Goal: Task Accomplishment & Management: Manage account settings

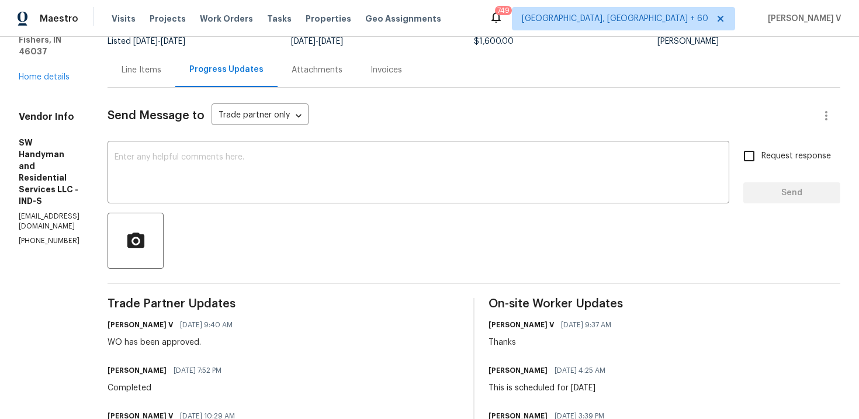
scroll to position [32, 0]
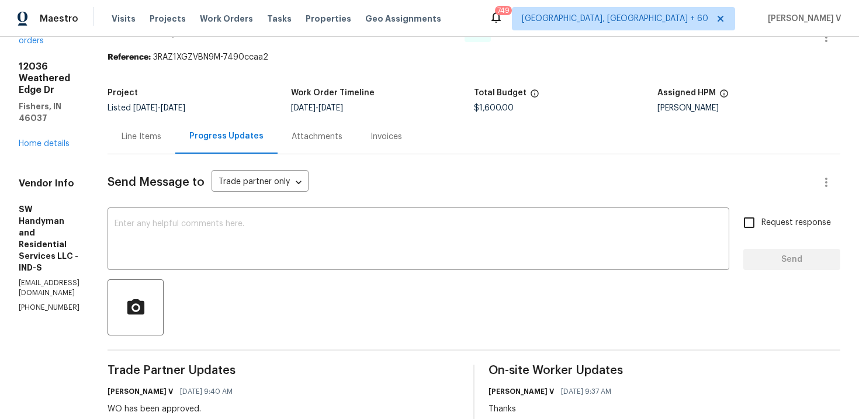
click at [65, 303] on p "(864) 417-2898" at bounding box center [49, 308] width 61 height 10
copy p "(864) 417-2898"
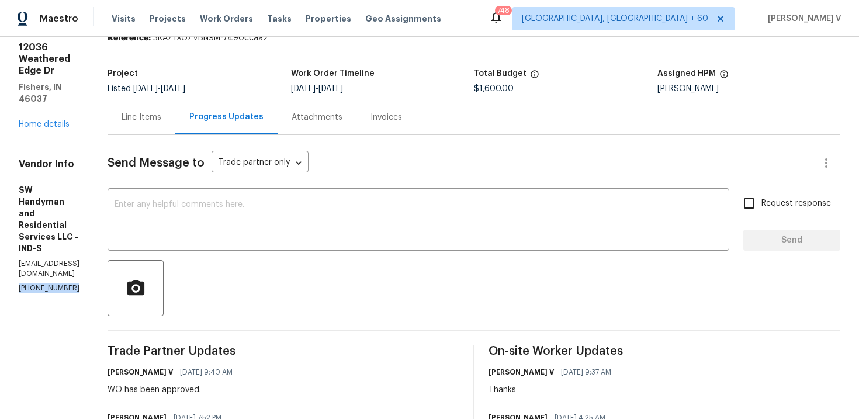
scroll to position [0, 0]
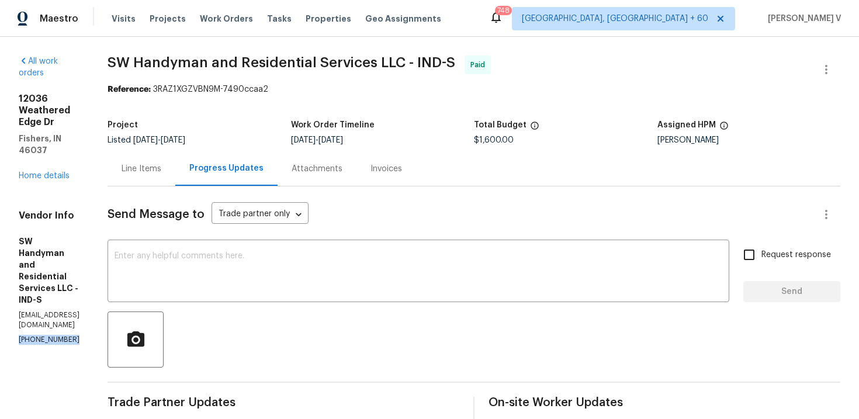
click at [175, 176] on div "Line Items" at bounding box center [142, 168] width 68 height 34
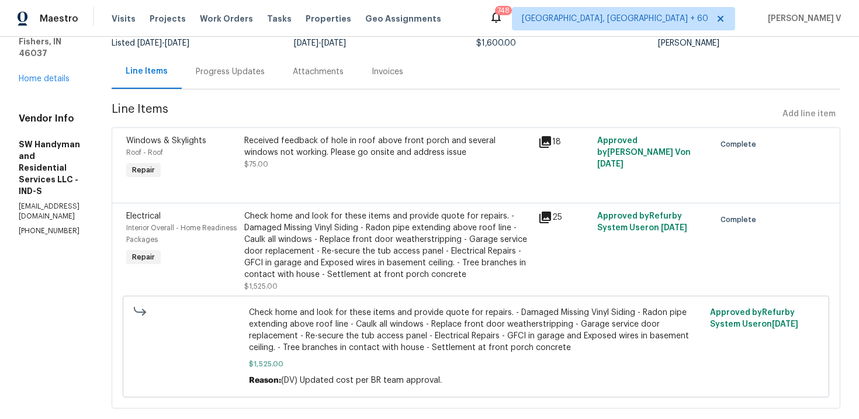
scroll to position [120, 0]
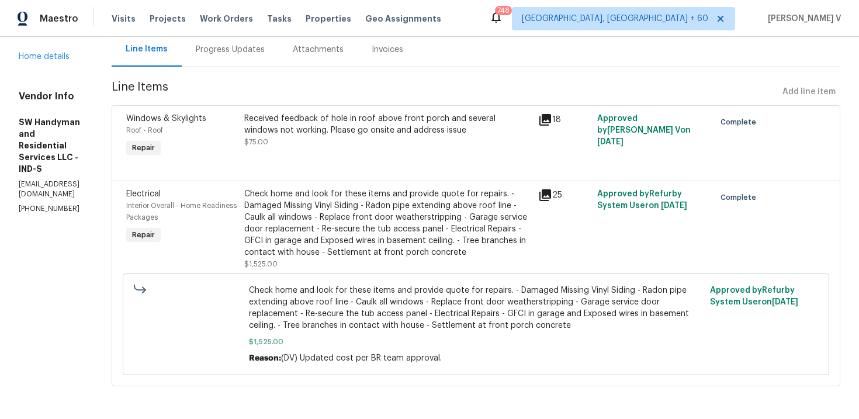
click at [386, 148] on div "Received feedback of hole in roof above front porch and several windows not wor…" at bounding box center [388, 136] width 295 height 54
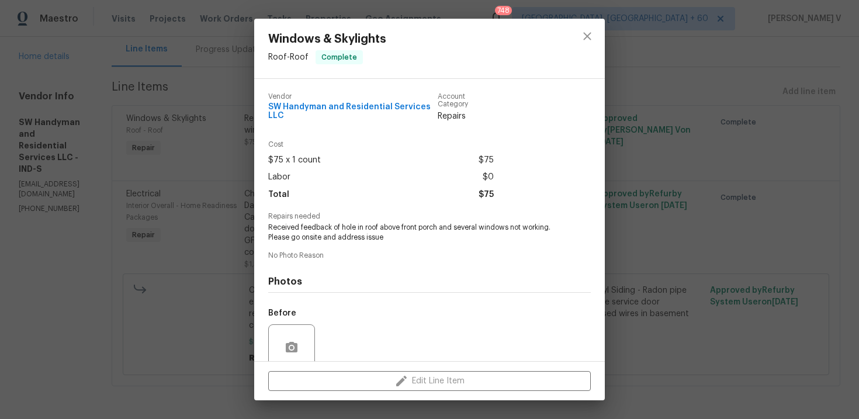
scroll to position [97, 0]
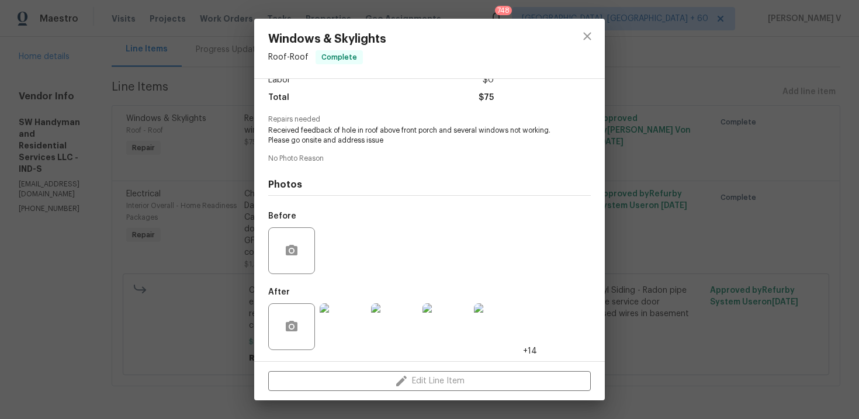
click at [192, 227] on div "Windows & Skylights Roof - Roof Complete Vendor SW Handyman and Residential Ser…" at bounding box center [429, 209] width 859 height 419
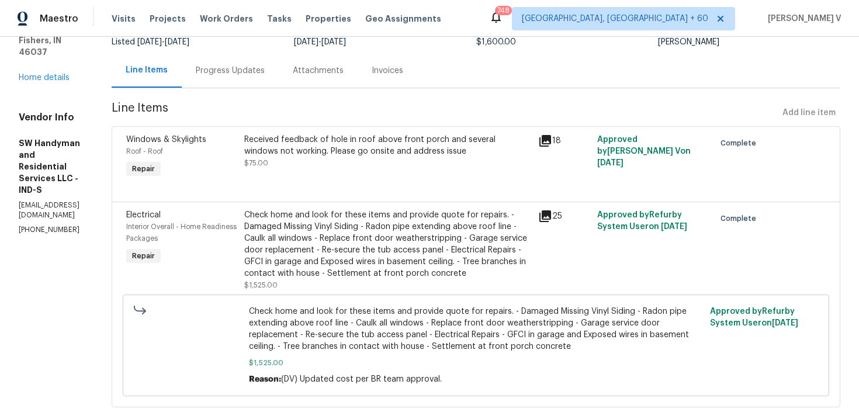
scroll to position [0, 0]
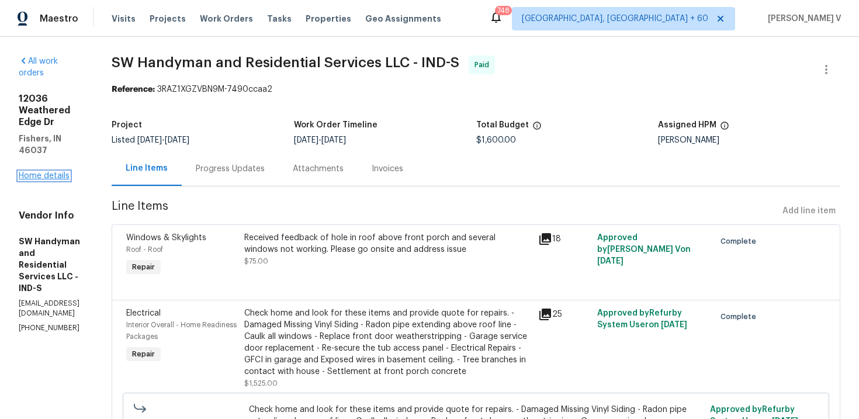
click at [61, 172] on link "Home details" at bounding box center [44, 176] width 51 height 8
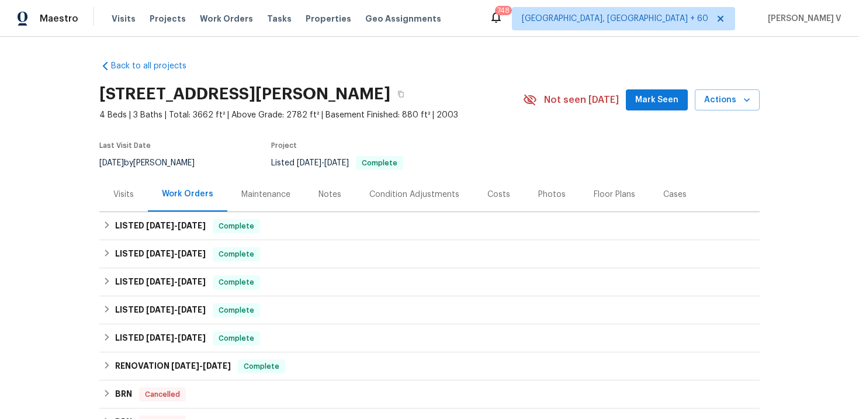
click at [455, 84] on div "12036 Weathered Edge Dr, Fishers, IN 46037" at bounding box center [311, 94] width 424 height 30
click at [412, 88] on button "button" at bounding box center [401, 94] width 21 height 21
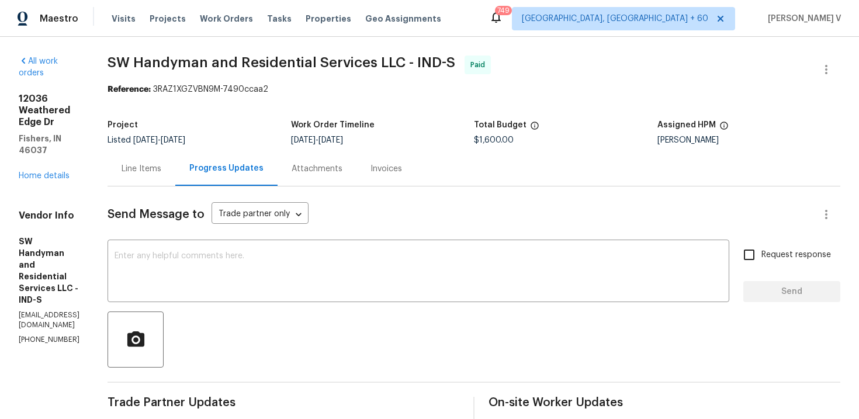
click at [175, 175] on div "Line Items" at bounding box center [142, 168] width 68 height 34
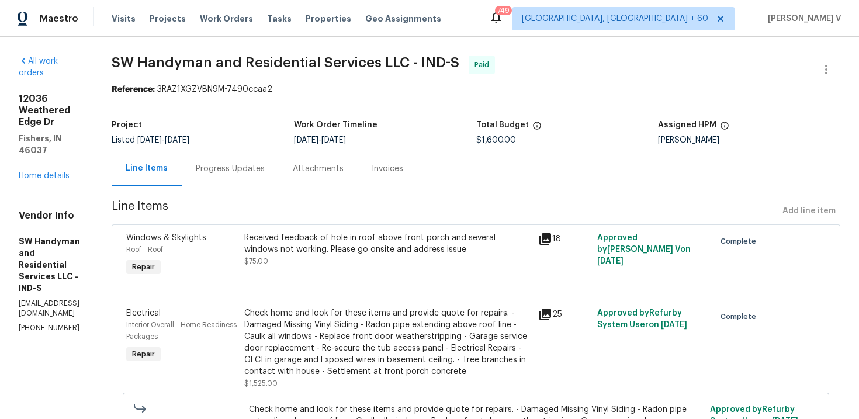
click at [343, 251] on div "Received feedback of hole in roof above front porch and several windows not wor…" at bounding box center [388, 243] width 288 height 23
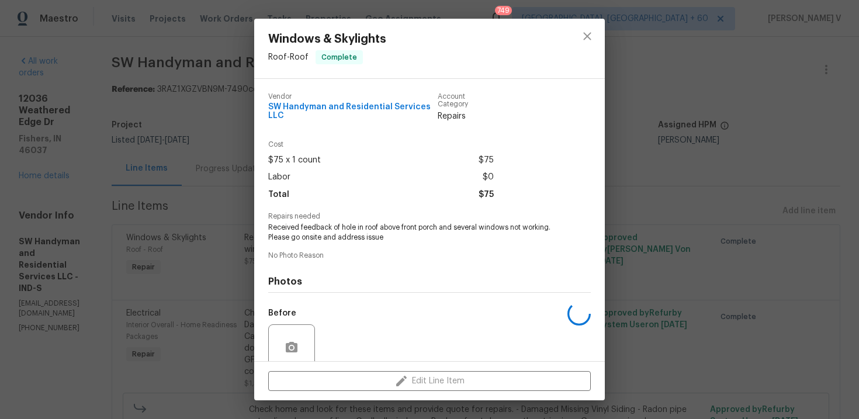
scroll to position [97, 0]
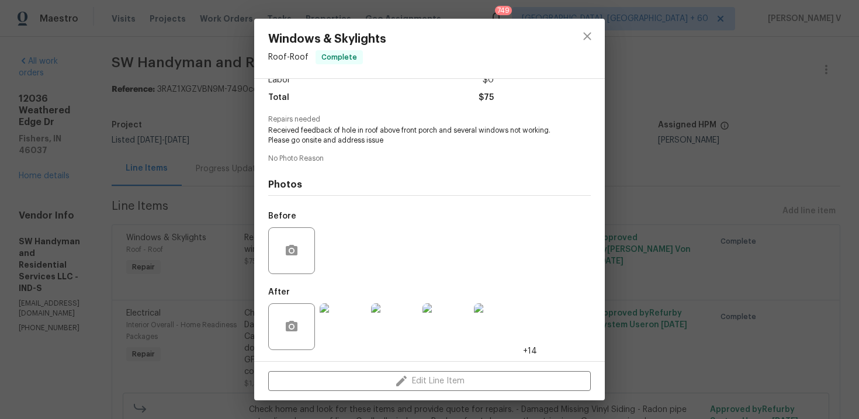
click at [113, 258] on div "Windows & Skylights Roof - Roof Complete Vendor SW Handyman and Residential Ser…" at bounding box center [429, 209] width 859 height 419
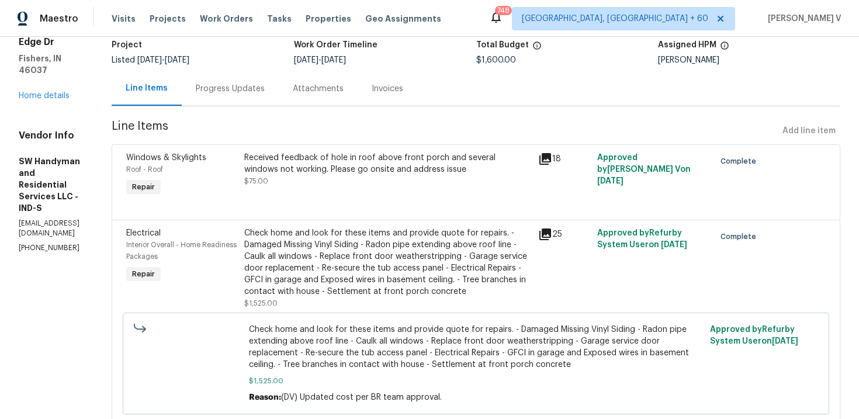
scroll to position [83, 0]
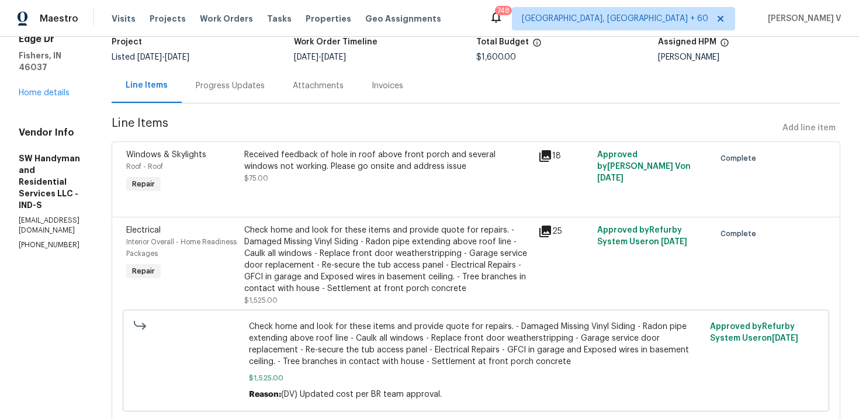
click at [315, 188] on div "Received feedback of hole in roof above front porch and several windows not wor…" at bounding box center [388, 173] width 295 height 54
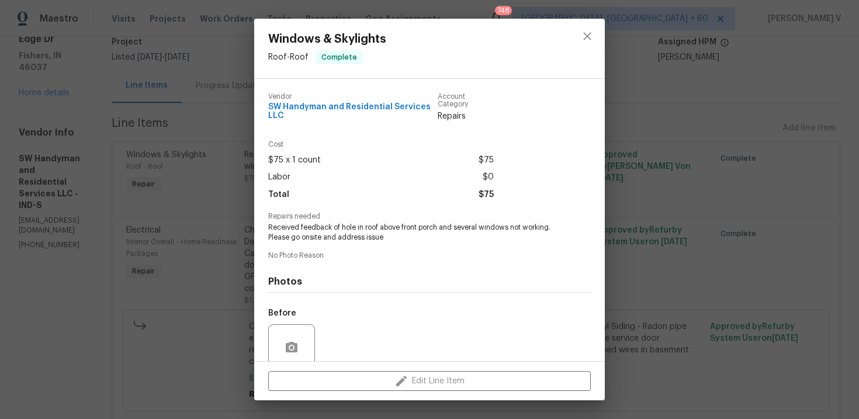
scroll to position [97, 0]
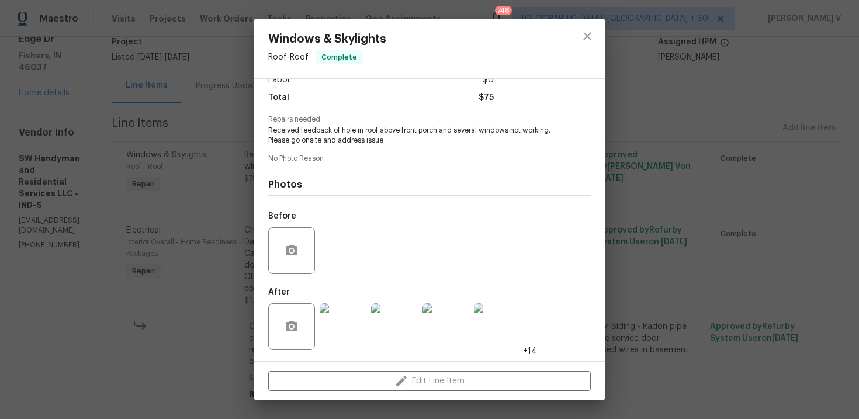
click at [324, 300] on div at bounding box center [342, 326] width 51 height 61
click at [330, 316] on img at bounding box center [343, 326] width 47 height 47
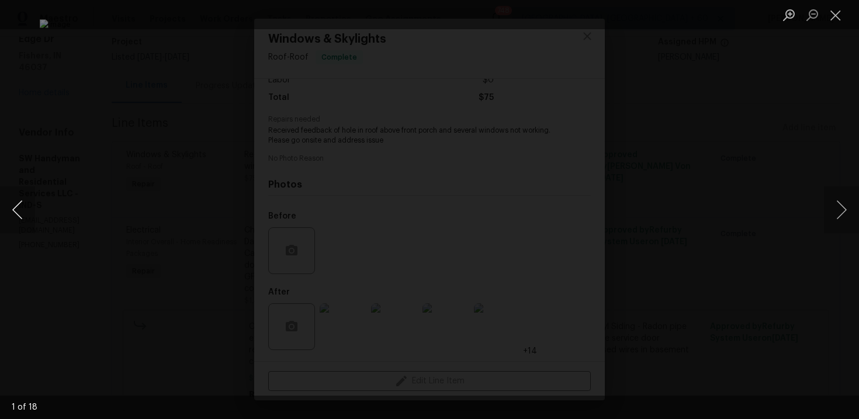
click at [19, 206] on button "Previous image" at bounding box center [17, 209] width 35 height 47
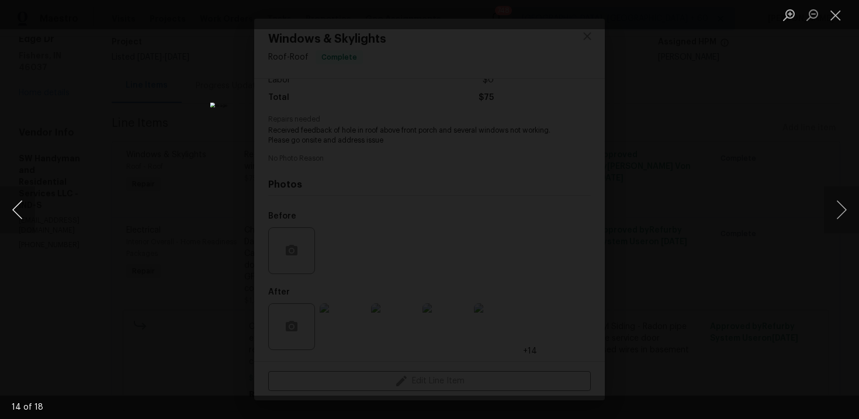
click at [16, 205] on button "Previous image" at bounding box center [17, 209] width 35 height 47
click at [115, 157] on div "Lightbox" at bounding box center [429, 209] width 859 height 419
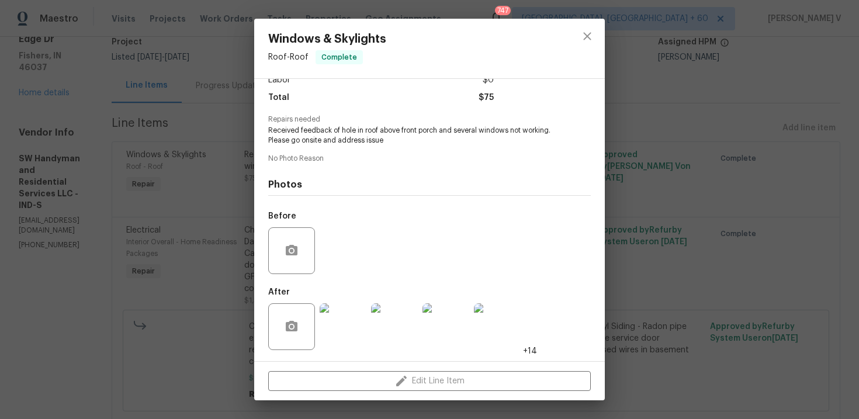
click at [115, 157] on div "Windows & Skylights Roof - Roof Complete Vendor SW Handyman and Residential Ser…" at bounding box center [429, 209] width 859 height 419
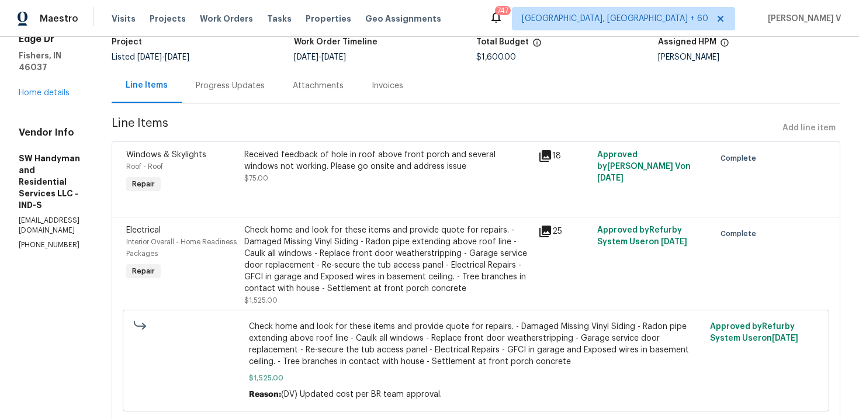
click at [254, 95] on div "Progress Updates" at bounding box center [230, 85] width 97 height 34
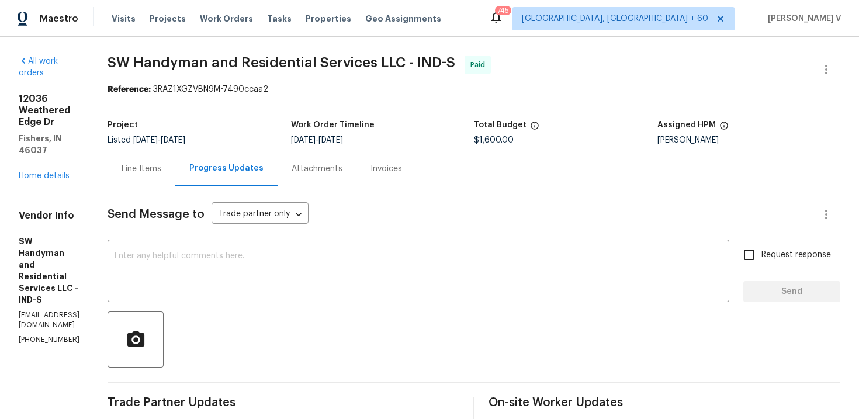
click at [175, 160] on div "Line Items" at bounding box center [142, 168] width 68 height 34
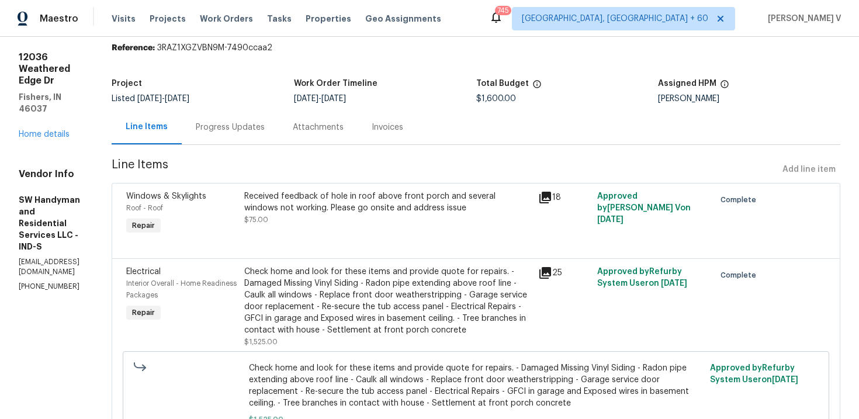
scroll to position [85, 0]
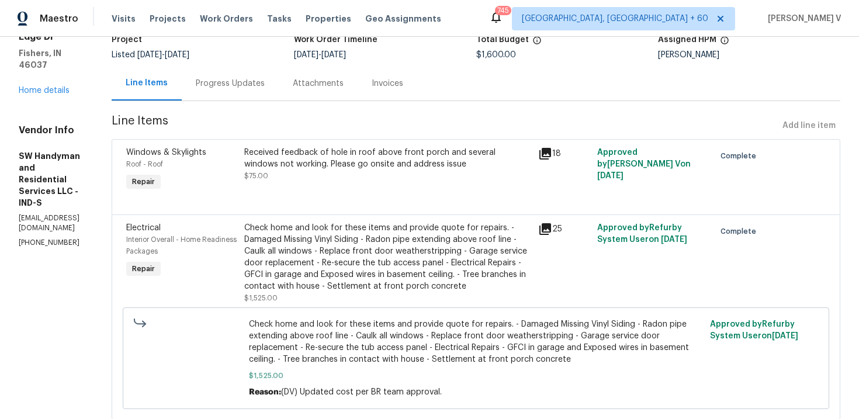
click at [454, 178] on div "Received feedback of hole in roof above front porch and several windows not wor…" at bounding box center [388, 164] width 288 height 35
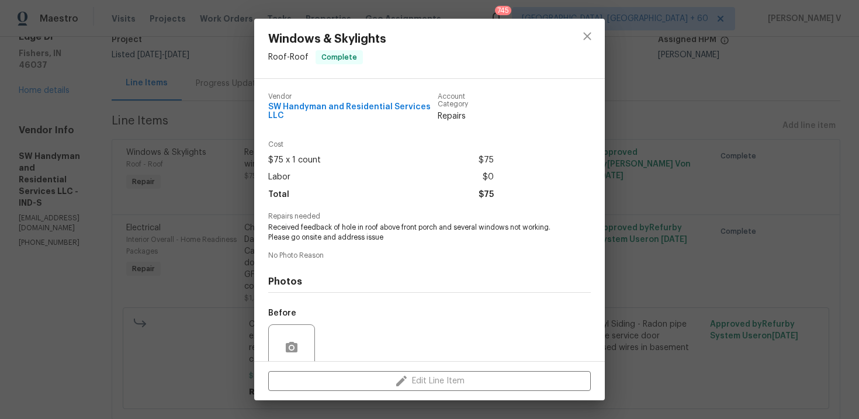
scroll to position [97, 0]
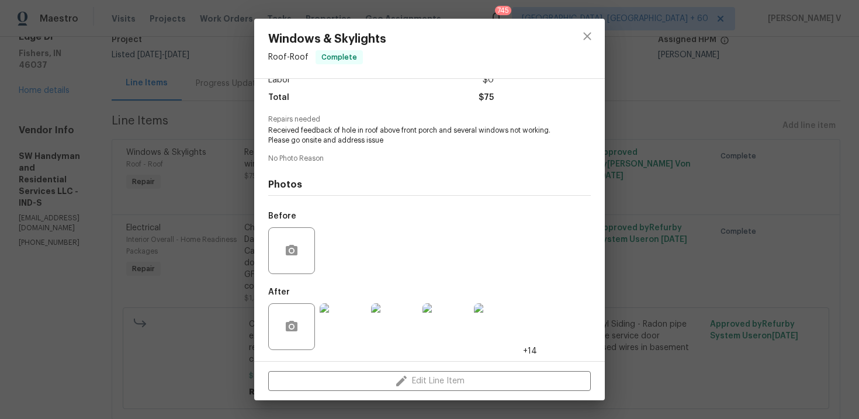
click at [352, 323] on img at bounding box center [343, 326] width 47 height 47
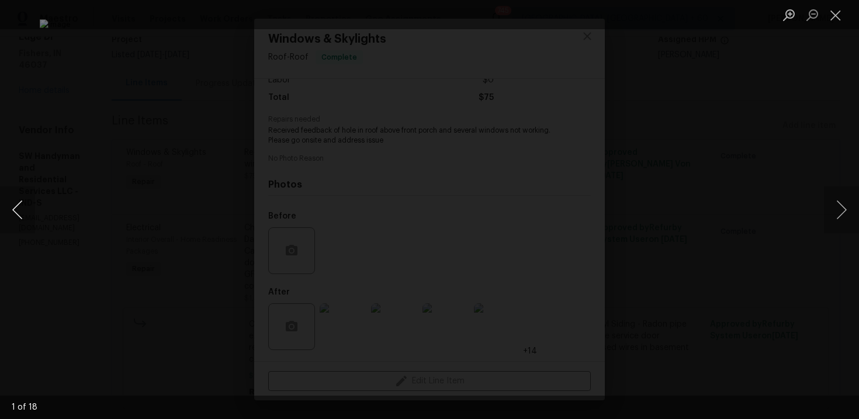
click at [33, 194] on button "Previous image" at bounding box center [17, 209] width 35 height 47
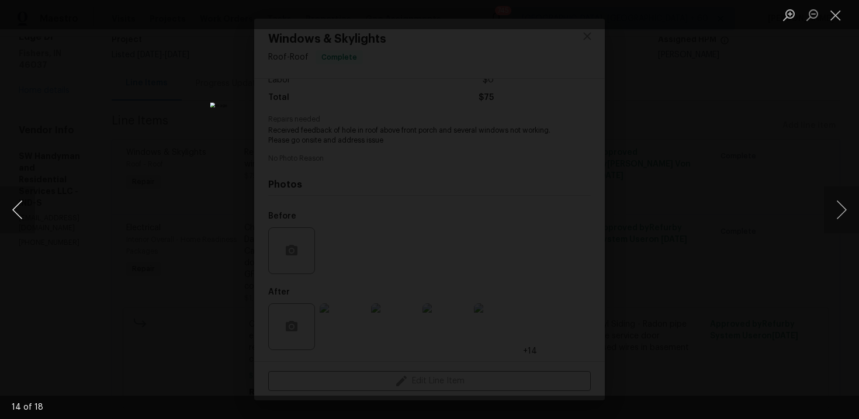
click at [33, 194] on button "Previous image" at bounding box center [17, 209] width 35 height 47
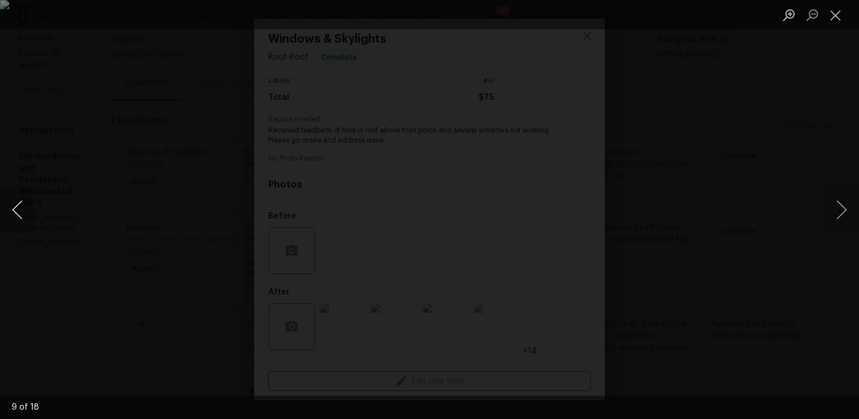
click at [33, 194] on button "Previous image" at bounding box center [17, 209] width 35 height 47
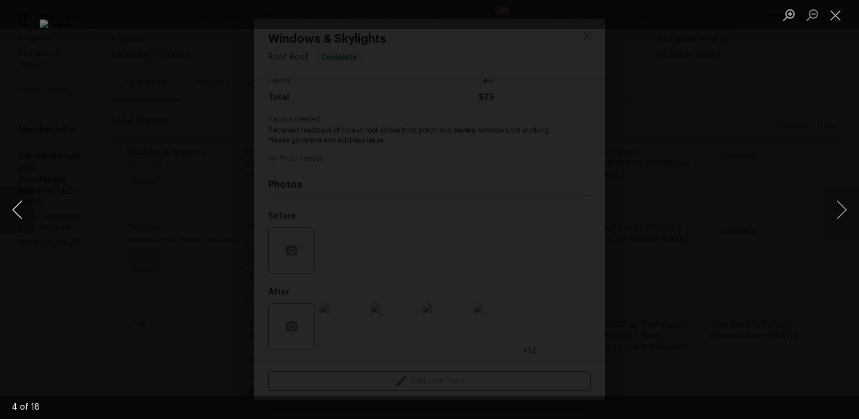
click at [33, 194] on button "Previous image" at bounding box center [17, 209] width 35 height 47
click at [67, 117] on div "Lightbox" at bounding box center [429, 209] width 859 height 419
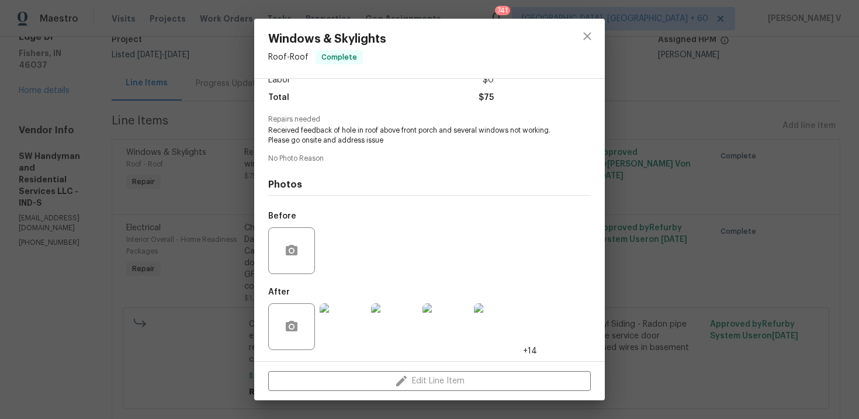
click at [67, 117] on div "Windows & Skylights Roof - Roof Complete Vendor SW Handyman and Residential Ser…" at bounding box center [429, 209] width 859 height 419
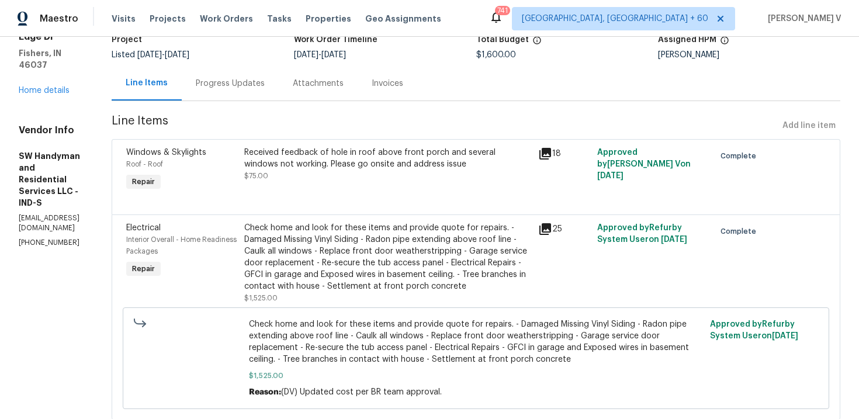
click at [265, 92] on div "Progress Updates" at bounding box center [230, 83] width 97 height 34
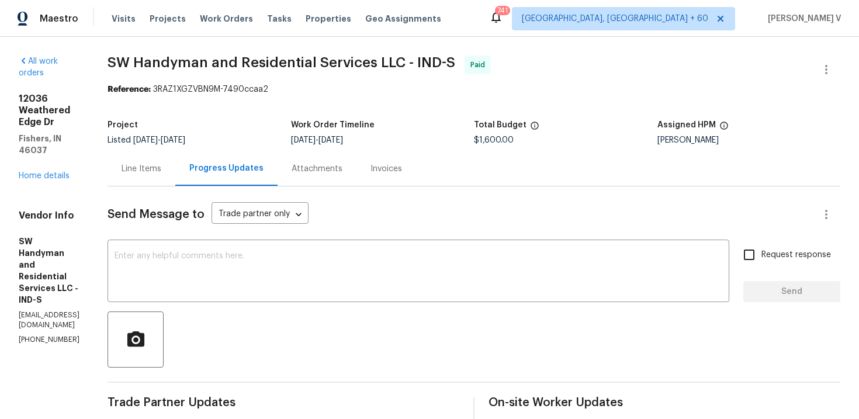
click at [158, 144] on span "6/30/2025" at bounding box center [145, 140] width 25 height 8
click at [174, 163] on div "Line Items" at bounding box center [142, 168] width 68 height 34
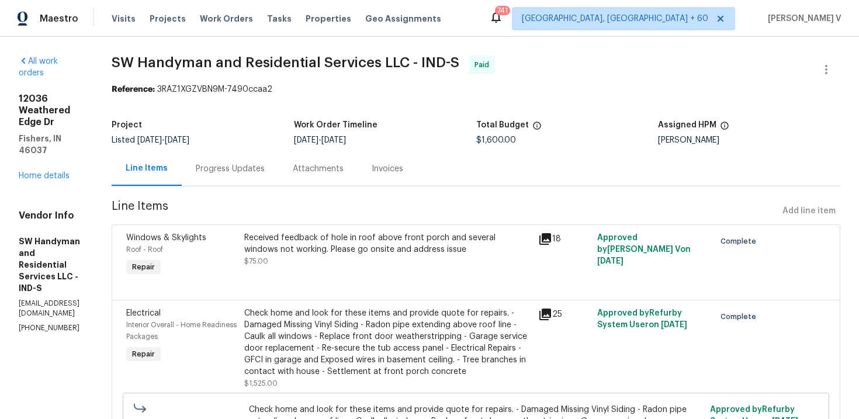
scroll to position [82, 0]
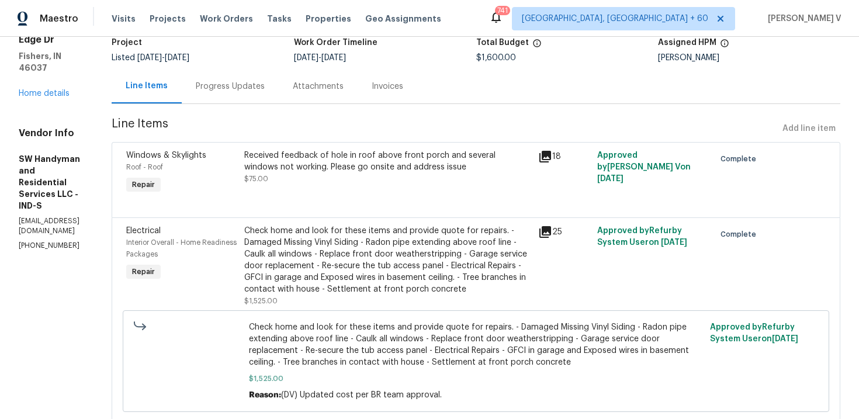
click at [381, 253] on div "Check home and look for these items and provide quote for repairs. - Damaged Mi…" at bounding box center [388, 260] width 288 height 70
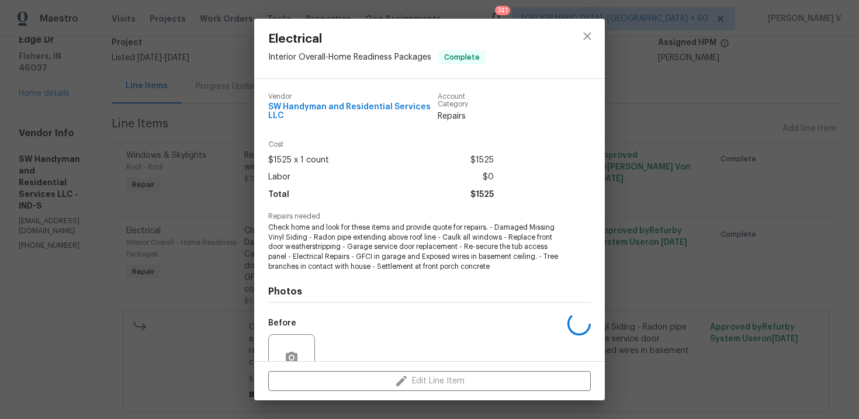
scroll to position [108, 0]
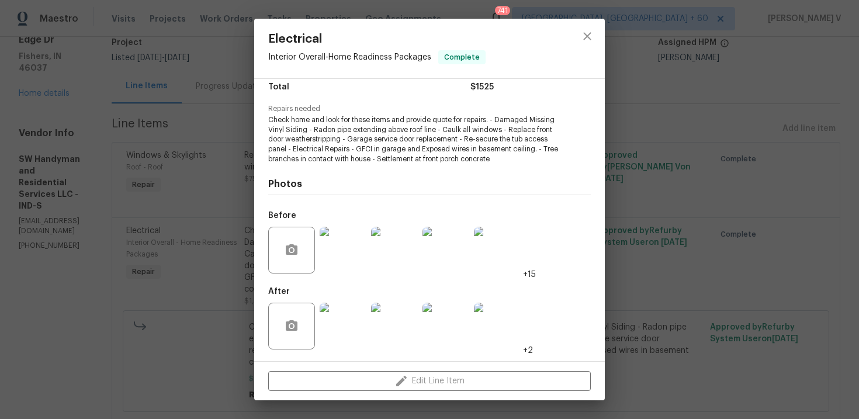
click at [334, 308] on img at bounding box center [343, 326] width 47 height 47
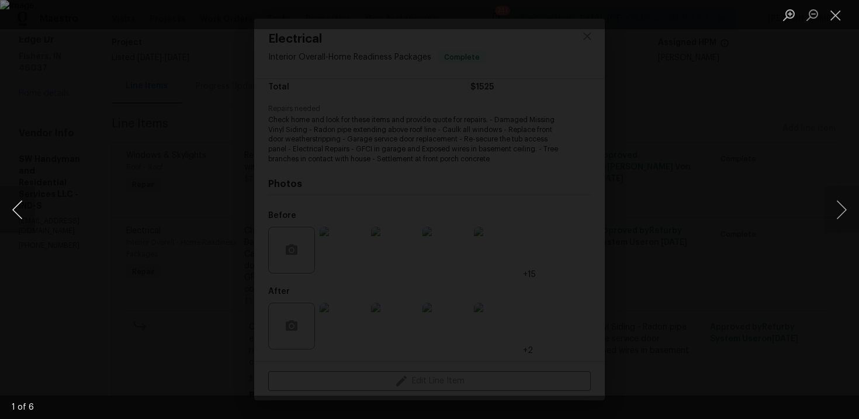
click at [15, 192] on button "Previous image" at bounding box center [17, 209] width 35 height 47
click at [170, 64] on div "Lightbox" at bounding box center [429, 209] width 859 height 419
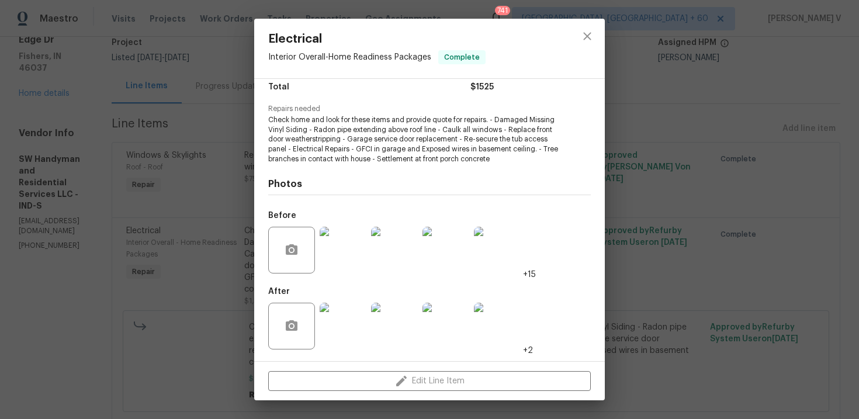
click at [170, 64] on div "Electrical Interior Overall - Home Readiness Packages Complete Vendor SW Handym…" at bounding box center [429, 209] width 859 height 419
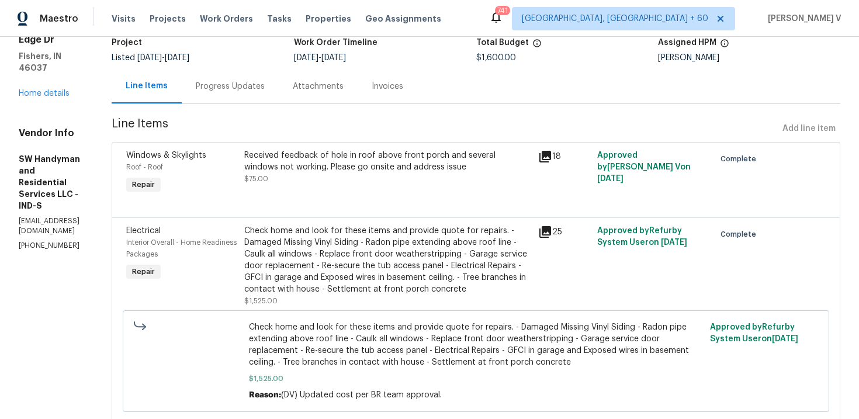
click at [170, 64] on div "Project Listed 6/30/2025 - 7/2/2025 Work Order Timeline 6/30/2025 - 7/2/2025 To…" at bounding box center [476, 50] width 729 height 37
click at [403, 87] on div "Invoices" at bounding box center [388, 87] width 32 height 12
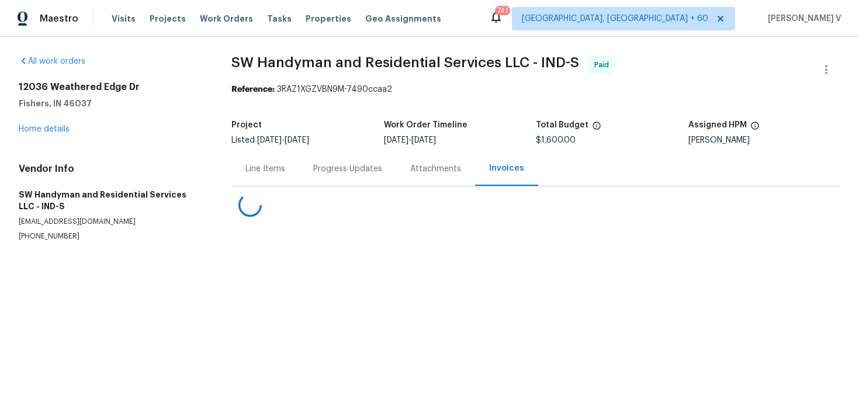
click at [378, 140] on div "Listed 6/30/2025 - 7/2/2025" at bounding box center [308, 140] width 153 height 8
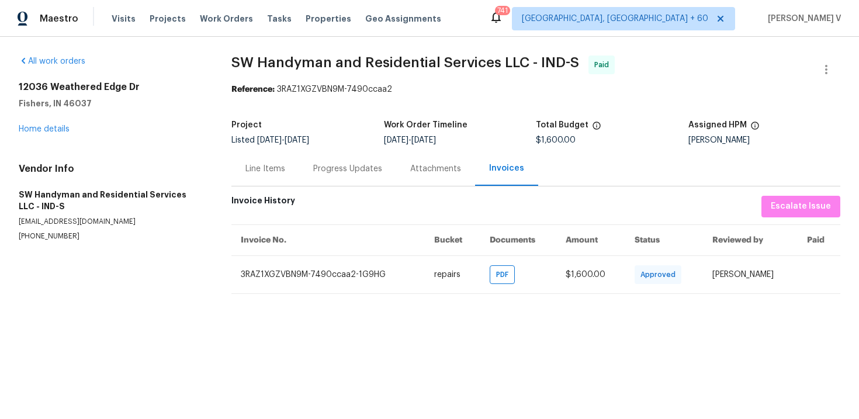
click at [333, 156] on div "Progress Updates" at bounding box center [347, 168] width 97 height 34
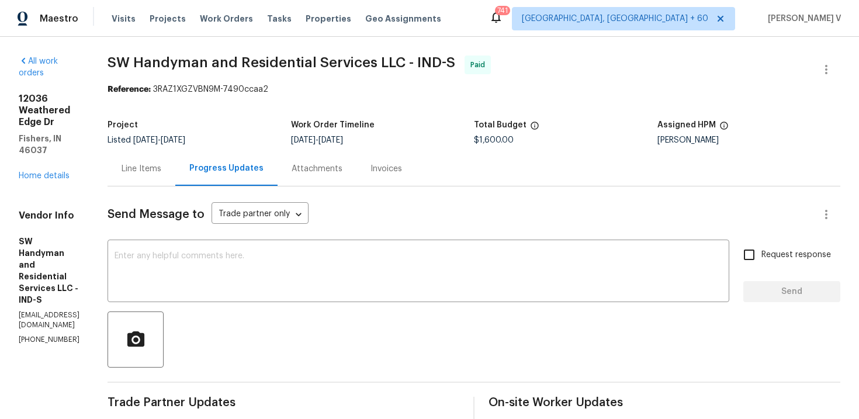
click at [460, 169] on div "Line Items Progress Updates Attachments Invoices" at bounding box center [474, 168] width 733 height 35
click at [416, 169] on div "Invoices" at bounding box center [387, 168] width 60 height 34
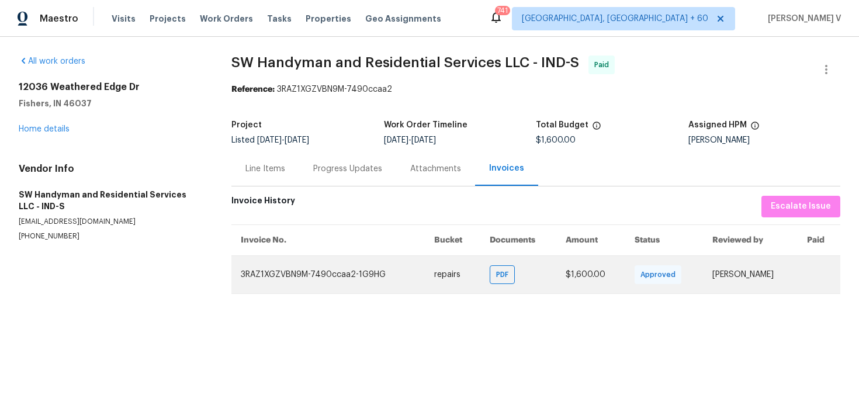
click at [641, 279] on span "Approved" at bounding box center [661, 275] width 40 height 12
click at [393, 283] on td "3RAZ1XGZVBN9M-7490ccaa2-1G9HG" at bounding box center [329, 274] width 194 height 38
click at [490, 280] on div "PDF" at bounding box center [502, 274] width 25 height 19
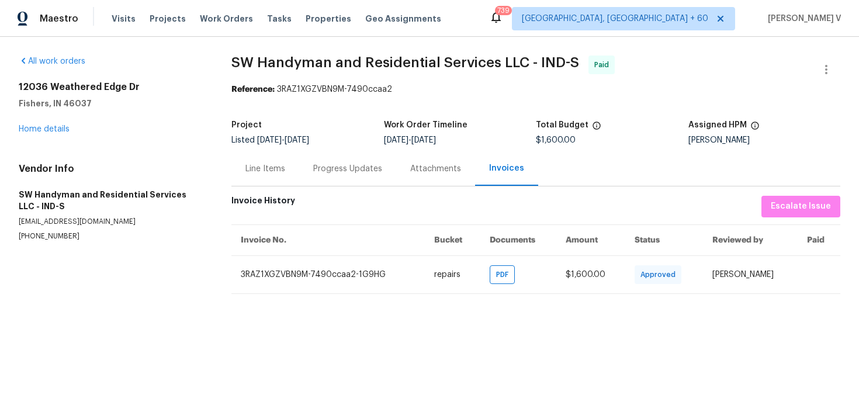
click at [349, 158] on div "Progress Updates" at bounding box center [347, 168] width 97 height 34
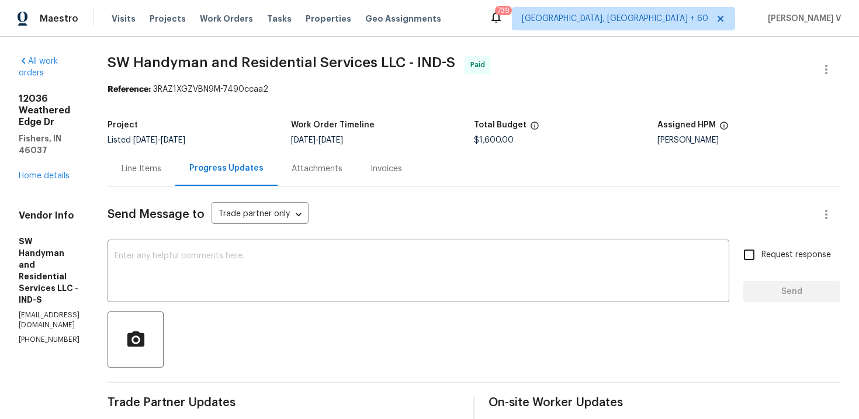
click at [349, 158] on div "Attachments" at bounding box center [317, 168] width 79 height 34
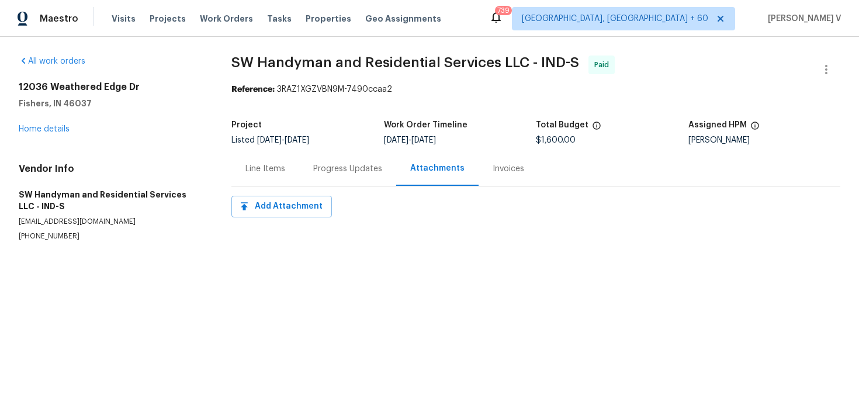
click at [340, 165] on div "Progress Updates" at bounding box center [347, 169] width 69 height 12
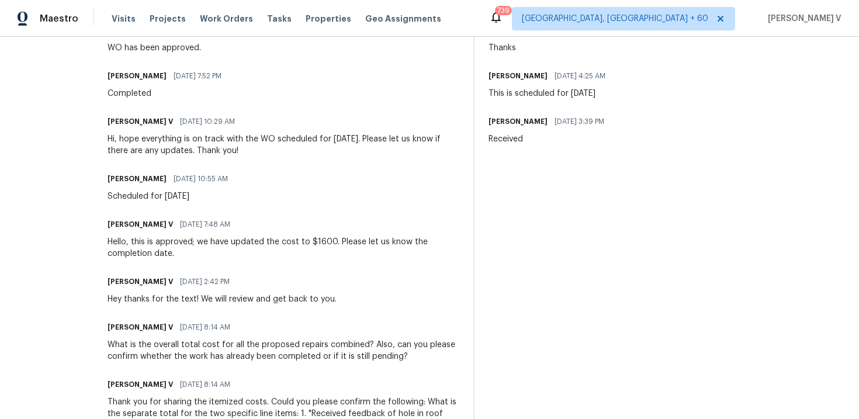
scroll to position [542, 0]
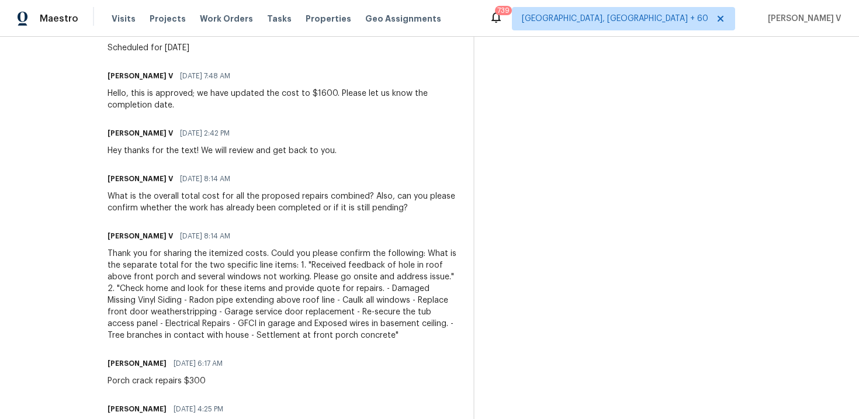
click at [240, 296] on div "Thank you for sharing the itemized costs. Could you please confirm the followin…" at bounding box center [284, 295] width 352 height 94
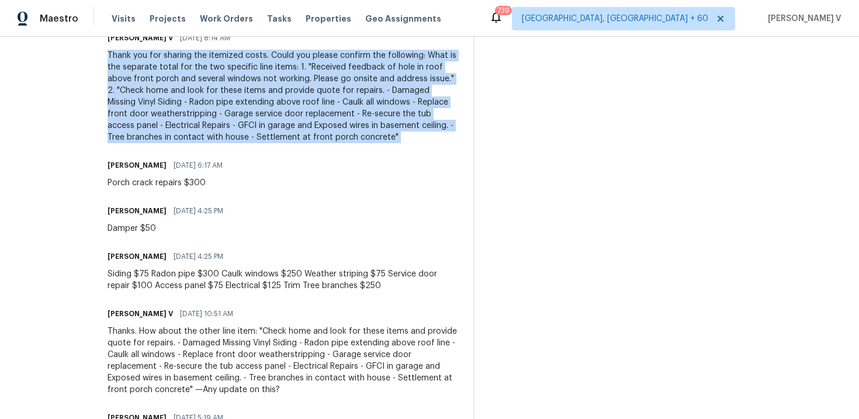
scroll to position [809, 0]
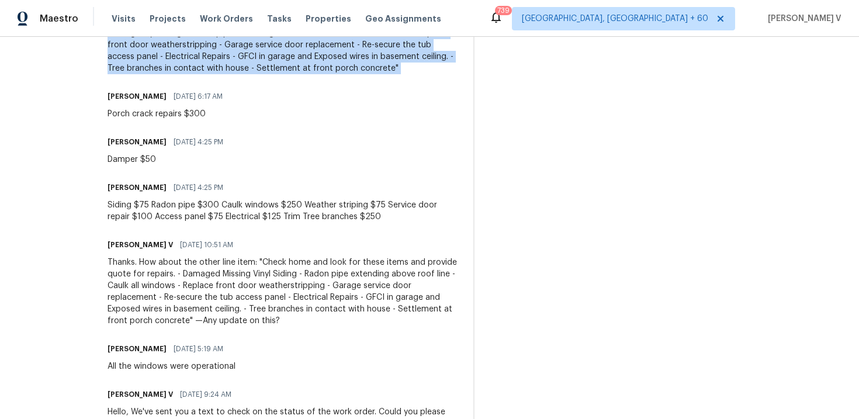
click at [293, 222] on div "Siding $75 Radon pipe $300 Caulk windows $250 Weather striping $75 Service door…" at bounding box center [284, 210] width 352 height 23
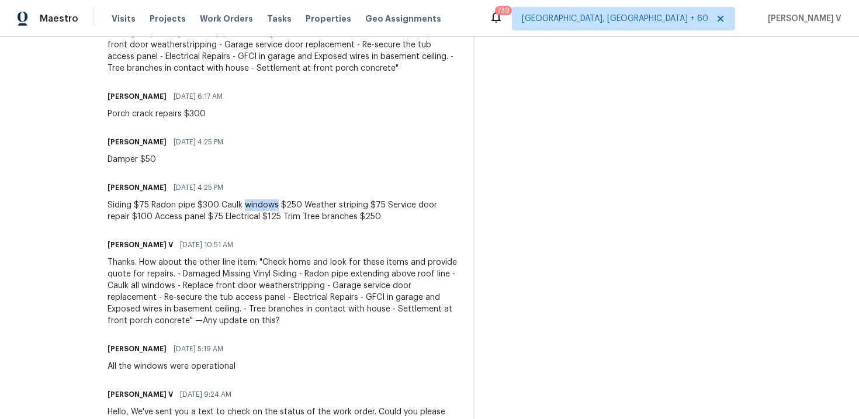
click at [293, 222] on div "Siding $75 Radon pipe $300 Caulk windows $250 Weather striping $75 Service door…" at bounding box center [284, 210] width 352 height 23
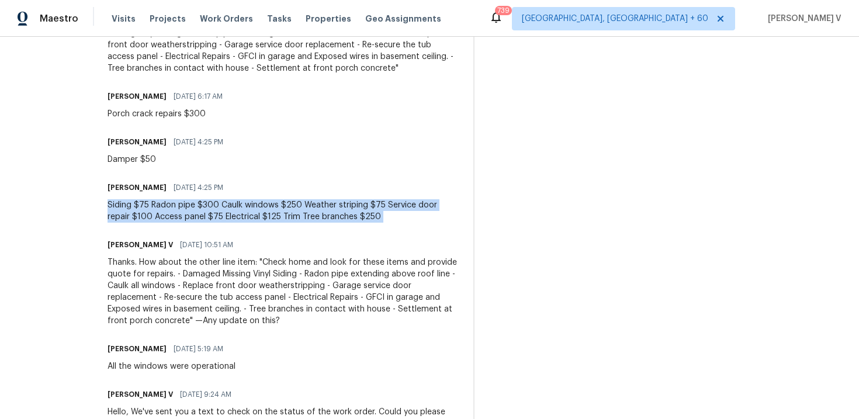
copy div "Siding $75 Radon pipe $300 Caulk windows $250 Weather striping $75 Service door…"
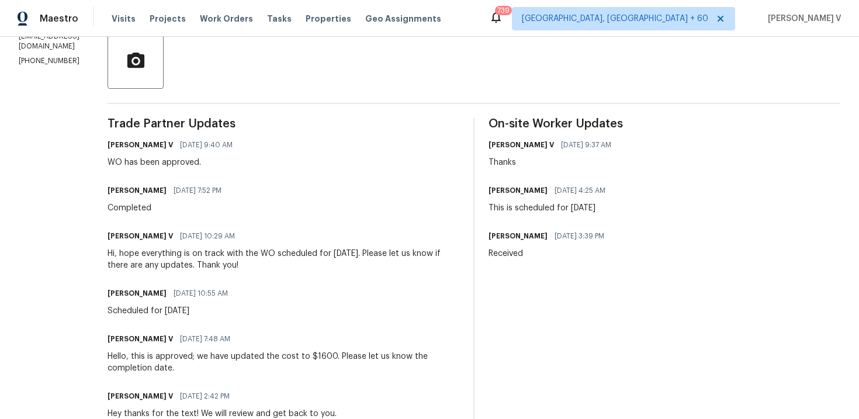
scroll to position [0, 0]
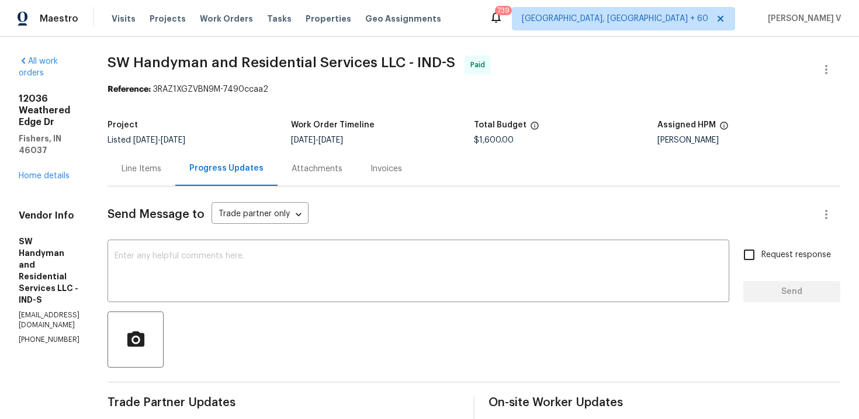
click at [161, 164] on div "Line Items" at bounding box center [142, 169] width 40 height 12
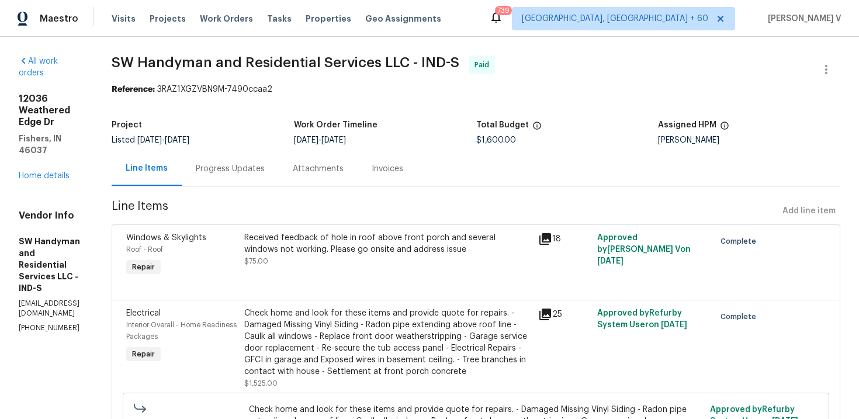
click at [388, 246] on div "Received feedback of hole in roof above front porch and several windows not wor…" at bounding box center [388, 243] width 288 height 23
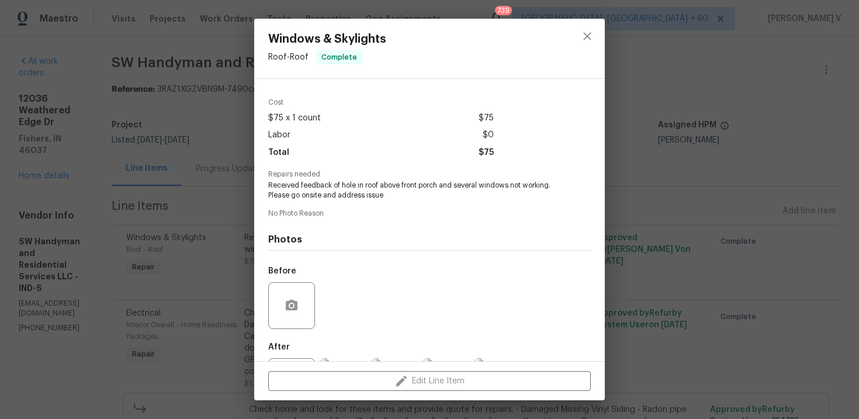
scroll to position [52, 0]
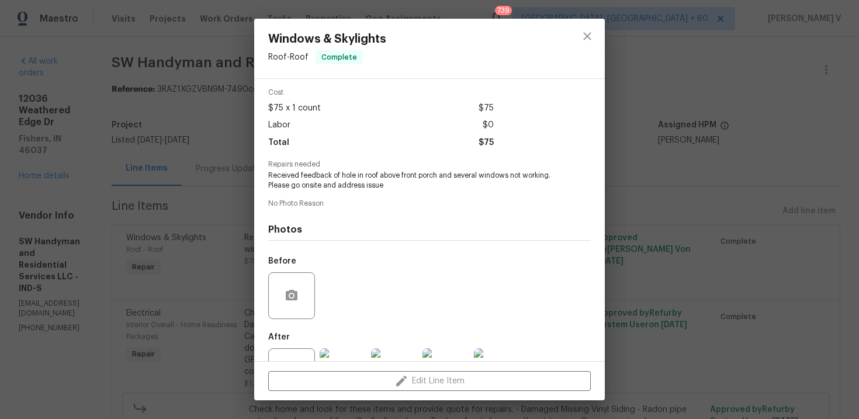
click at [95, 159] on div "Windows & Skylights Roof - Roof Complete Vendor SW Handyman and Residential Ser…" at bounding box center [429, 209] width 859 height 419
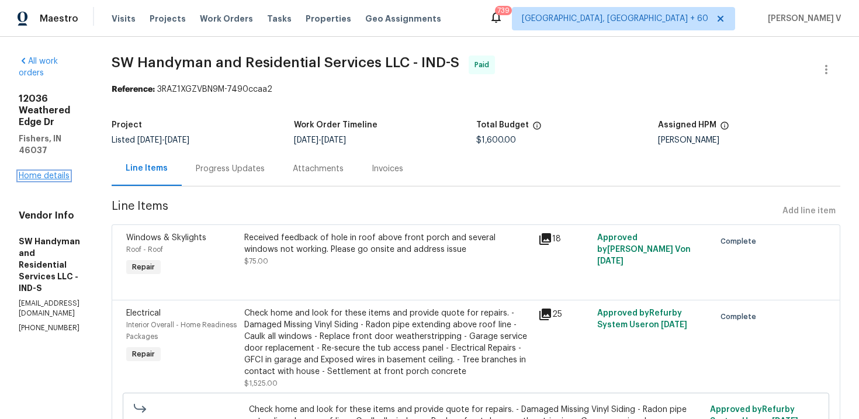
click at [64, 172] on link "Home details" at bounding box center [44, 176] width 51 height 8
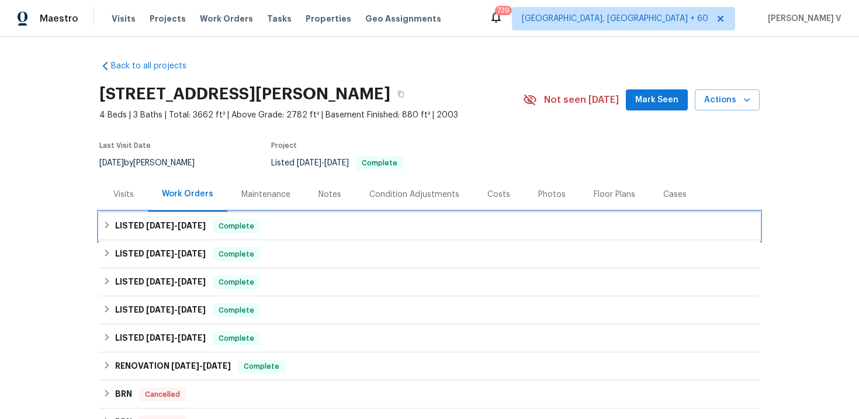
click at [287, 220] on div "LISTED 9/18/25 - 10/10/25 Complete" at bounding box center [430, 226] width 654 height 14
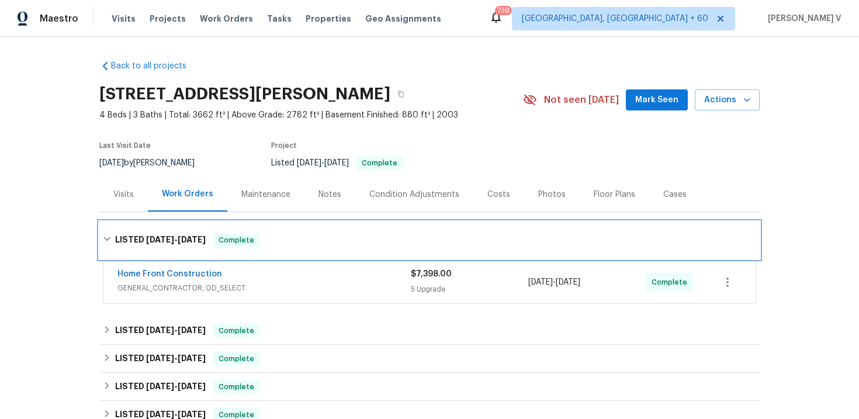
scroll to position [56, 0]
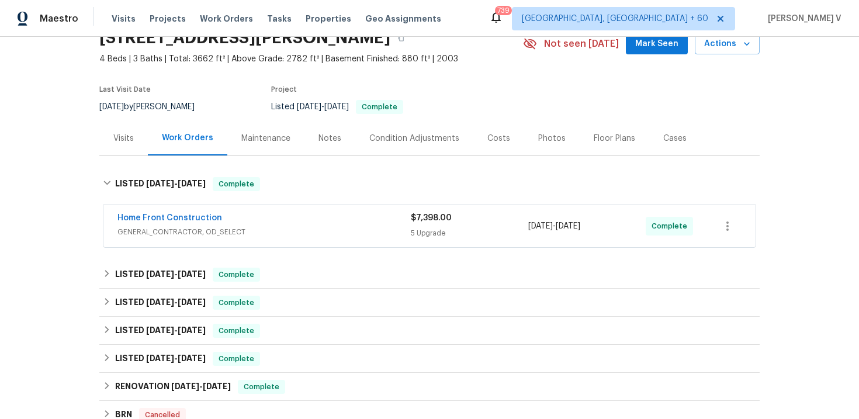
click at [284, 224] on div "Home Front Construction" at bounding box center [264, 219] width 293 height 14
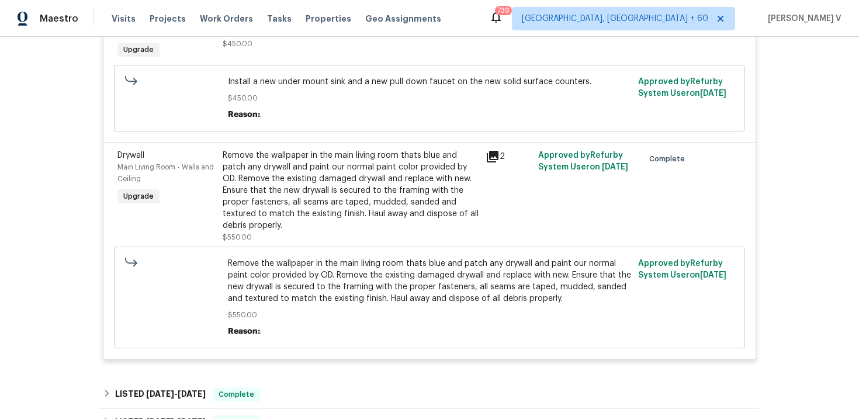
scroll to position [1075, 0]
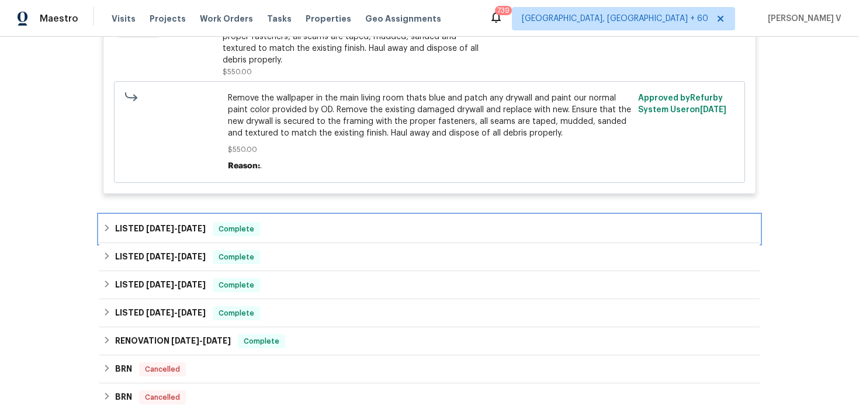
click at [318, 222] on div "LISTED 9/4/25 - 9/8/25 Complete" at bounding box center [430, 229] width 654 height 14
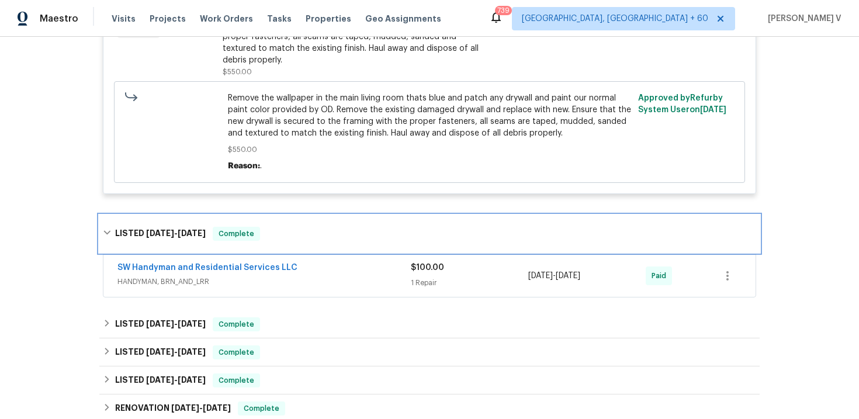
scroll to position [1114, 0]
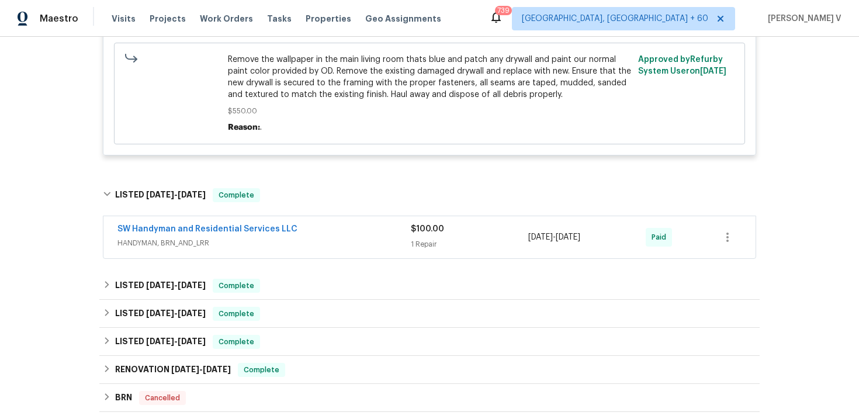
click at [313, 223] on div "SW Handyman and Residential Services LLC" at bounding box center [264, 230] width 293 height 14
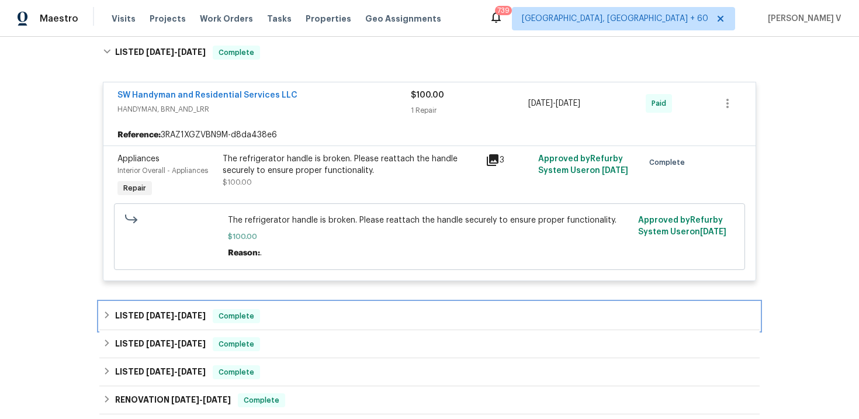
click at [337, 302] on div "LISTED 6/30/25 - 7/2/25 Complete" at bounding box center [429, 316] width 661 height 28
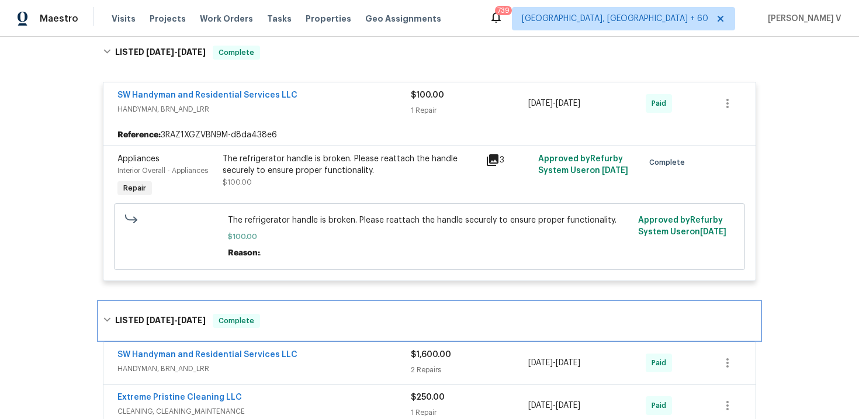
scroll to position [1374, 0]
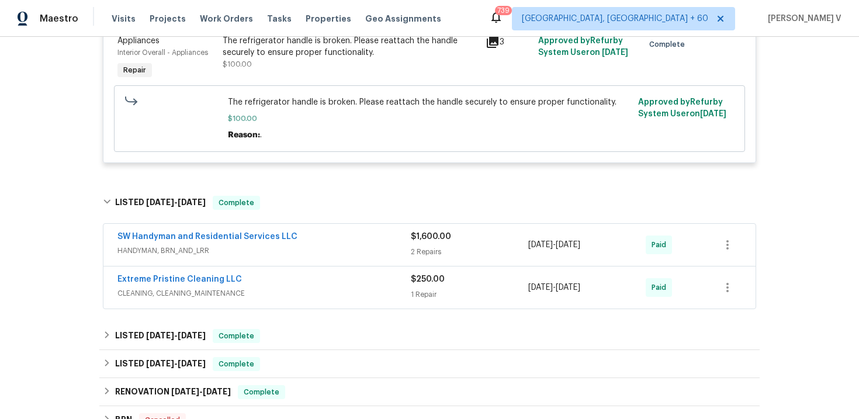
click at [375, 245] on span "HANDYMAN, BRN_AND_LRR" at bounding box center [264, 251] width 293 height 12
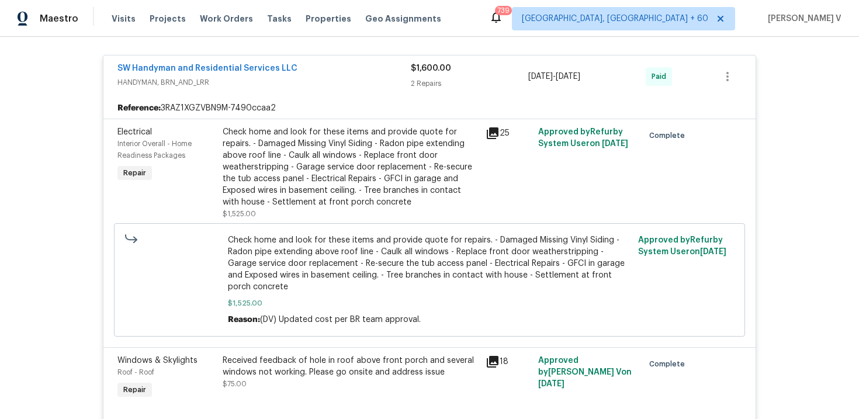
scroll to position [1672, 0]
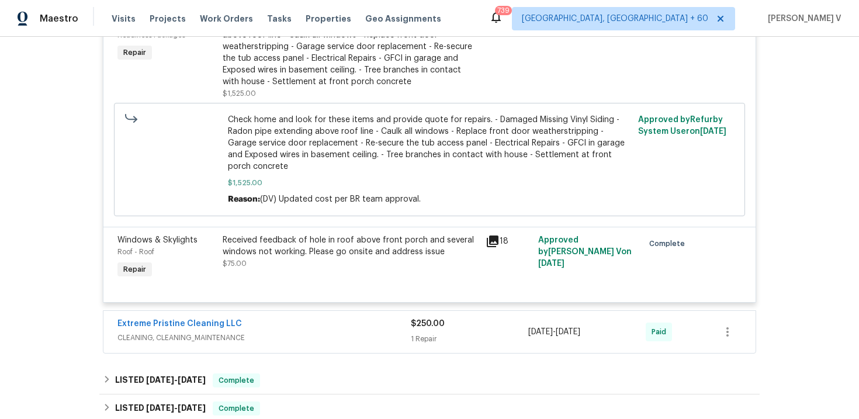
click at [339, 290] on div "SW Handyman and Residential Services LLC HANDYMAN, BRN_AND_LRR $1,600.00 2 Repa…" at bounding box center [430, 139] width 654 height 427
click at [325, 332] on span "CLEANING, CLEANING_MAINTENANCE" at bounding box center [264, 338] width 293 height 12
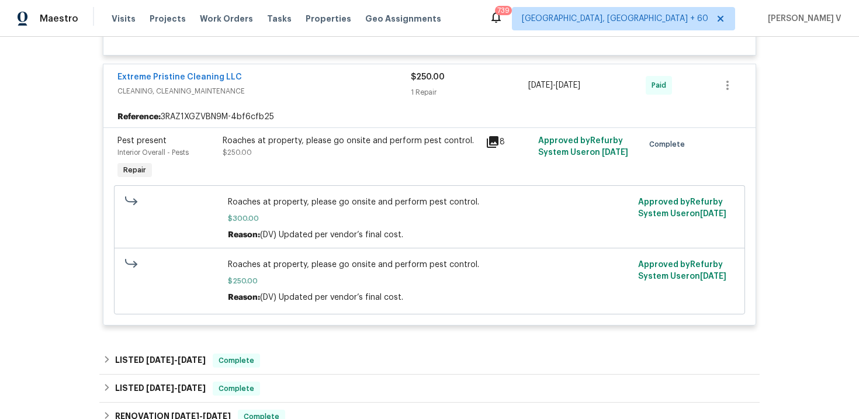
scroll to position [1961, 0]
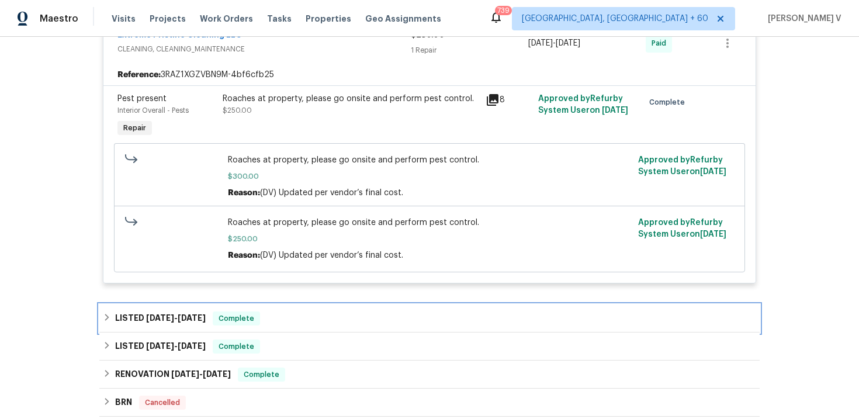
click at [330, 312] on div "LISTED 4/16/25 - 4/21/25 Complete" at bounding box center [430, 319] width 654 height 14
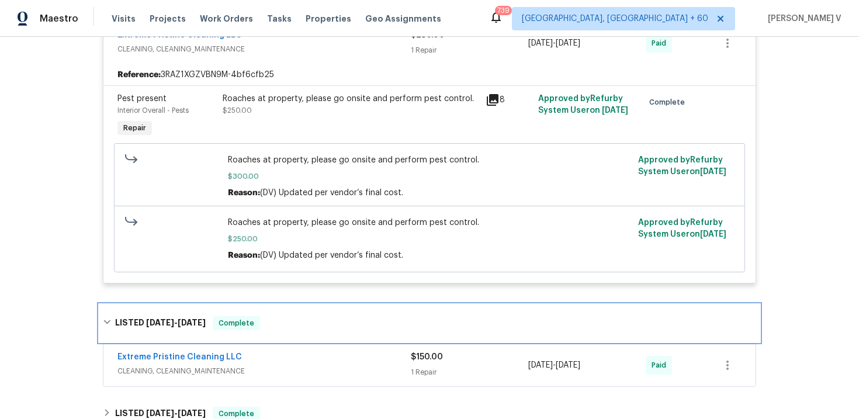
scroll to position [1964, 0]
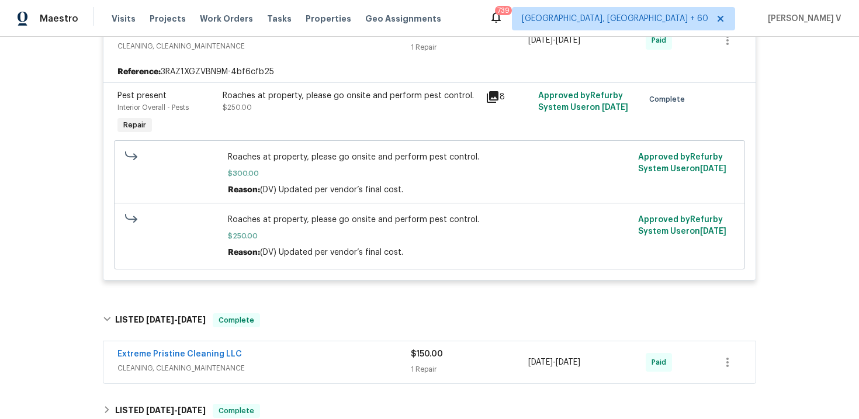
click at [320, 348] on div "Extreme Pristine Cleaning LLC" at bounding box center [264, 355] width 293 height 14
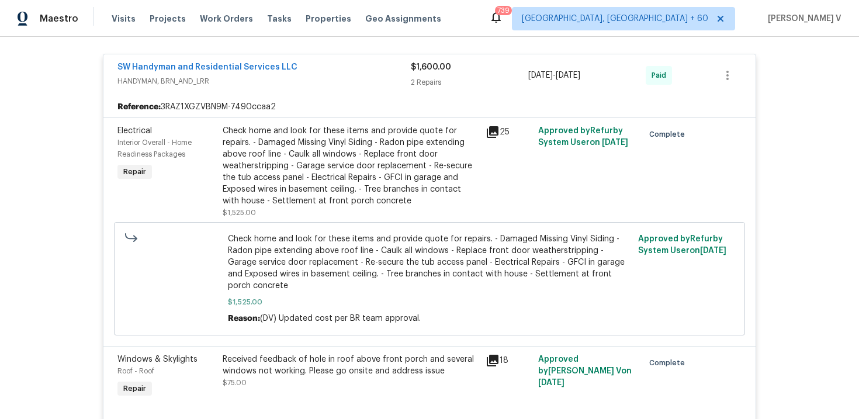
scroll to position [1620, 0]
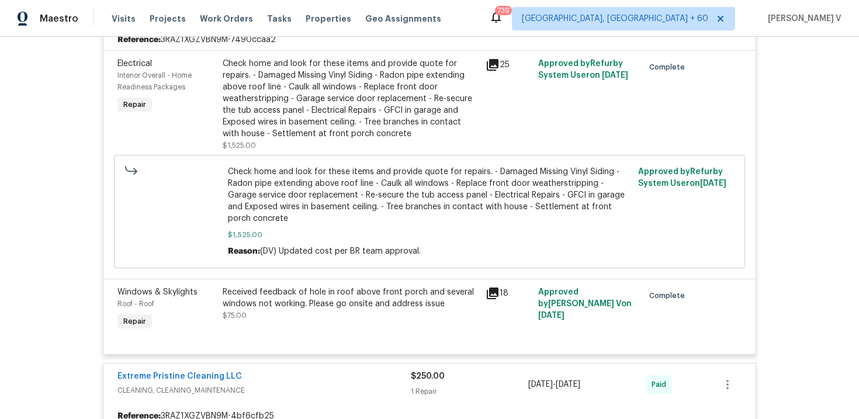
click at [333, 307] on div "Received feedback of hole in roof above front porch and several windows not wor…" at bounding box center [350, 310] width 263 height 54
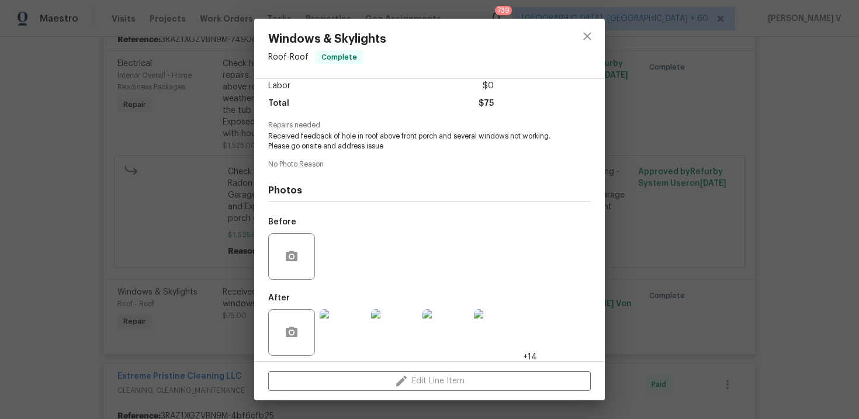
scroll to position [97, 0]
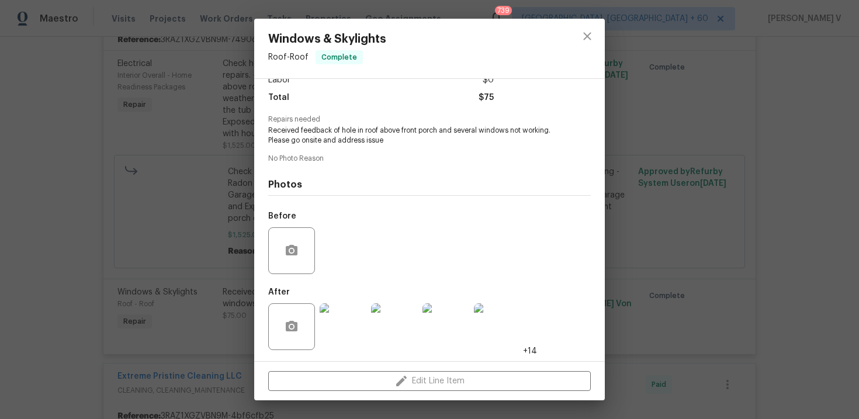
click at [351, 318] on img at bounding box center [343, 326] width 47 height 47
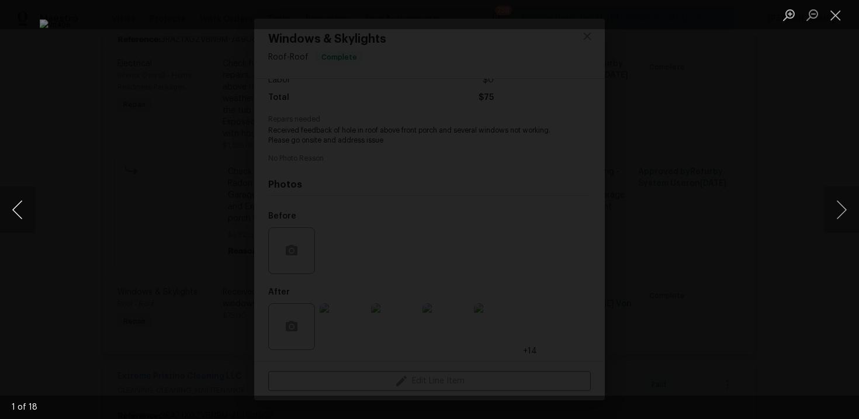
click at [14, 208] on button "Previous image" at bounding box center [17, 209] width 35 height 47
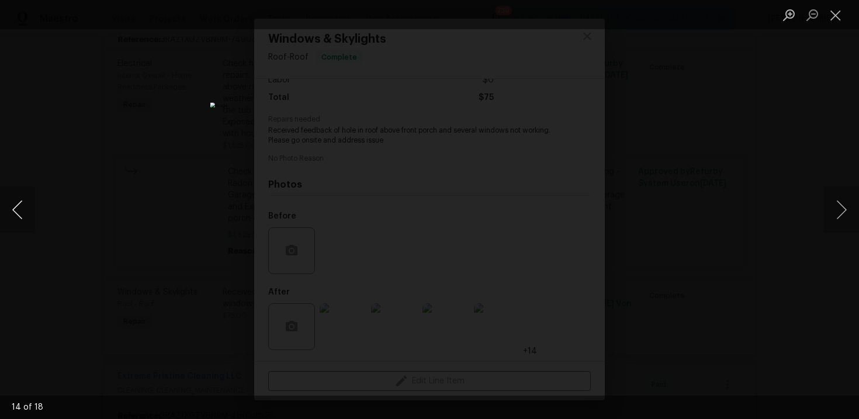
click at [14, 208] on button "Previous image" at bounding box center [17, 209] width 35 height 47
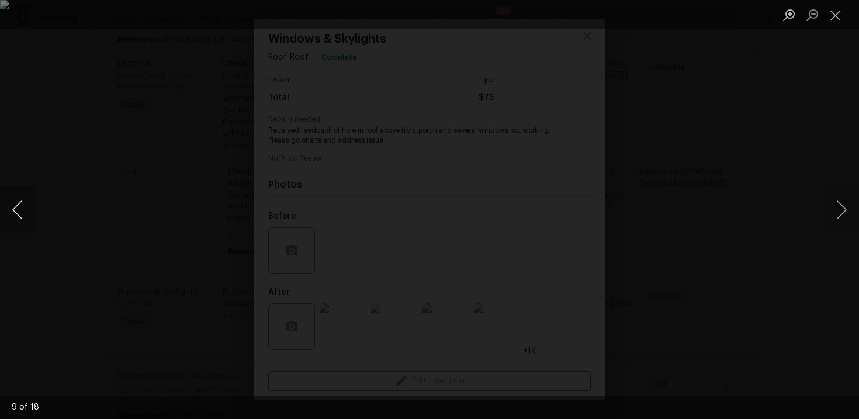
click at [14, 208] on button "Previous image" at bounding box center [17, 209] width 35 height 47
click at [18, 205] on button "Previous image" at bounding box center [17, 209] width 35 height 47
click at [33, 203] on button "Previous image" at bounding box center [17, 209] width 35 height 47
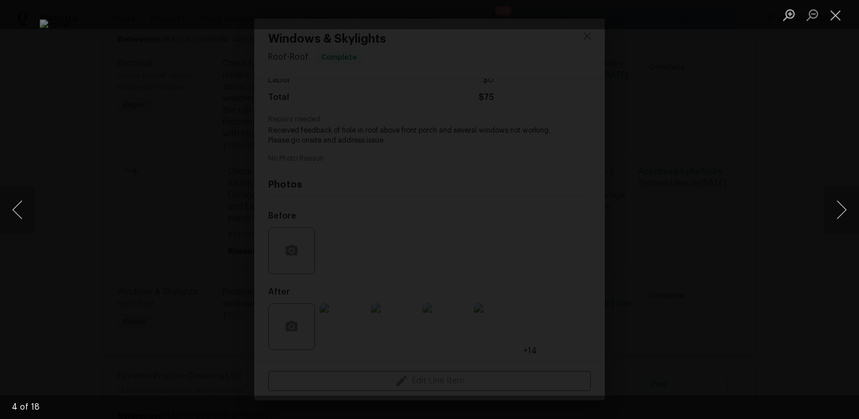
click at [73, 167] on div "Lightbox" at bounding box center [429, 209] width 859 height 419
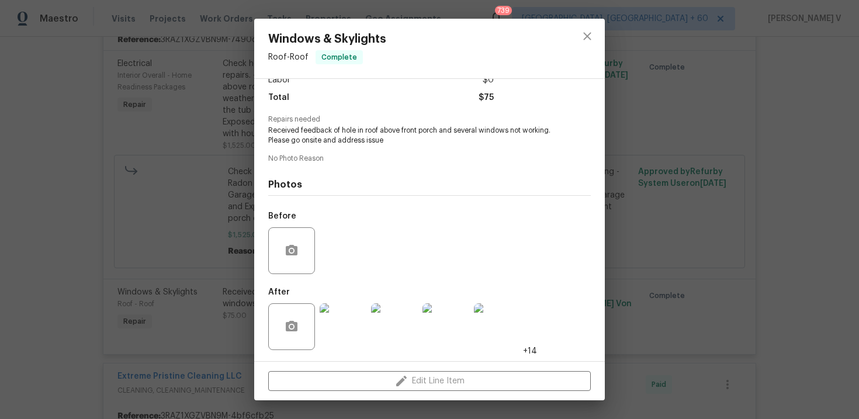
click at [227, 124] on div "Windows & Skylights Roof - Roof Complete Vendor SW Handyman and Residential Ser…" at bounding box center [429, 209] width 859 height 419
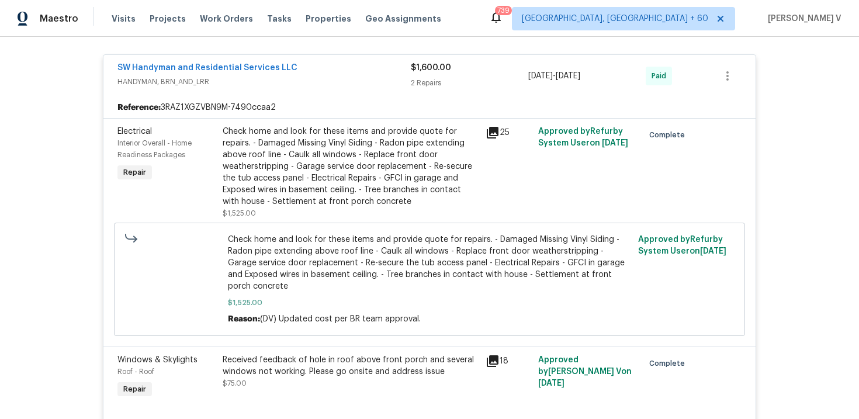
scroll to position [1539, 0]
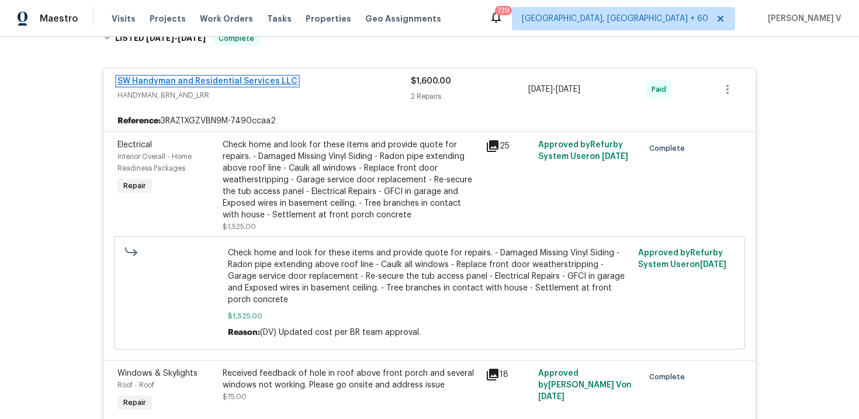
click at [201, 77] on link "SW Handyman and Residential Services LLC" at bounding box center [208, 81] width 180 height 8
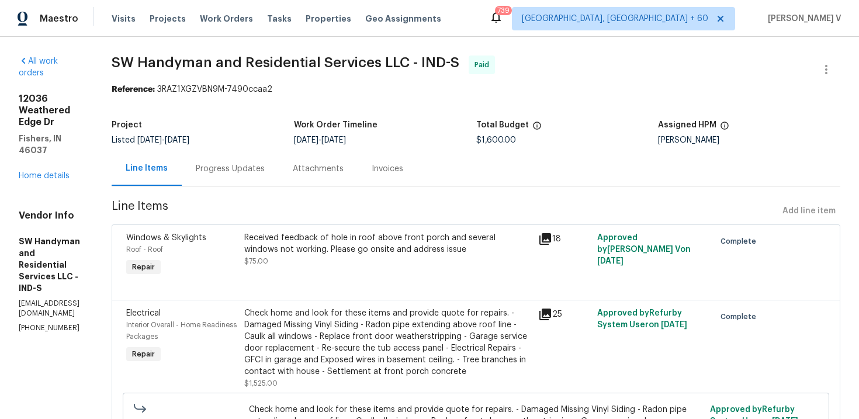
click at [279, 167] on div "Progress Updates" at bounding box center [230, 168] width 97 height 34
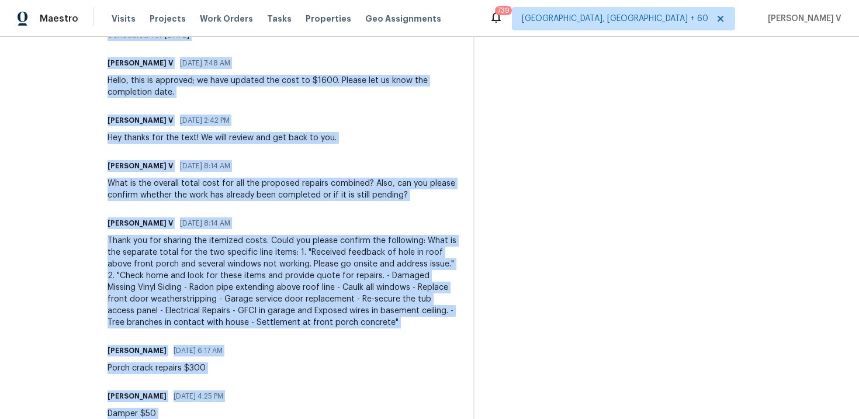
scroll to position [1139, 0]
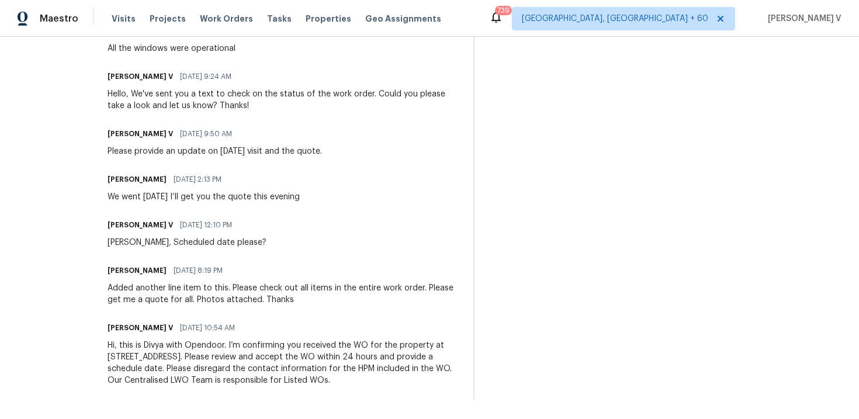
drag, startPoint x: 132, startPoint y: 217, endPoint x: 132, endPoint y: 466, distance: 249.1
click at [132, 419] on html "Maestro Visits Projects Work Orders Tasks Properties Geo Assignments 739 Albuqu…" at bounding box center [429, 209] width 859 height 419
copy div "Trade Partner Updates Divya Dharshini V 07/14/2025 9:40 AM WO has been approved…"
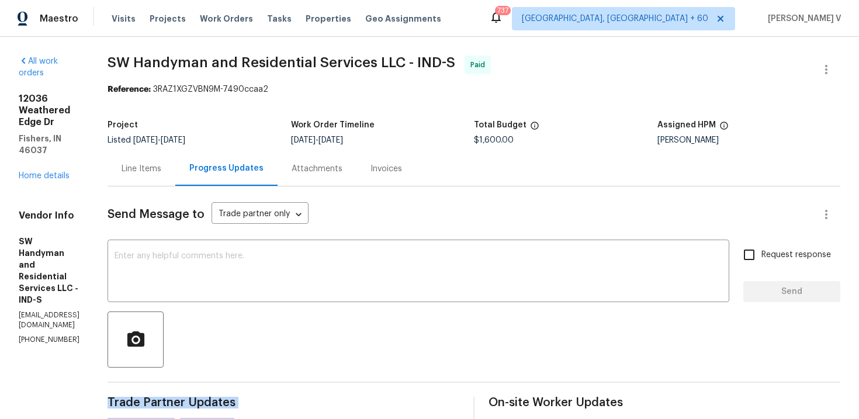
click at [161, 164] on div "Line Items" at bounding box center [142, 169] width 40 height 12
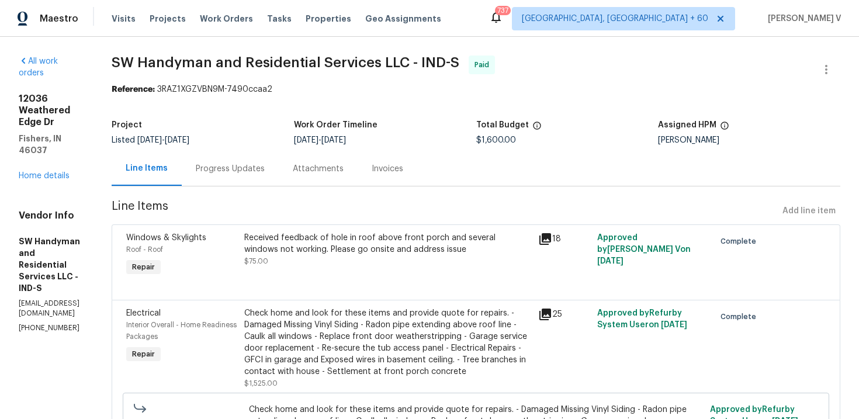
click at [314, 244] on div "Received feedback of hole in roof above front porch and several windows not wor…" at bounding box center [388, 243] width 288 height 23
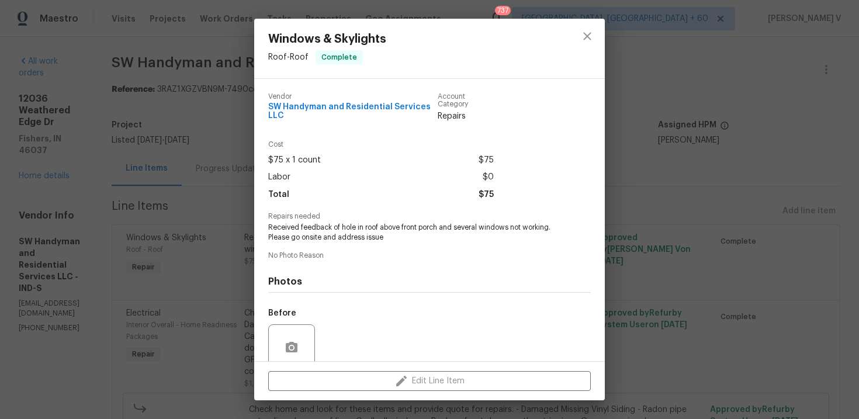
scroll to position [97, 0]
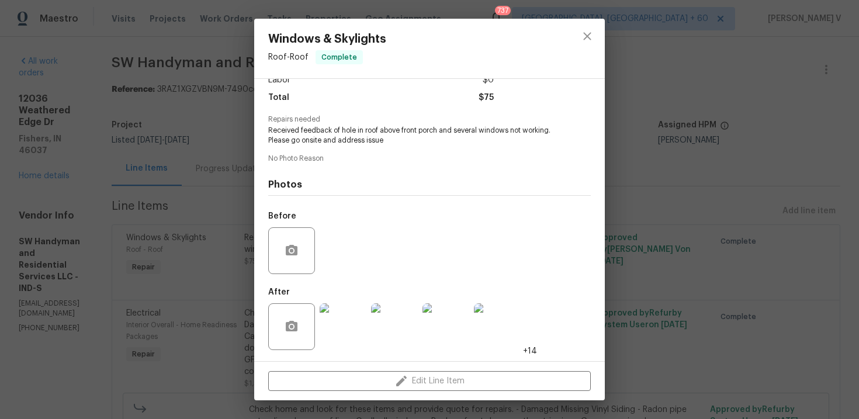
click at [340, 322] on img at bounding box center [343, 326] width 47 height 47
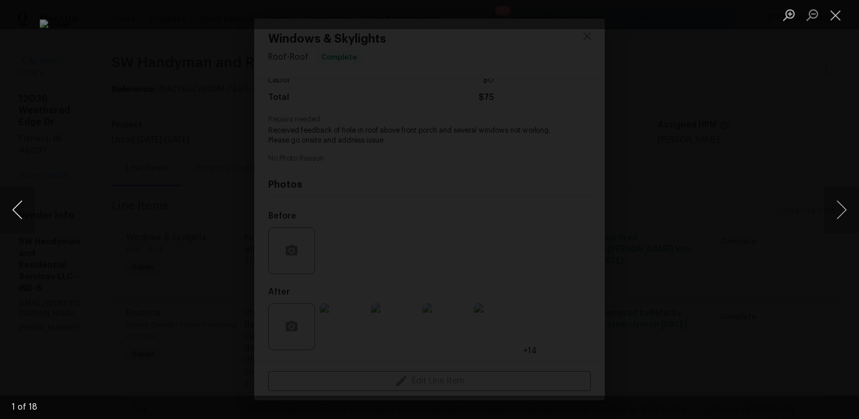
click at [25, 202] on button "Previous image" at bounding box center [17, 209] width 35 height 47
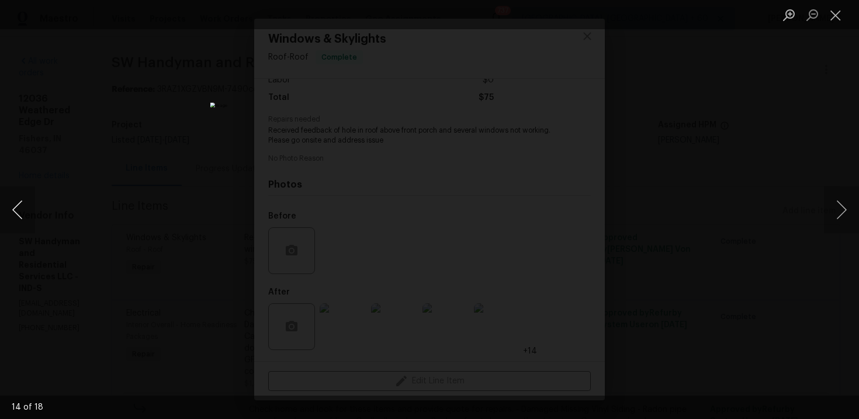
click at [25, 202] on button "Previous image" at bounding box center [17, 209] width 35 height 47
click at [71, 129] on div "Lightbox" at bounding box center [429, 209] width 859 height 419
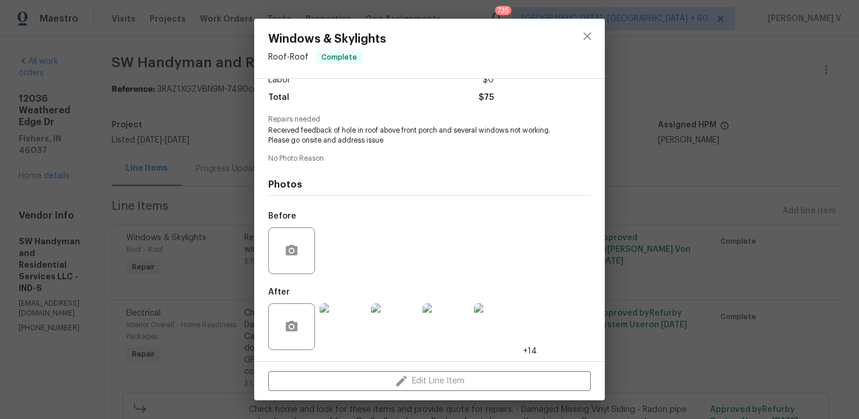
click at [347, 320] on img at bounding box center [343, 326] width 47 height 47
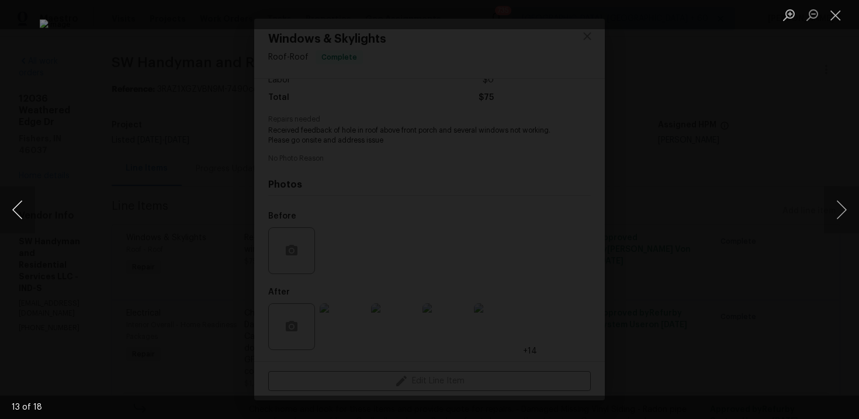
click at [20, 205] on button "Previous image" at bounding box center [17, 209] width 35 height 47
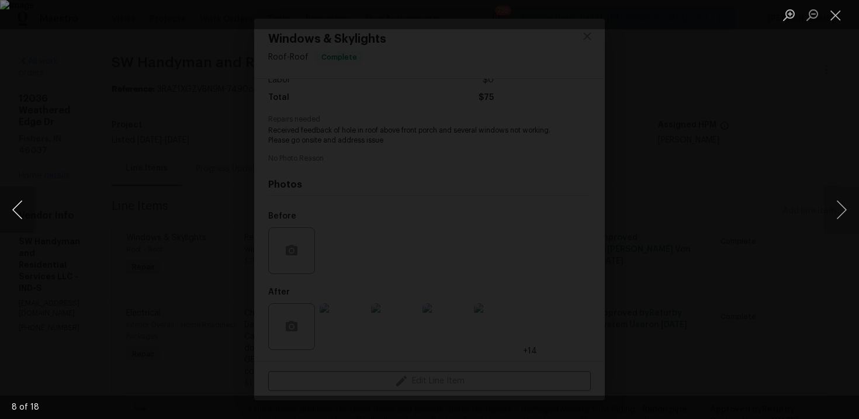
click at [20, 205] on button "Previous image" at bounding box center [17, 209] width 35 height 47
click at [80, 162] on div "Lightbox" at bounding box center [429, 209] width 859 height 419
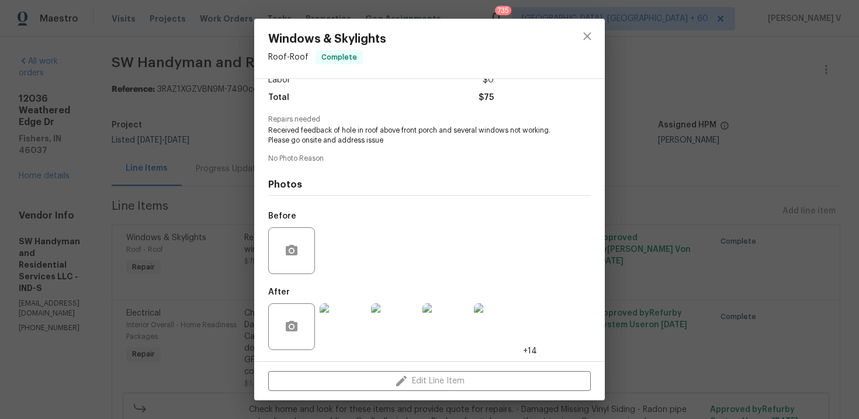
click at [80, 162] on div "Windows & Skylights Roof - Roof Complete Vendor SW Handyman and Residential Ser…" at bounding box center [429, 209] width 859 height 419
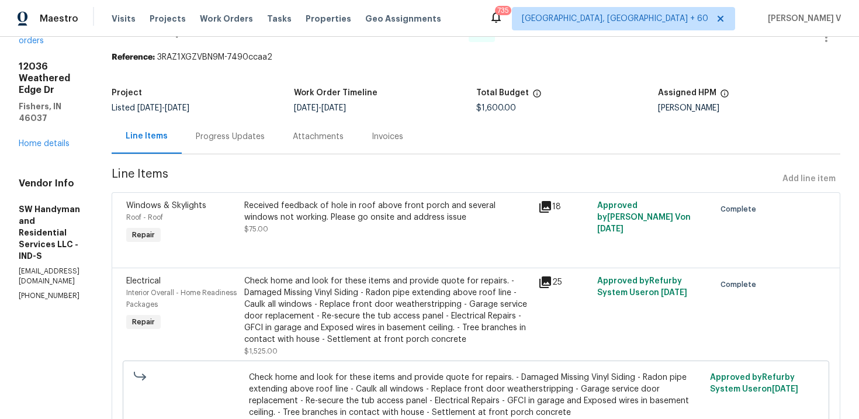
scroll to position [60, 0]
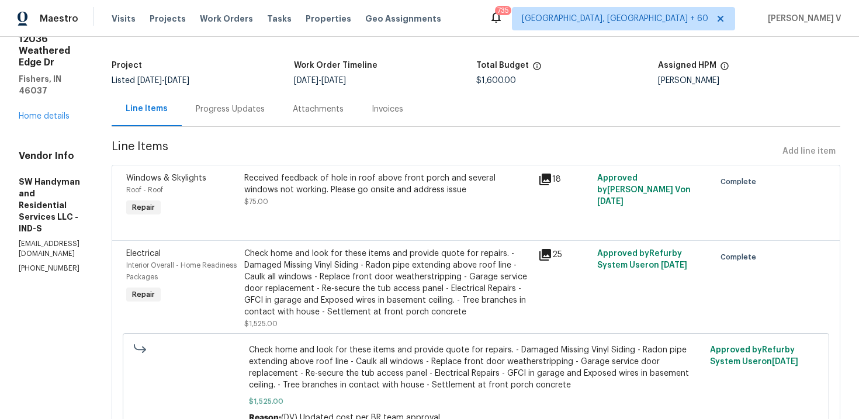
click at [275, 115] on div "Progress Updates" at bounding box center [230, 109] width 97 height 34
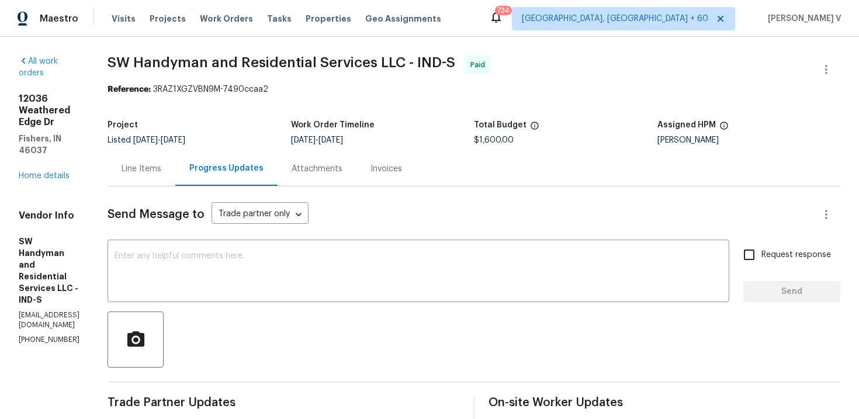
click at [168, 153] on div "Line Items" at bounding box center [142, 168] width 68 height 34
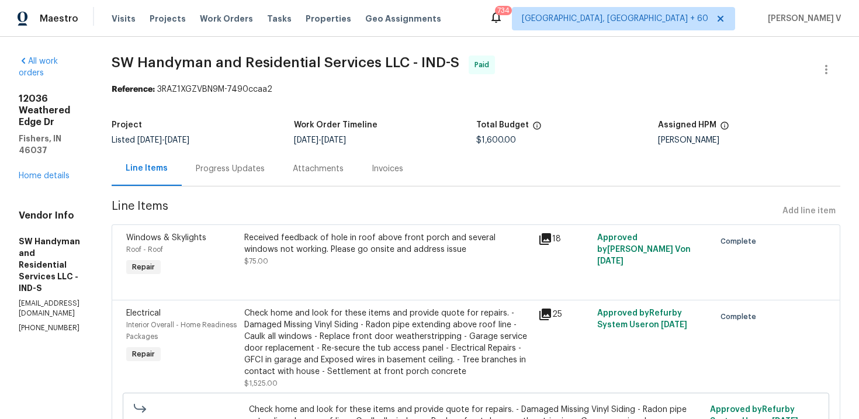
click at [279, 168] on div "Progress Updates" at bounding box center [230, 168] width 97 height 34
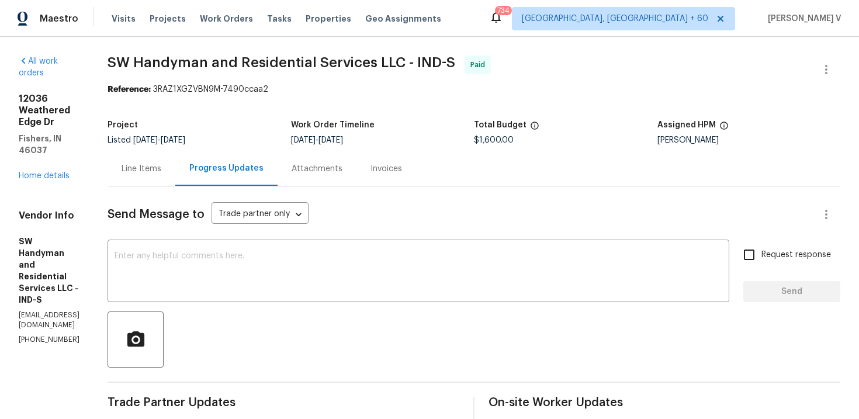
click at [161, 171] on div "Line Items" at bounding box center [142, 169] width 40 height 12
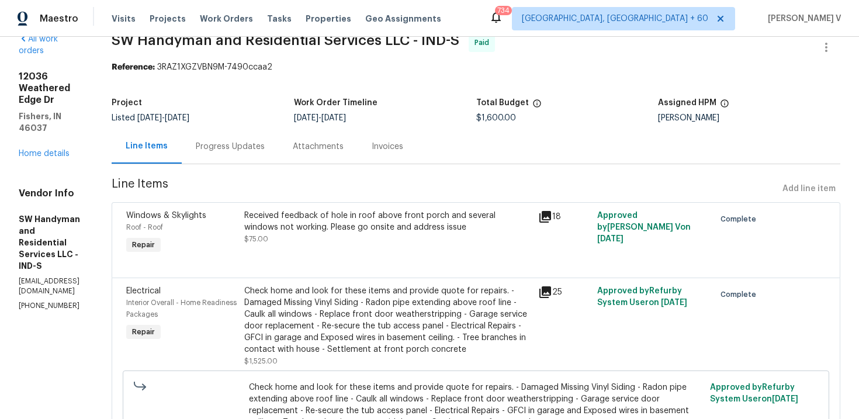
scroll to position [51, 0]
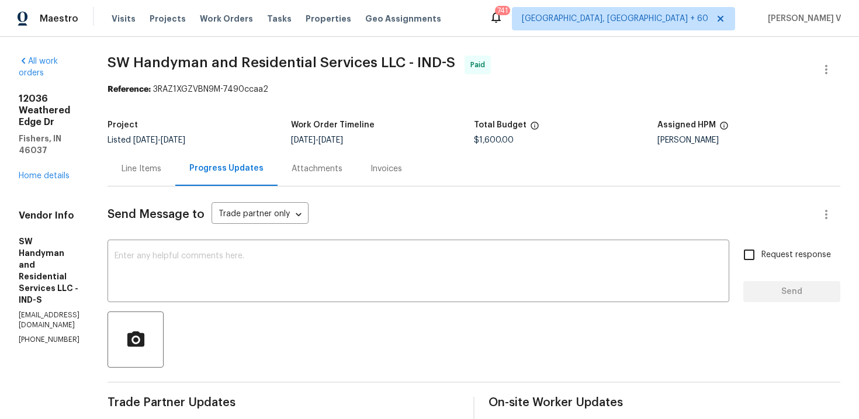
click at [175, 167] on div "Line Items" at bounding box center [142, 168] width 68 height 34
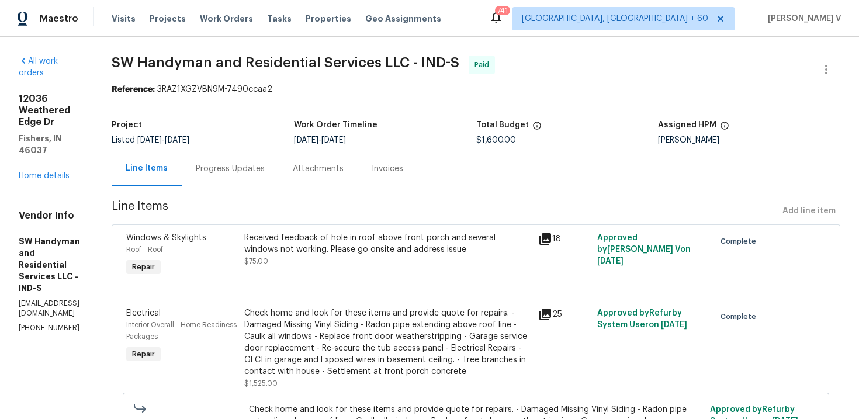
scroll to position [78, 0]
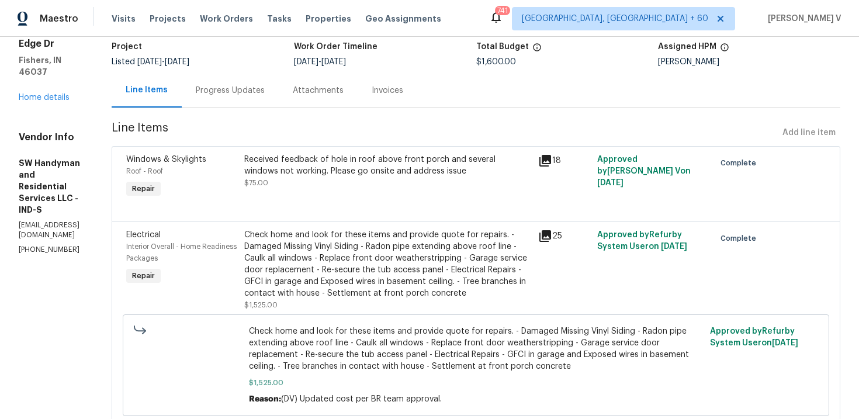
click at [325, 172] on div "Received feedback of hole in roof above front porch and several windows not wor…" at bounding box center [388, 165] width 288 height 23
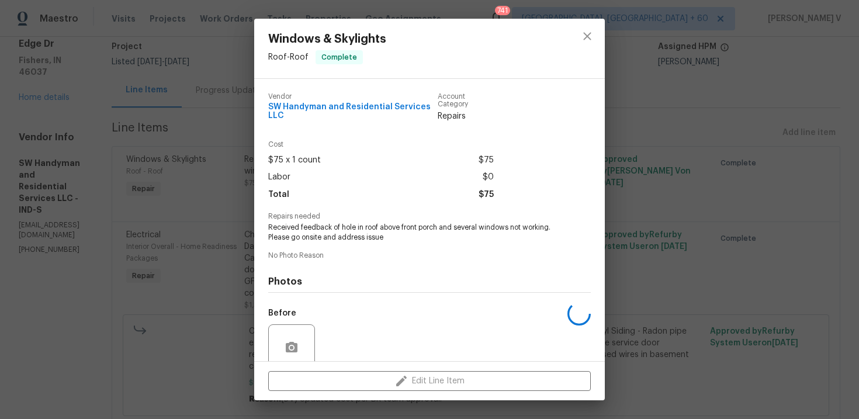
scroll to position [97, 0]
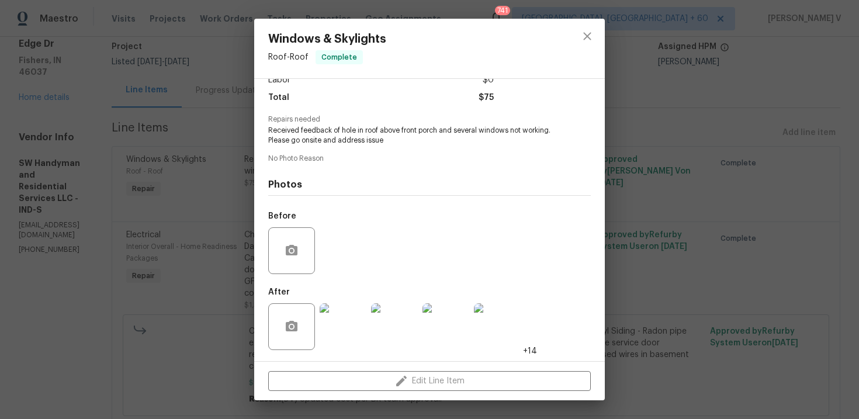
click at [174, 189] on div "Windows & Skylights Roof - Roof Complete Vendor SW Handyman and Residential Ser…" at bounding box center [429, 209] width 859 height 419
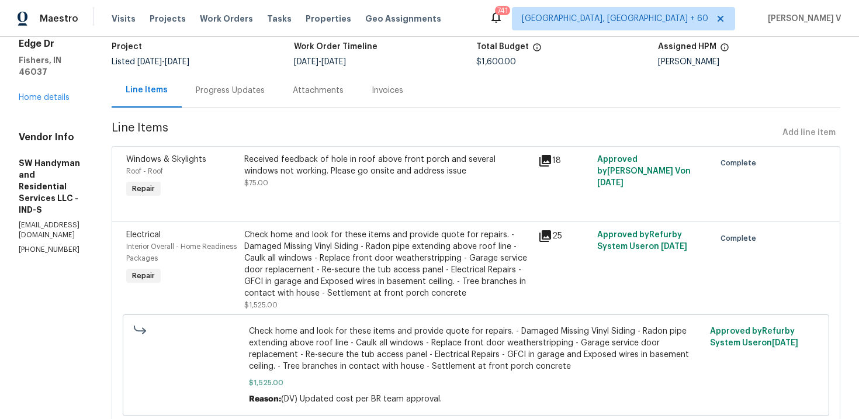
click at [370, 284] on div "Check home and look for these items and provide quote for repairs. - Damaged Mi…" at bounding box center [388, 264] width 288 height 70
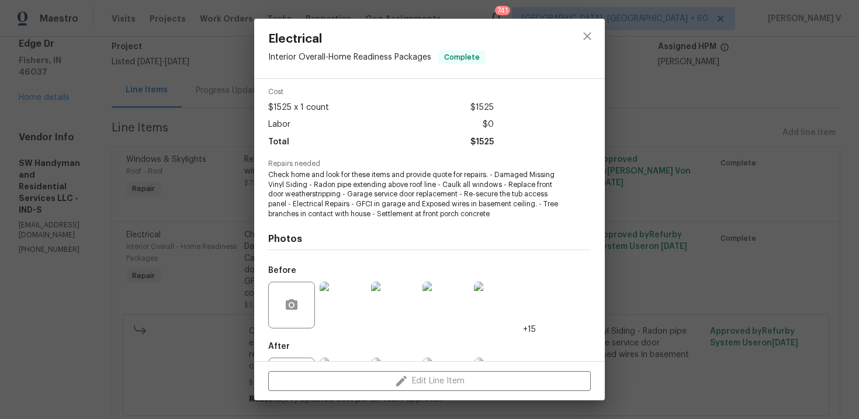
scroll to position [108, 0]
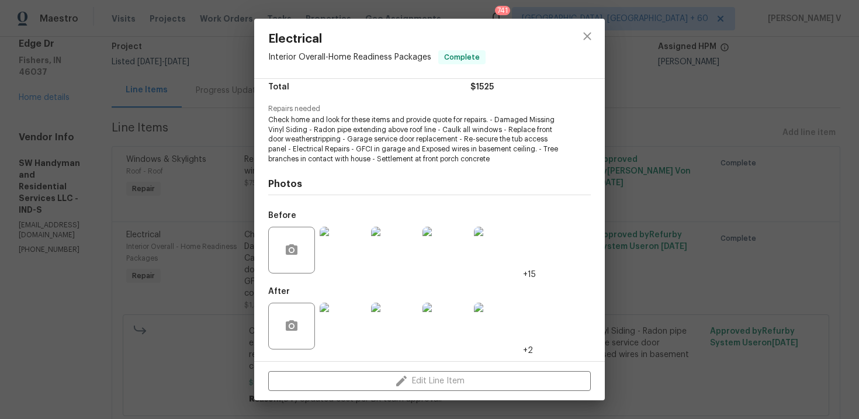
click at [343, 308] on img at bounding box center [343, 326] width 47 height 47
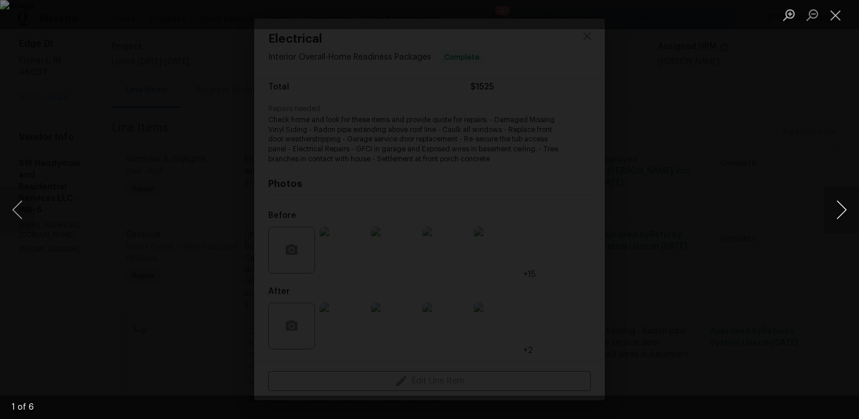
click at [850, 196] on button "Next image" at bounding box center [841, 209] width 35 height 47
click at [803, 131] on div "Lightbox" at bounding box center [429, 209] width 859 height 419
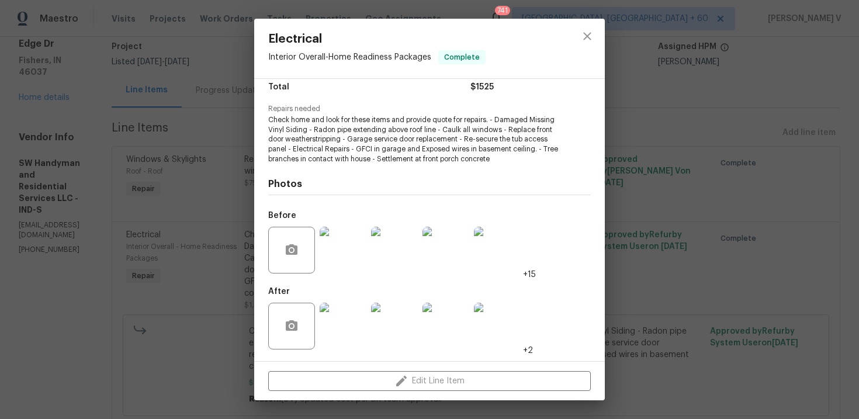
click at [803, 131] on div "Electrical Interior Overall - Home Readiness Packages Complete Vendor SW Handym…" at bounding box center [429, 209] width 859 height 419
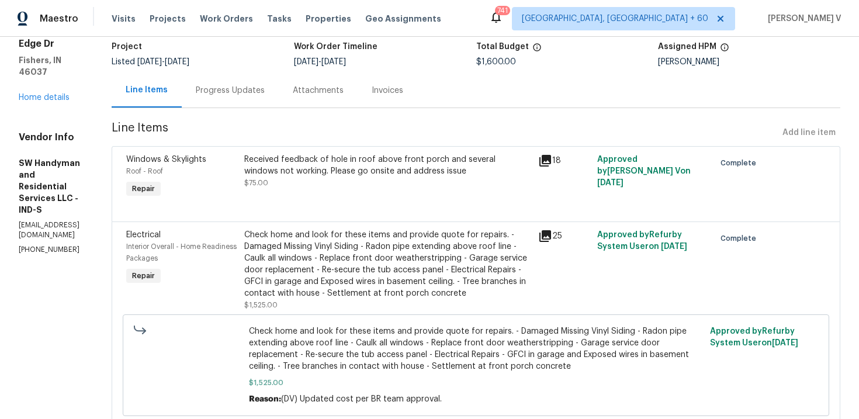
click at [265, 96] on div "Progress Updates" at bounding box center [230, 91] width 69 height 12
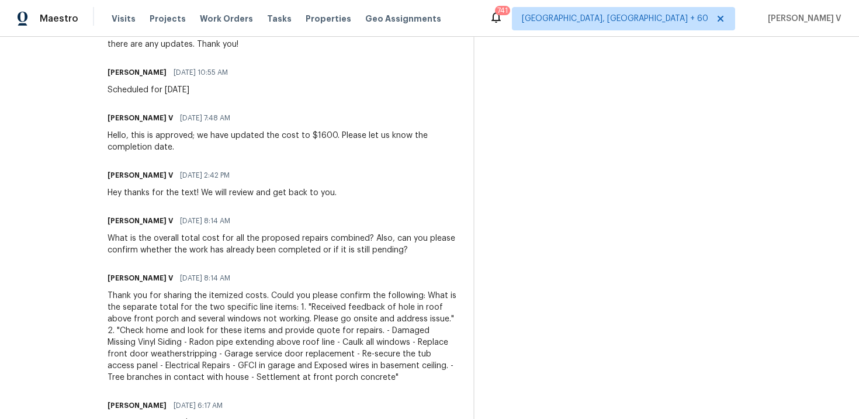
scroll to position [740, 0]
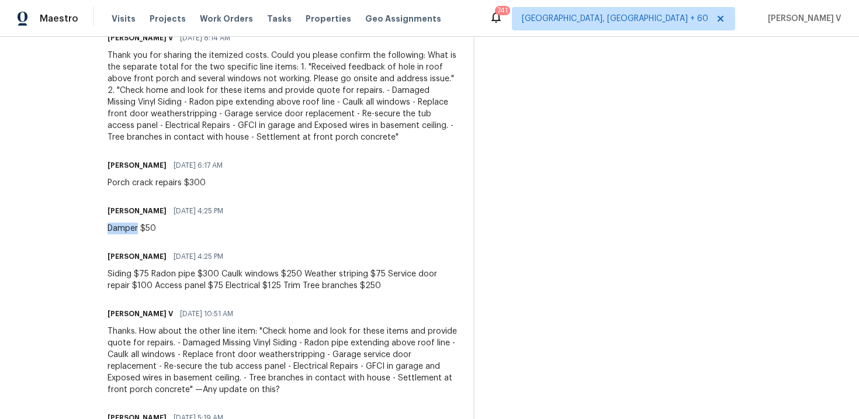
drag, startPoint x: 136, startPoint y: 240, endPoint x: 167, endPoint y: 243, distance: 30.5
click at [167, 243] on div "All work orders 12036 Weathered Edge Dr Fishers, IN 46037 Home details Vendor I…" at bounding box center [429, 52] width 859 height 1510
copy div "Damper"
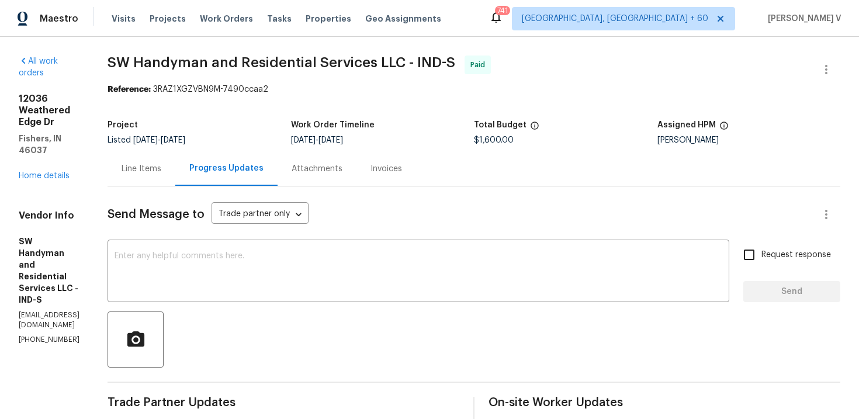
click at [154, 182] on div "Line Items" at bounding box center [142, 168] width 68 height 34
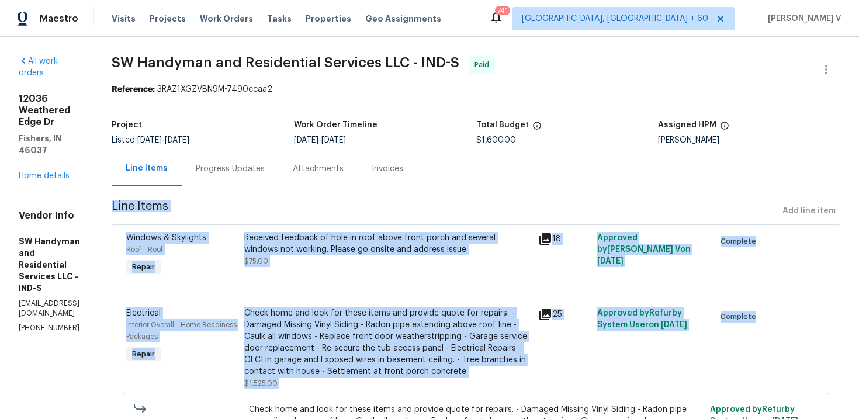
scroll to position [120, 0]
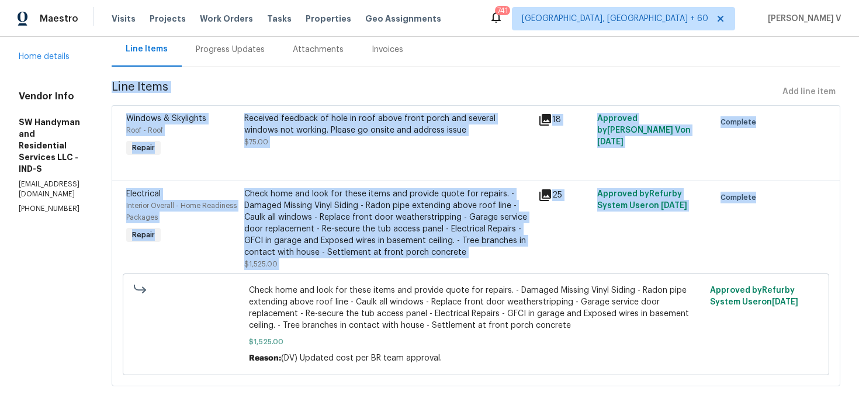
drag, startPoint x: 132, startPoint y: 205, endPoint x: 141, endPoint y: 466, distance: 261.5
click at [141, 419] on html "Maestro Visits Projects Work Orders Tasks Properties Geo Assignments 741 Albuqu…" at bounding box center [429, 209] width 859 height 419
copy section "Line Items Add line item Windows & Skylights Roof - Roof Repair Received feedba…"
click at [354, 168] on div at bounding box center [476, 167] width 700 height 14
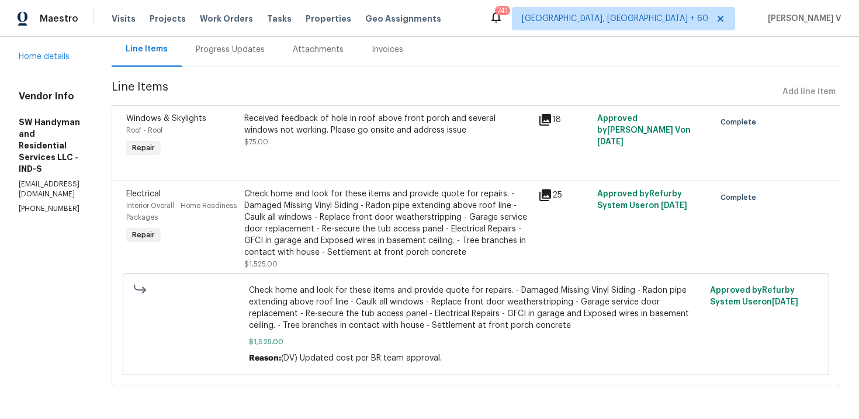
click at [354, 168] on div at bounding box center [476, 167] width 700 height 14
click at [362, 169] on div at bounding box center [476, 167] width 700 height 14
click at [378, 143] on div "Received feedback of hole in roof above front porch and several windows not wor…" at bounding box center [388, 130] width 288 height 35
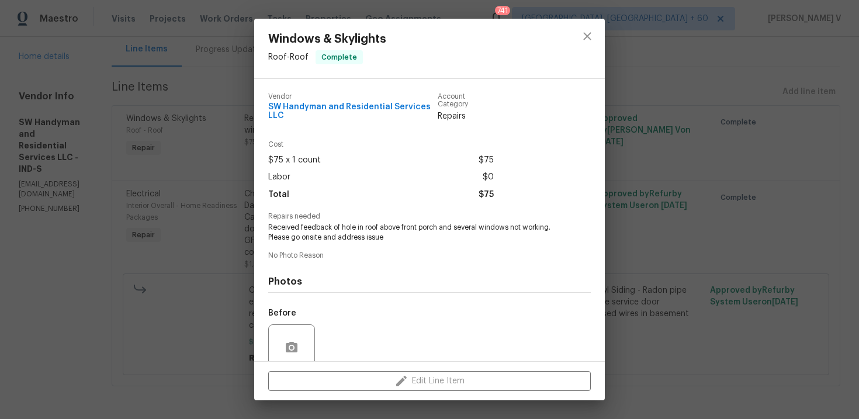
scroll to position [97, 0]
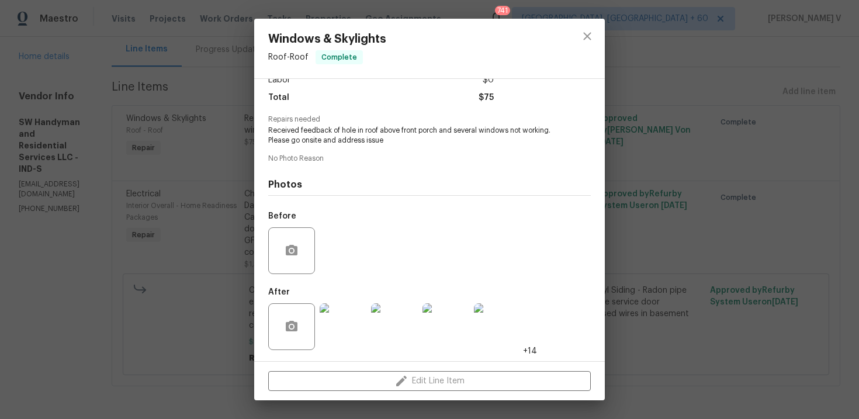
click at [335, 308] on img at bounding box center [343, 326] width 47 height 47
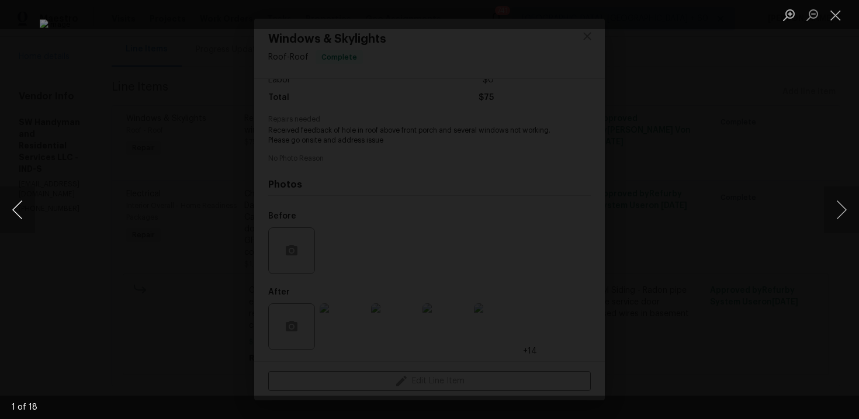
click at [15, 208] on button "Previous image" at bounding box center [17, 209] width 35 height 47
click at [36, 203] on div "Lightbox" at bounding box center [429, 209] width 859 height 419
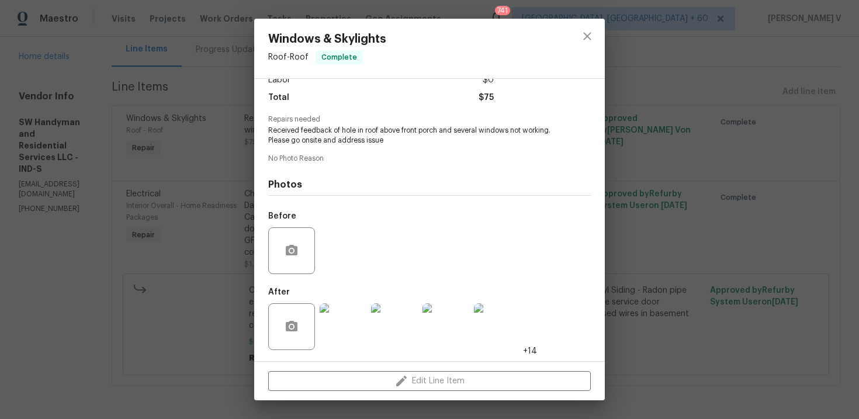
click at [182, 222] on div "Windows & Skylights Roof - Roof Complete Vendor SW Handyman and Residential Ser…" at bounding box center [429, 209] width 859 height 419
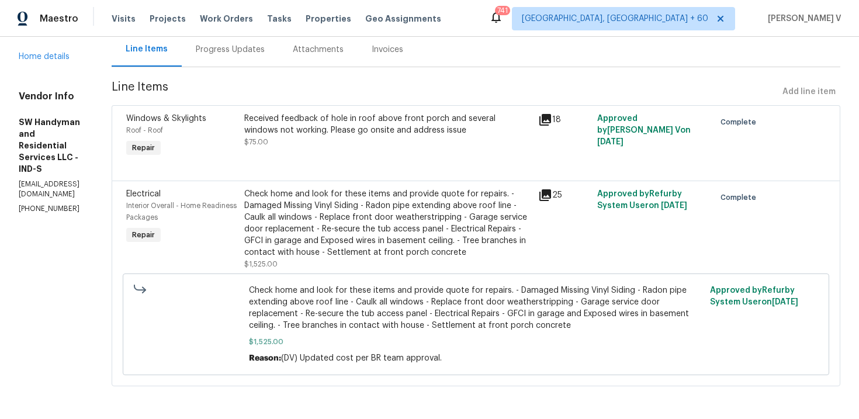
click at [385, 140] on div "Received feedback of hole in roof above front porch and several windows not wor…" at bounding box center [388, 130] width 288 height 35
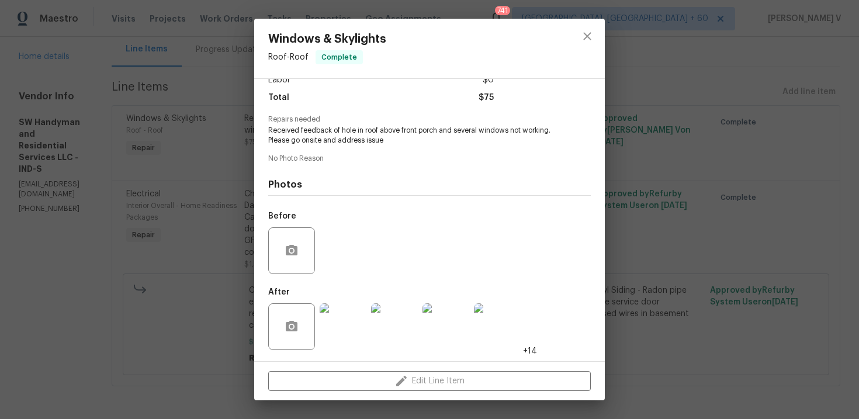
click at [243, 56] on div "Windows & Skylights Roof - Roof Complete Vendor SW Handyman and Residential Ser…" at bounding box center [429, 209] width 859 height 419
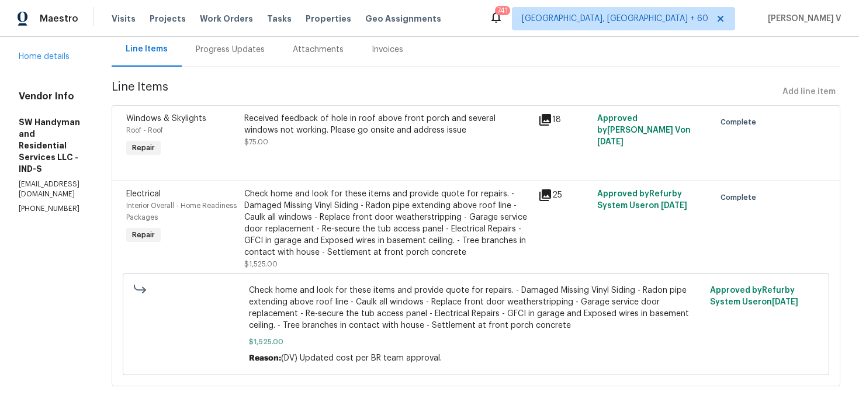
click at [243, 56] on div "Progress Updates" at bounding box center [230, 49] width 97 height 34
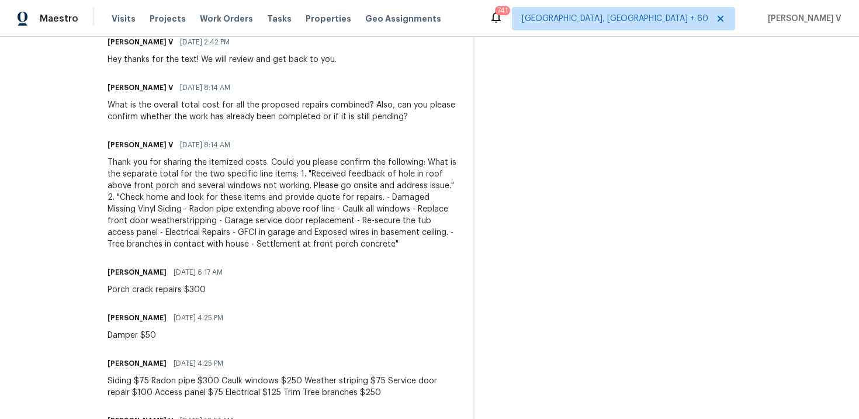
scroll to position [695, 0]
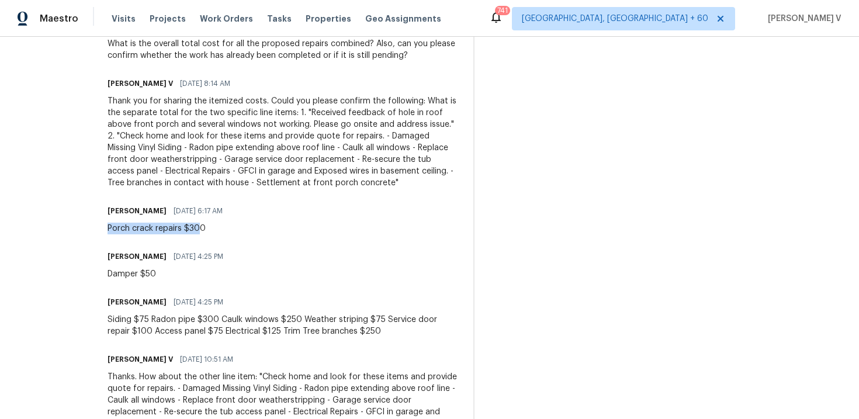
drag, startPoint x: 134, startPoint y: 243, endPoint x: 226, endPoint y: 243, distance: 91.2
click at [226, 243] on div "All work orders 12036 Weathered Edge Dr Fishers, IN 46037 Home details Vendor I…" at bounding box center [429, 97] width 859 height 1510
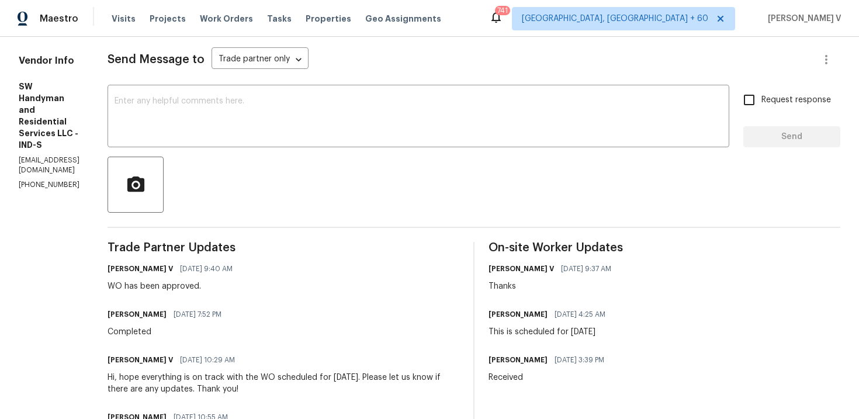
scroll to position [0, 0]
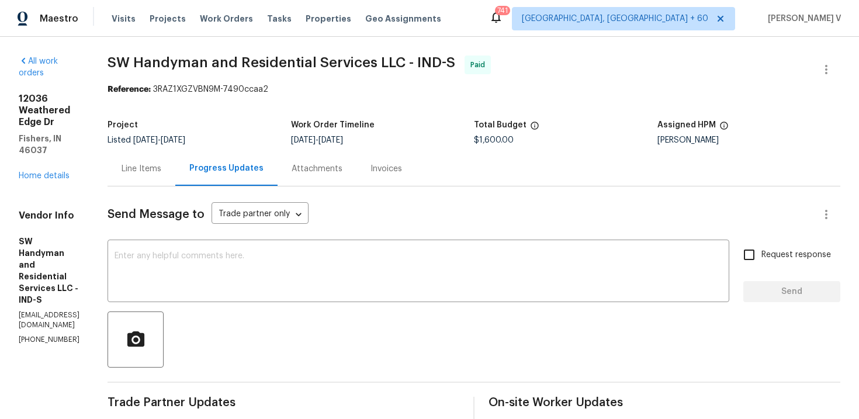
click at [175, 161] on div "Line Items" at bounding box center [142, 168] width 68 height 34
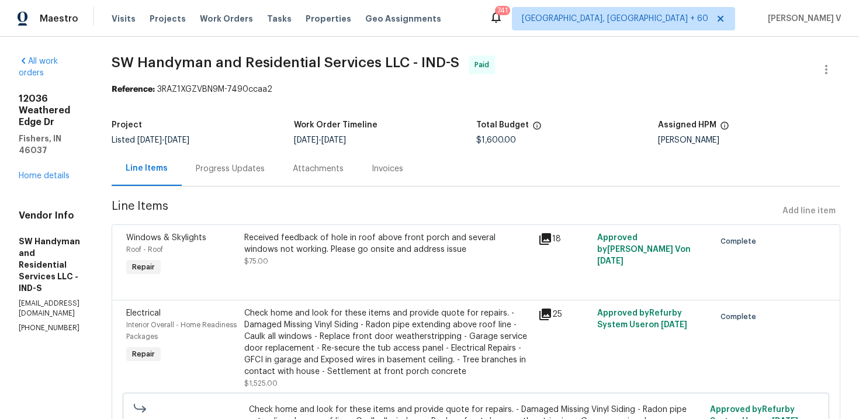
click at [402, 281] on div at bounding box center [476, 286] width 700 height 14
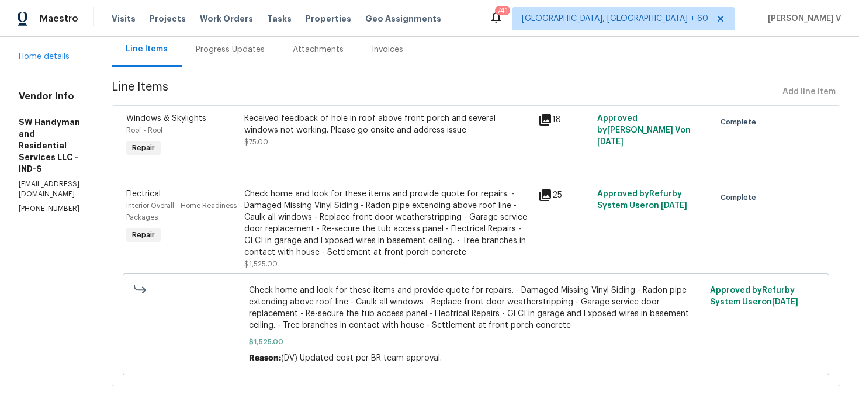
click at [275, 60] on div "Progress Updates" at bounding box center [230, 49] width 97 height 34
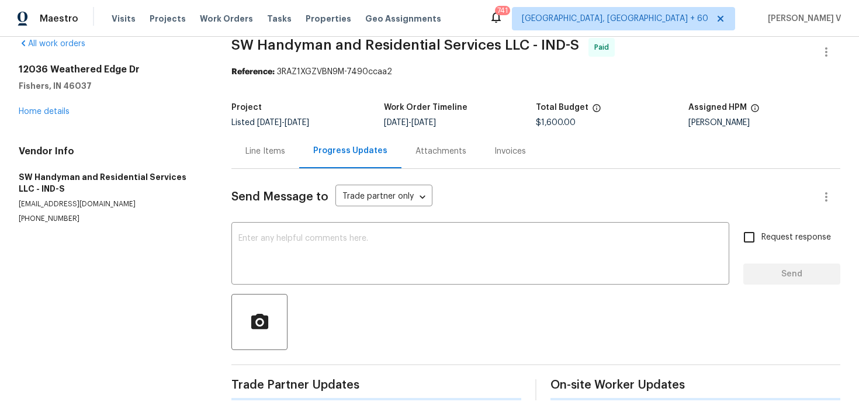
scroll to position [120, 0]
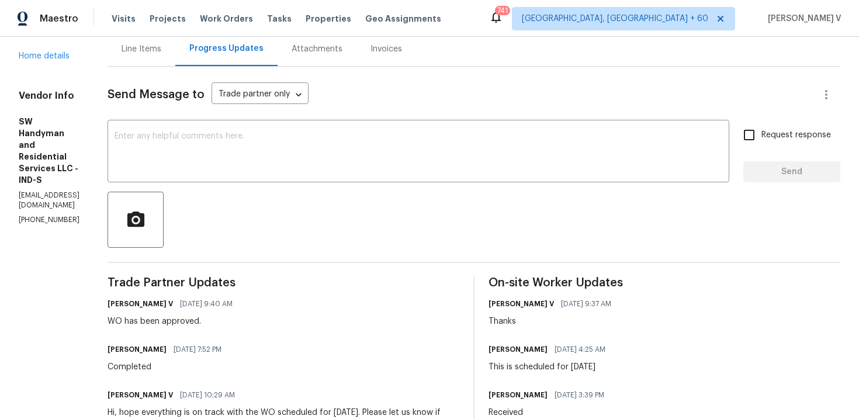
click at [175, 60] on div "Line Items" at bounding box center [142, 49] width 68 height 34
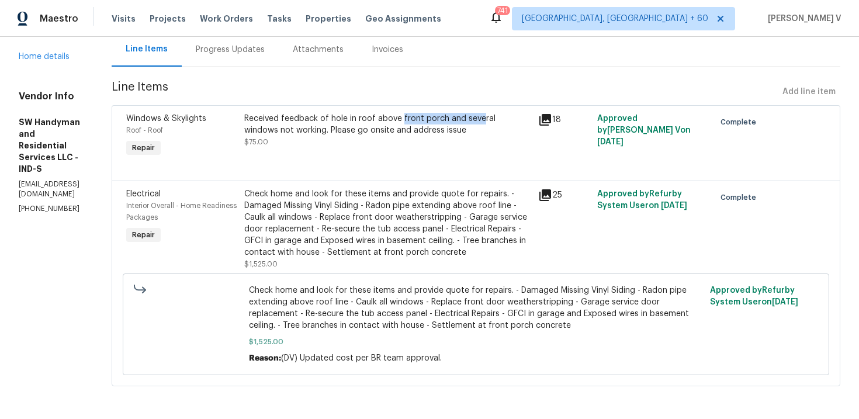
drag, startPoint x: 421, startPoint y: 118, endPoint x: 499, endPoint y: 116, distance: 78.4
click at [499, 116] on div "Received feedback of hole in roof above front porch and several windows not wor…" at bounding box center [388, 124] width 288 height 23
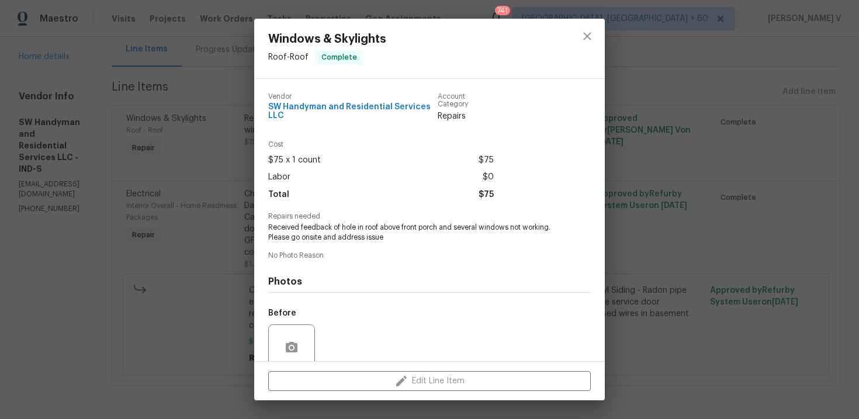
click at [222, 94] on div "Windows & Skylights Roof - Roof Complete Vendor SW Handyman and Residential Ser…" at bounding box center [429, 209] width 859 height 419
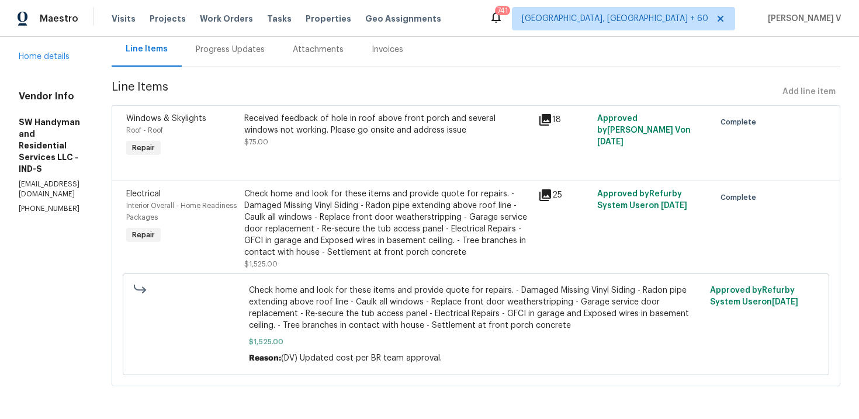
click at [249, 58] on div "Progress Updates" at bounding box center [230, 49] width 97 height 34
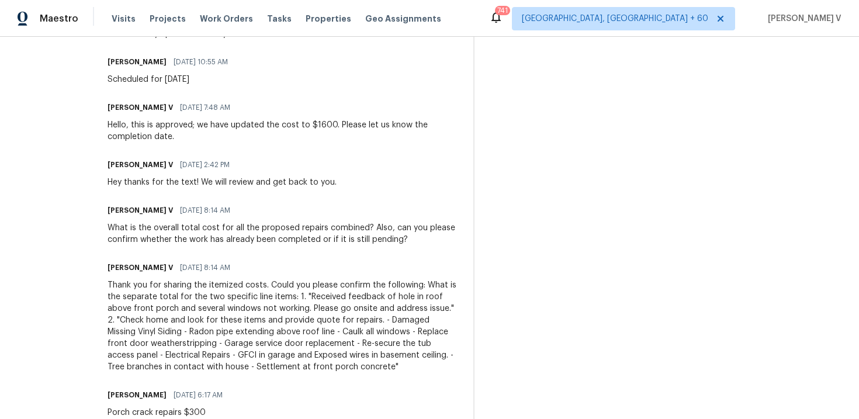
scroll to position [623, 0]
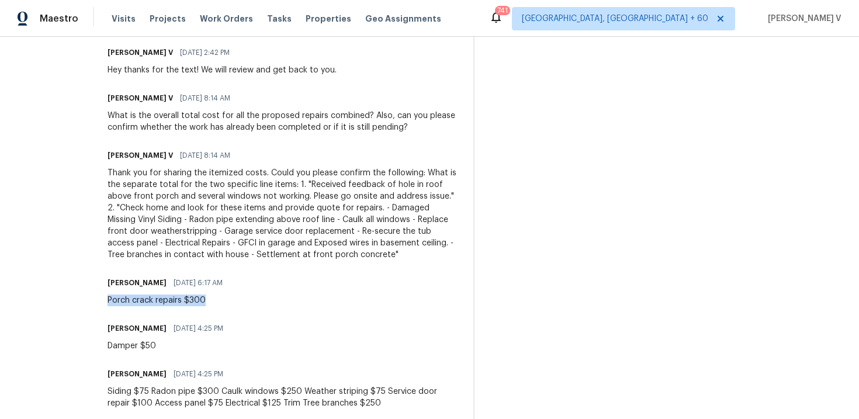
drag, startPoint x: 138, startPoint y: 310, endPoint x: 245, endPoint y: 311, distance: 107.0
click at [230, 306] on div "Porch crack repairs $300" at bounding box center [169, 301] width 122 height 12
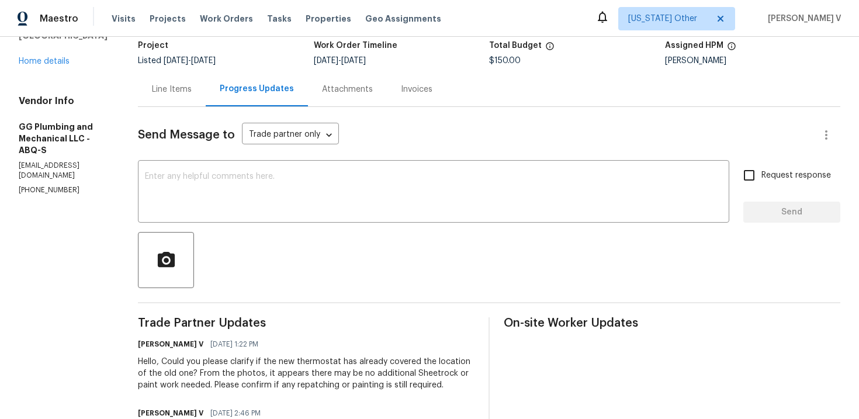
scroll to position [180, 0]
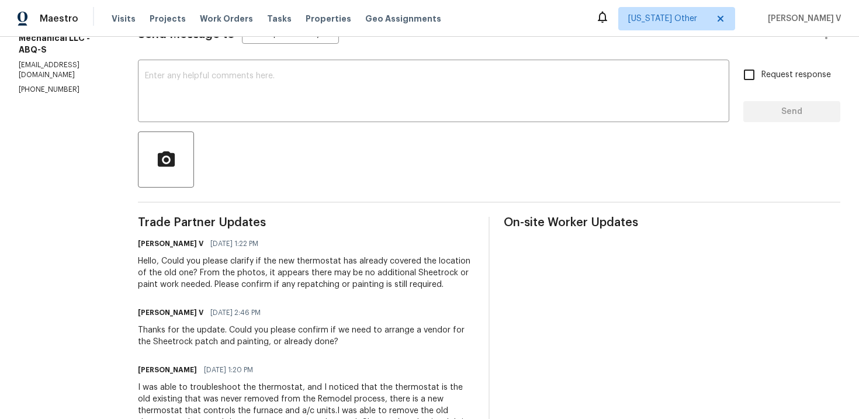
click at [54, 85] on p "[PHONE_NUMBER]" at bounding box center [64, 90] width 91 height 10
copy p "(505) 459-4192"
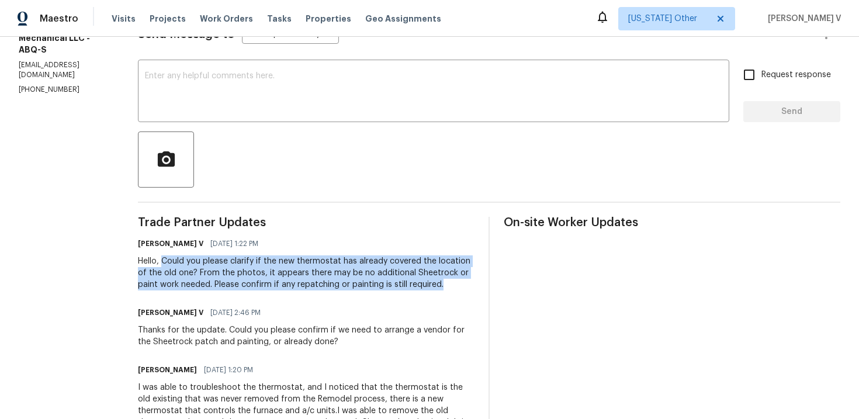
drag, startPoint x: 204, startPoint y: 261, endPoint x: 234, endPoint y: 300, distance: 49.1
click at [234, 291] on div "Hello, Could you please clarify if the new thermostat has already covered the l…" at bounding box center [306, 272] width 337 height 35
copy div "Could you please clarify if the new thermostat has already covered the location…"
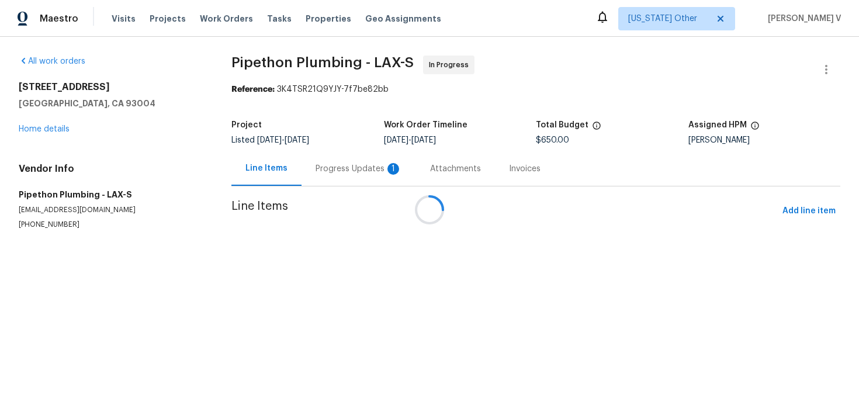
click at [357, 163] on div at bounding box center [429, 209] width 859 height 419
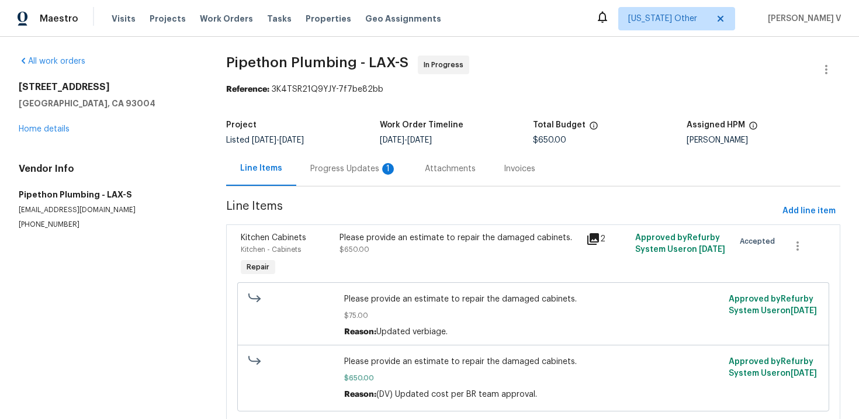
click at [357, 163] on div "Progress Updates 1" at bounding box center [353, 169] width 87 height 12
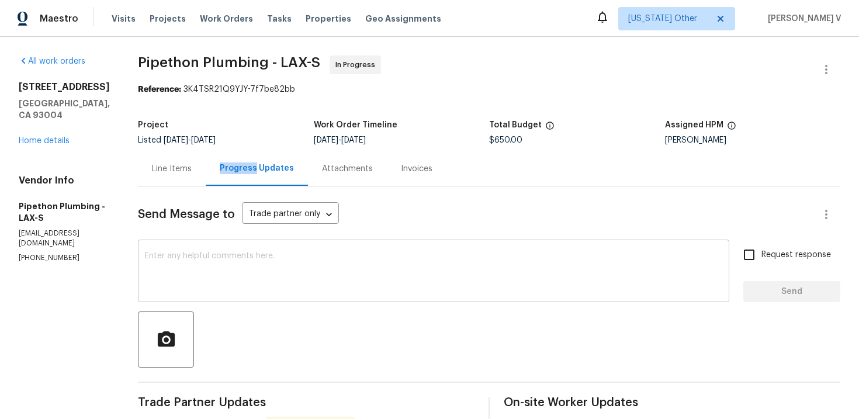
click at [205, 267] on textarea at bounding box center [434, 272] width 578 height 41
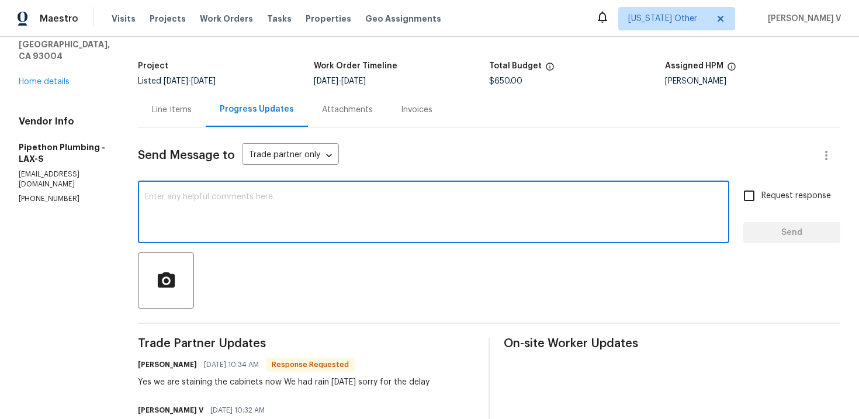
scroll to position [76, 0]
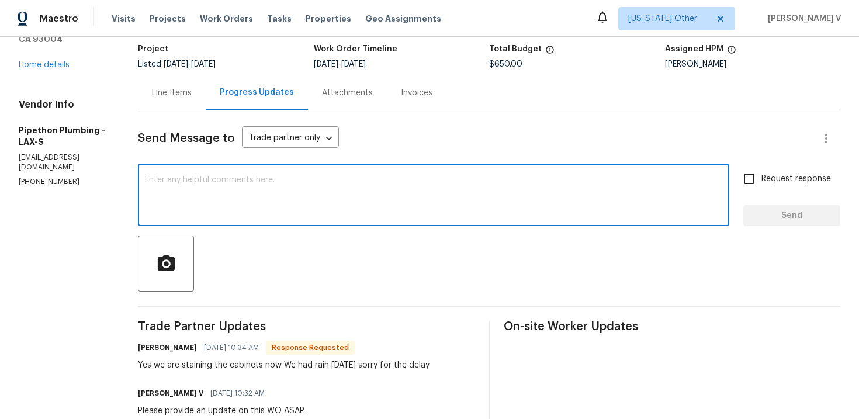
click at [265, 360] on div "Yes we are staining the cabinets now We had rain [DATE] sorry for the delay" at bounding box center [284, 366] width 292 height 12
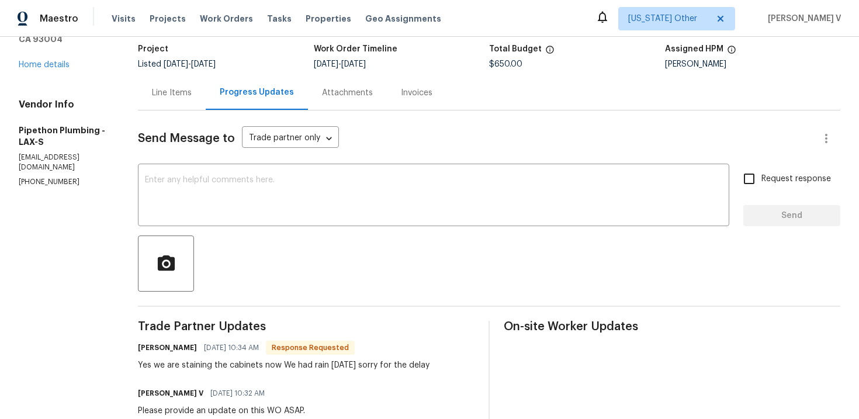
click at [265, 360] on div "Yes we are staining the cabinets now We had rain [DATE] sorry for the delay" at bounding box center [284, 366] width 292 height 12
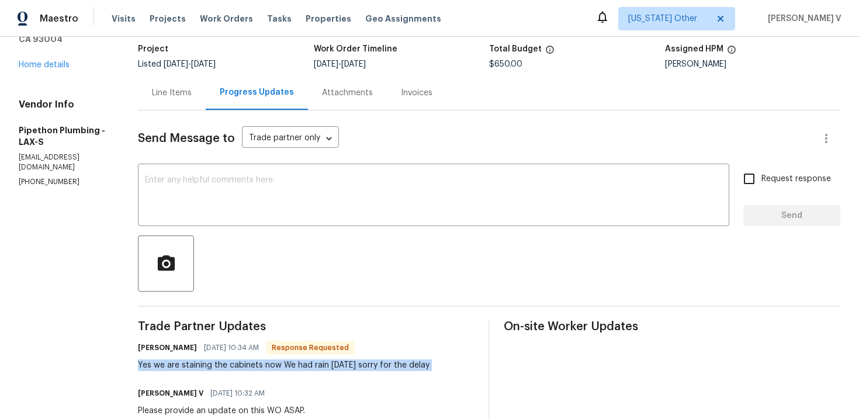
copy div "Yes we are staining the cabinets now We had rain [DATE] sorry for the delay"
click at [247, 189] on textarea at bounding box center [434, 196] width 578 height 41
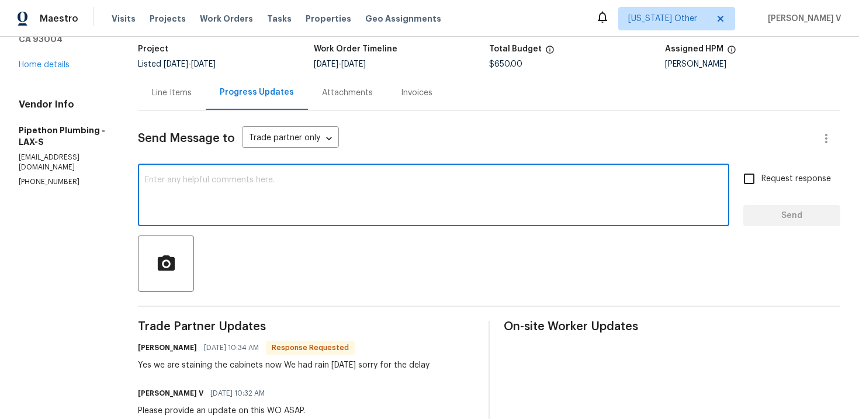
paste textarea "Thanks for the update! Could you please confirm when you expect the staining to…"
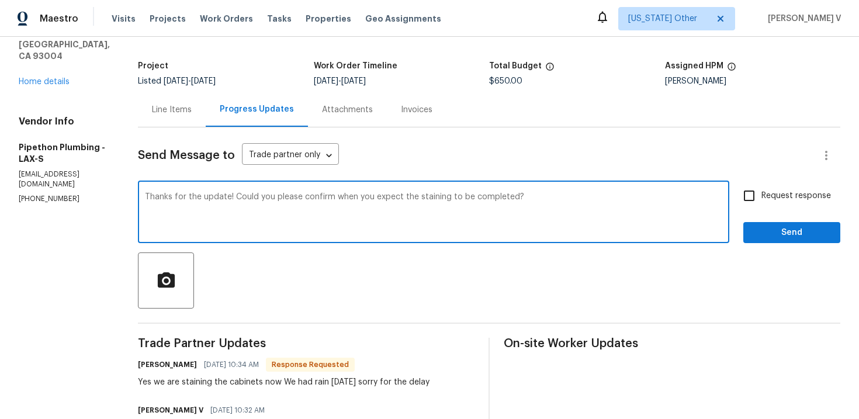
scroll to position [88, 0]
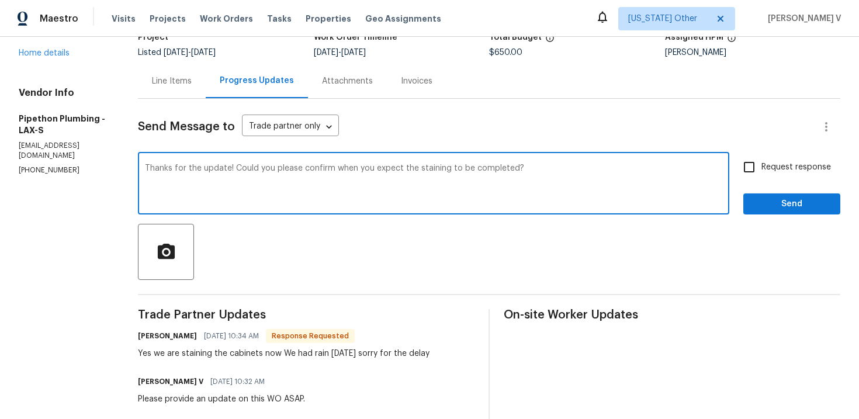
type textarea "Thanks for the update! Could you please confirm when you expect the staining to…"
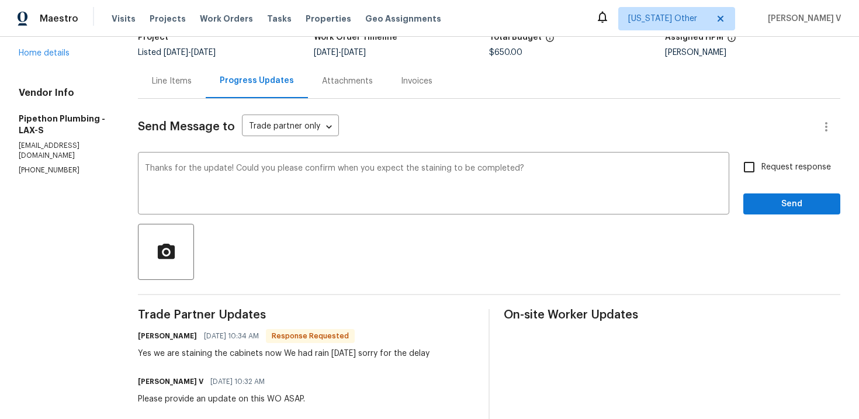
click at [764, 161] on span "Request response" at bounding box center [797, 167] width 70 height 12
click at [762, 161] on input "Request response" at bounding box center [749, 167] width 25 height 25
checkbox input "true"
click at [780, 206] on span "Send" at bounding box center [792, 204] width 78 height 15
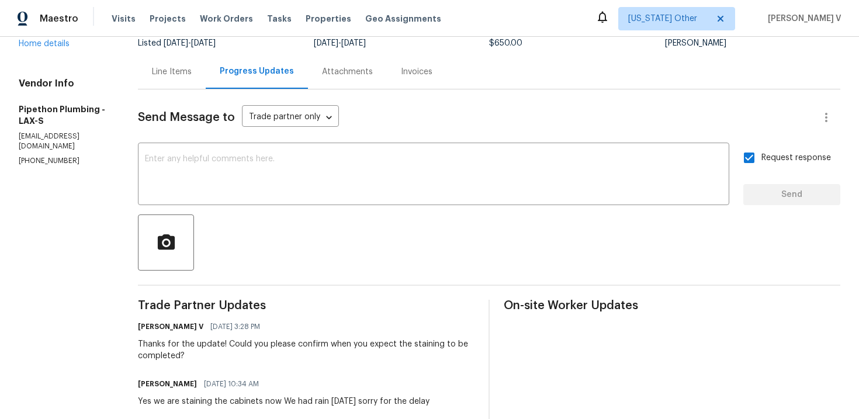
scroll to position [177, 0]
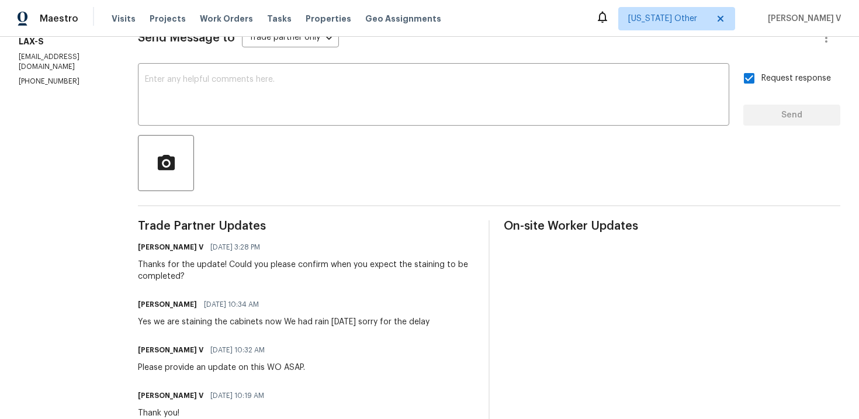
click at [203, 316] on div "Yes we are staining the cabinets now We had rain yesterday sorry for the delay" at bounding box center [284, 322] width 292 height 12
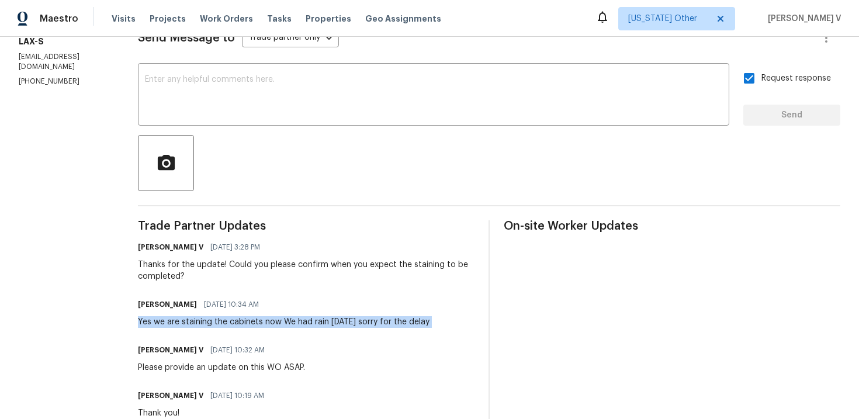
copy div "Yes we are staining the cabinets now We had rain yesterday sorry for the delay"
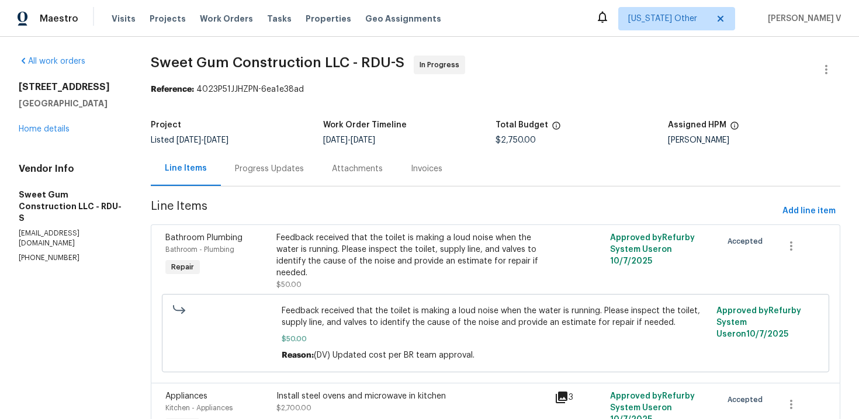
click at [271, 158] on div "Progress Updates" at bounding box center [269, 168] width 97 height 34
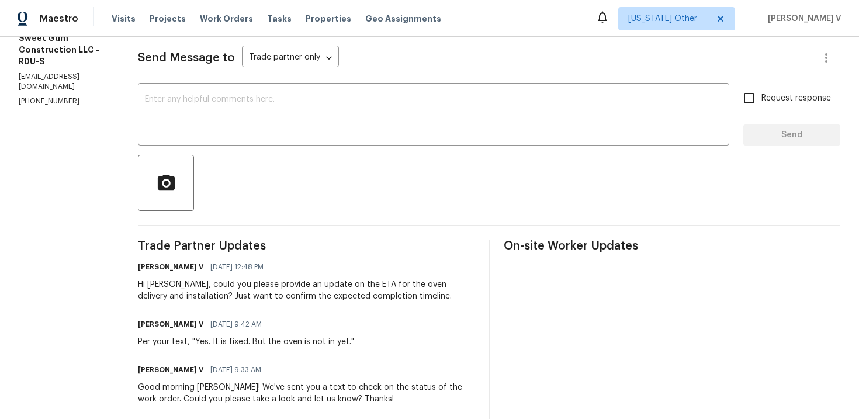
scroll to position [170, 0]
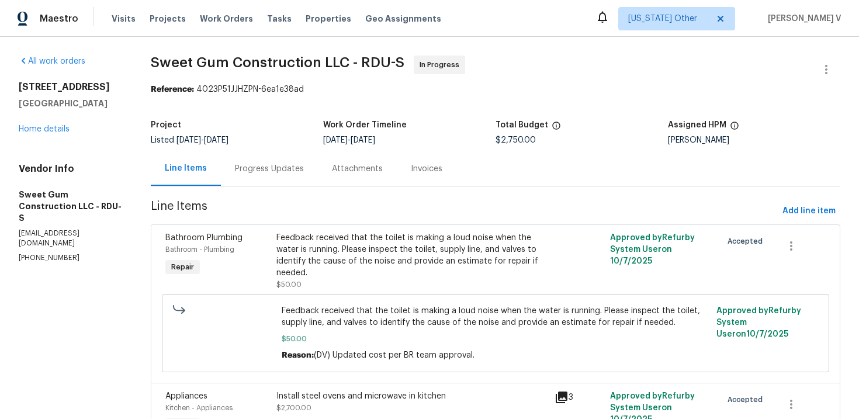
click at [291, 167] on div "Progress Updates" at bounding box center [269, 169] width 69 height 12
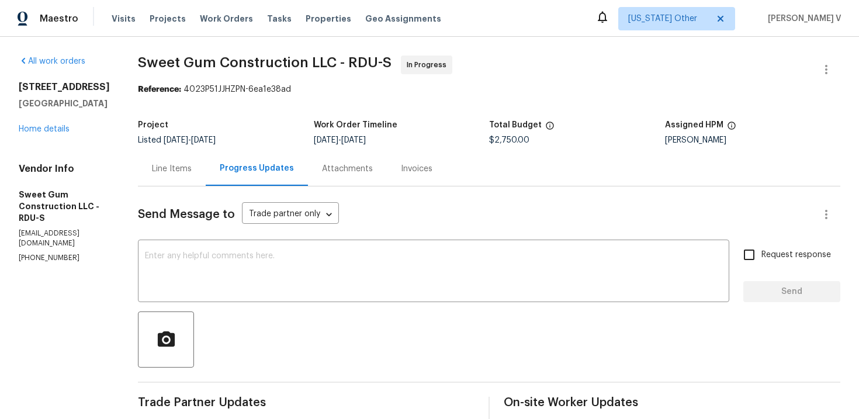
scroll to position [312, 0]
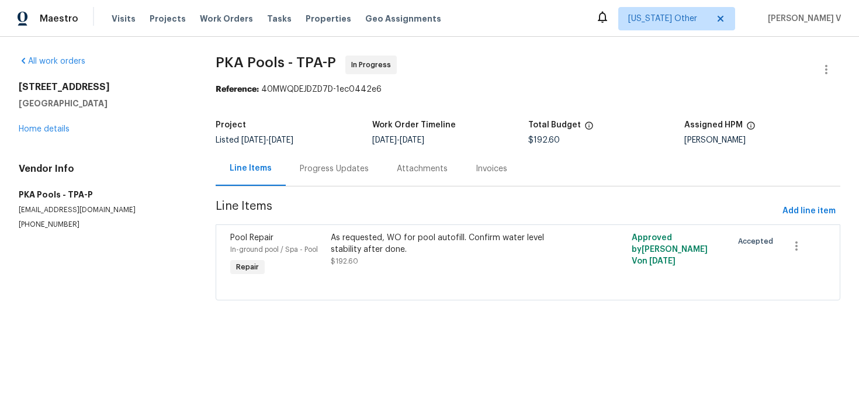
click at [302, 177] on div "Progress Updates" at bounding box center [334, 168] width 97 height 34
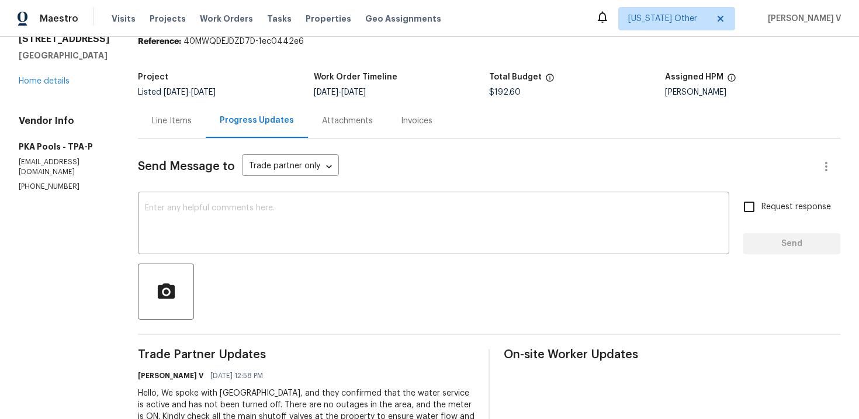
scroll to position [107, 0]
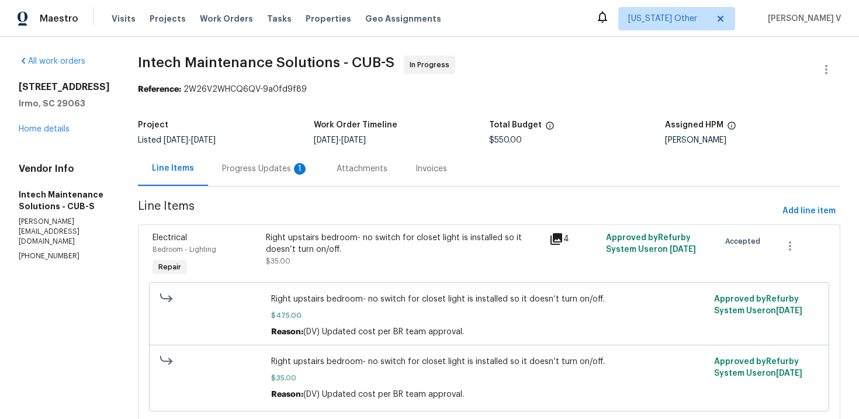
click at [243, 168] on div "Progress Updates 1" at bounding box center [265, 169] width 87 height 12
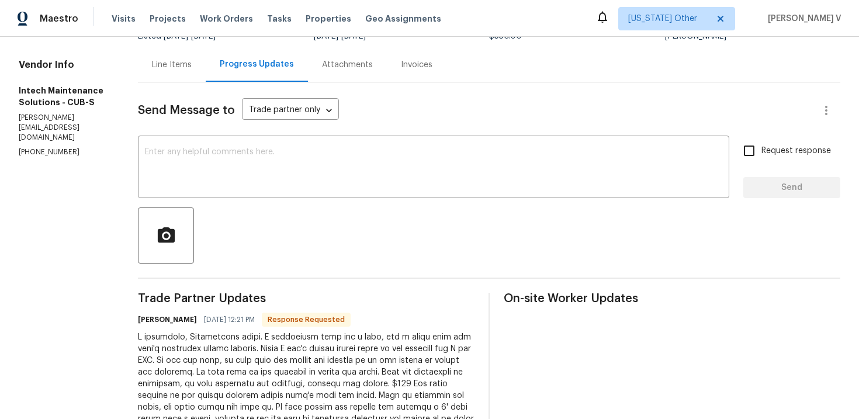
scroll to position [176, 0]
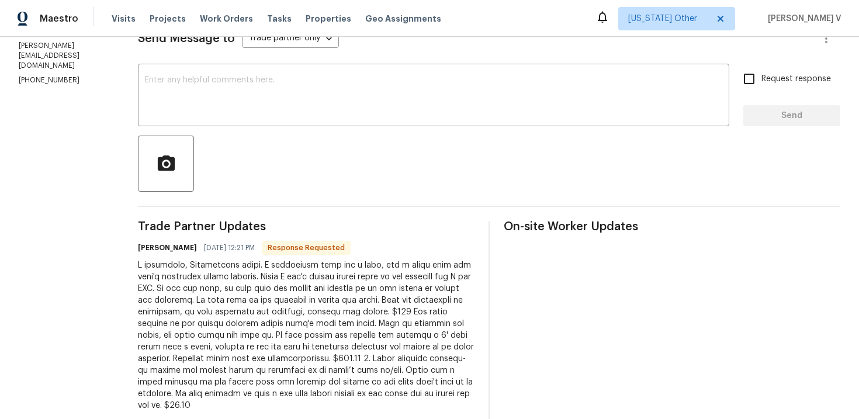
click at [239, 309] on div at bounding box center [306, 336] width 337 height 152
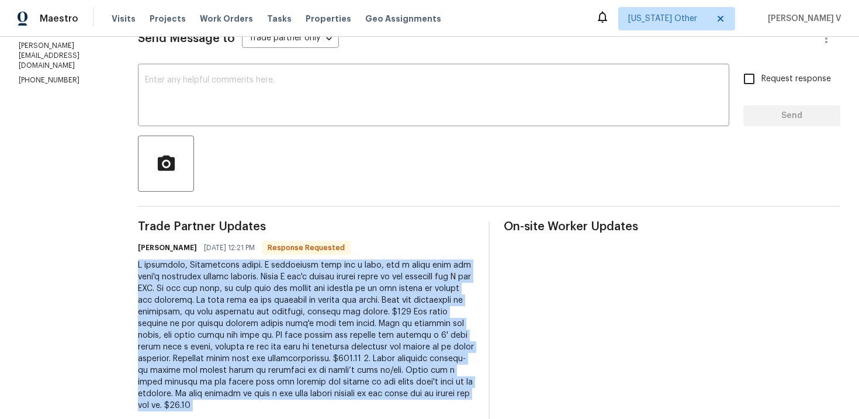
copy div "I apologize, Corrections below. I completely left off a line, got a phone call …"
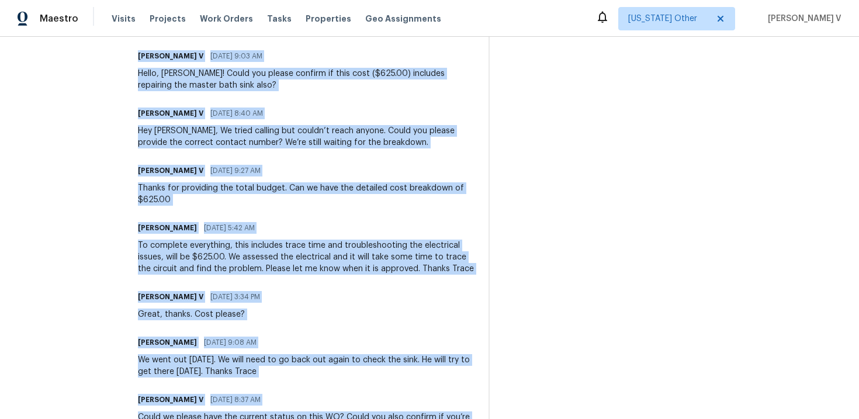
scroll to position [1386, 0]
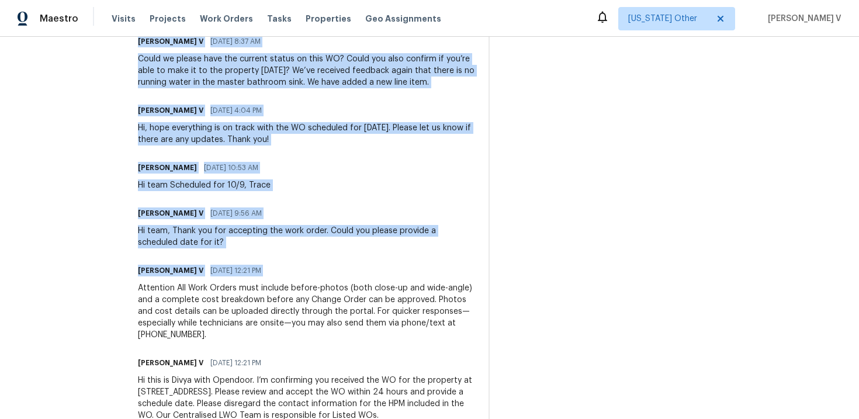
drag, startPoint x: 108, startPoint y: 56, endPoint x: 117, endPoint y: 466, distance: 410.5
click at [117, 419] on html "Maestro Visits Projects Work Orders Tasks Properties Geo Assignments Alaska Oth…" at bounding box center [429, 209] width 859 height 419
copy div "Trade Partner Updates Ellen 10/15/2025 12:21 PM Response Requested I apologize,…"
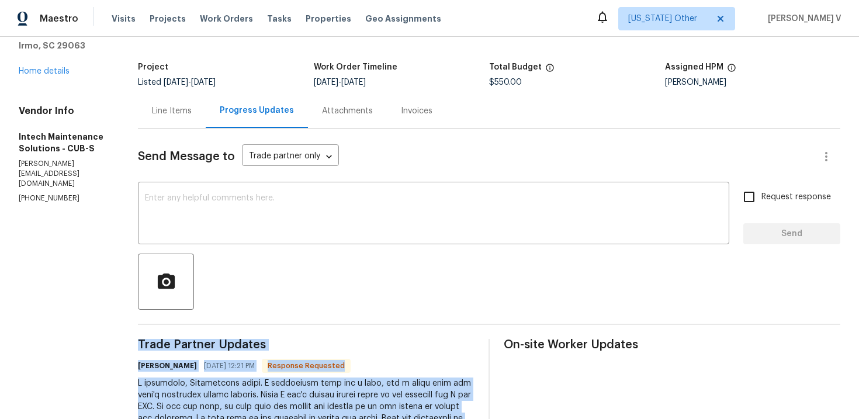
scroll to position [0, 0]
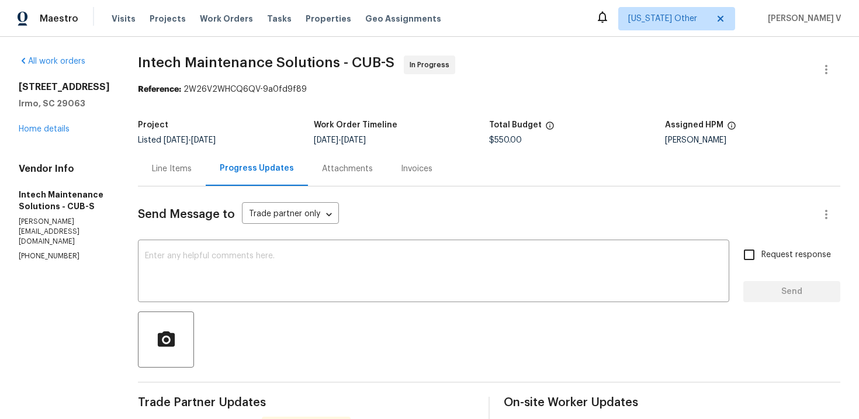
click at [154, 161] on div "Line Items" at bounding box center [172, 168] width 68 height 34
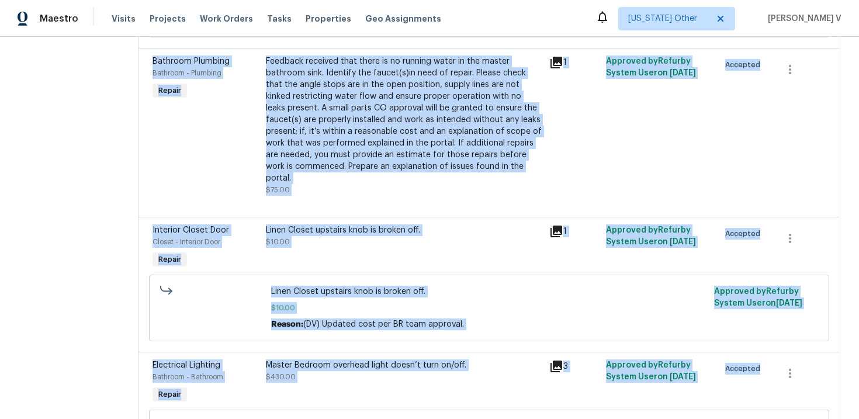
scroll to position [529, 0]
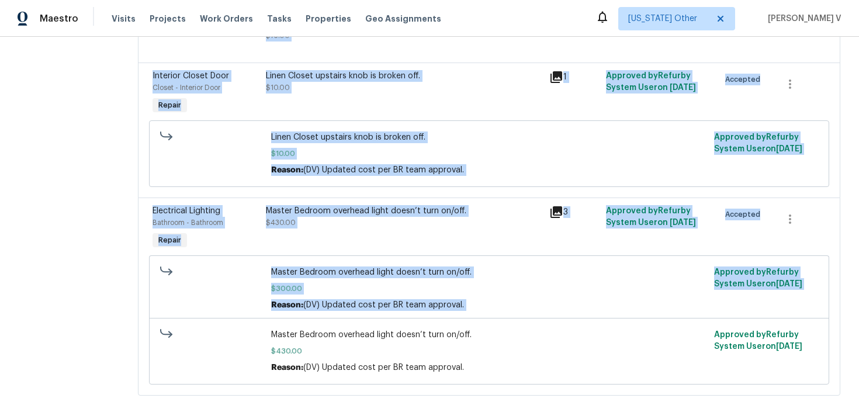
drag, startPoint x: 108, startPoint y: 202, endPoint x: 129, endPoint y: 466, distance: 265.0
click at [129, 419] on html "Maestro Visits Projects Work Orders Tasks Properties Geo Assignments Alaska Oth…" at bounding box center [429, 209] width 859 height 419
copy section "Line Items Add line item Electrical Bedroom - Lighting Repair Right upstairs be…"
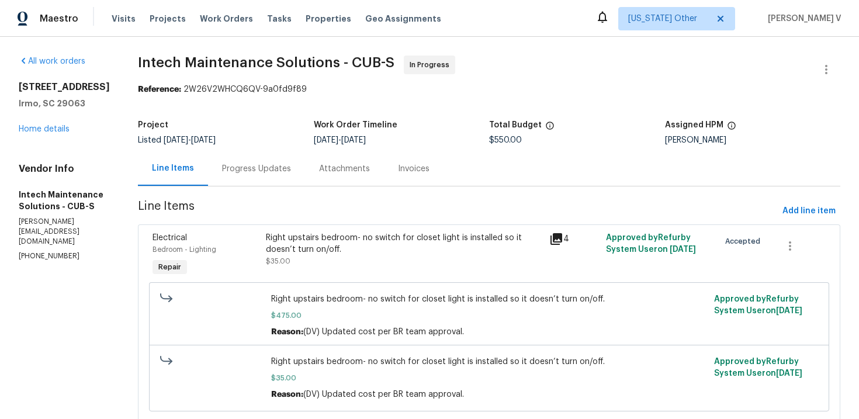
click at [255, 162] on div "Progress Updates" at bounding box center [256, 168] width 97 height 34
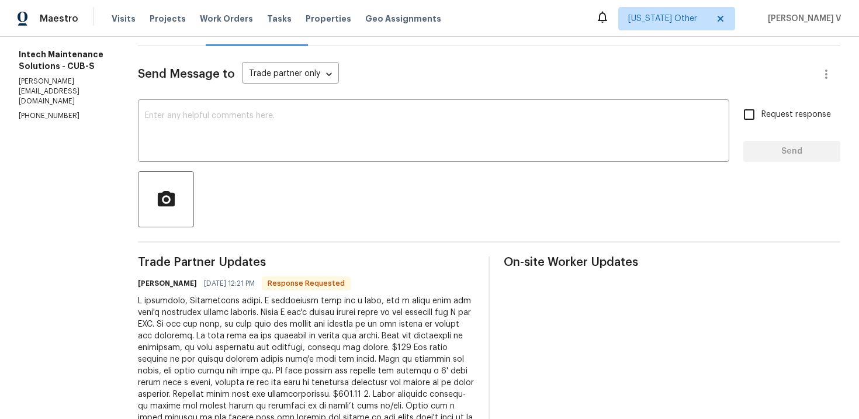
scroll to position [125, 0]
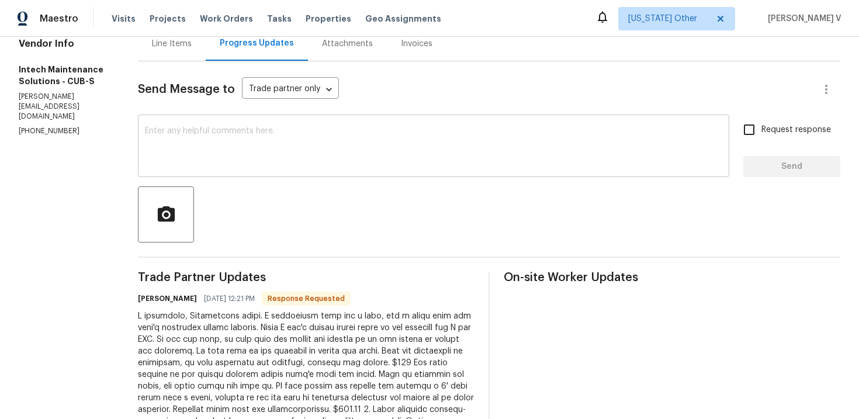
click at [235, 129] on textarea at bounding box center [434, 147] width 578 height 41
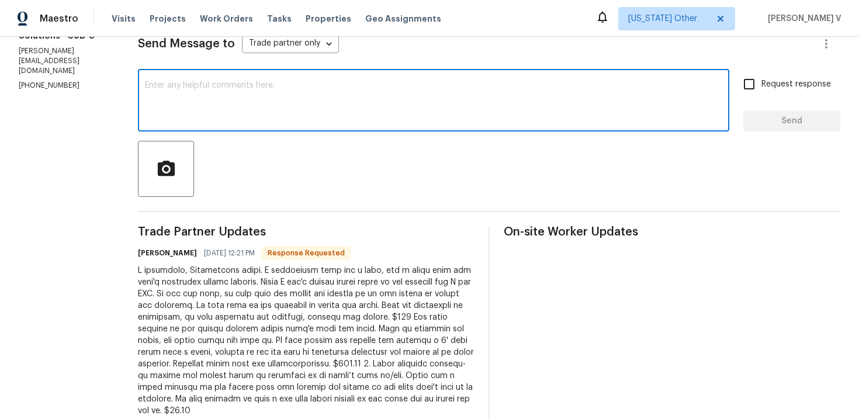
scroll to position [77, 0]
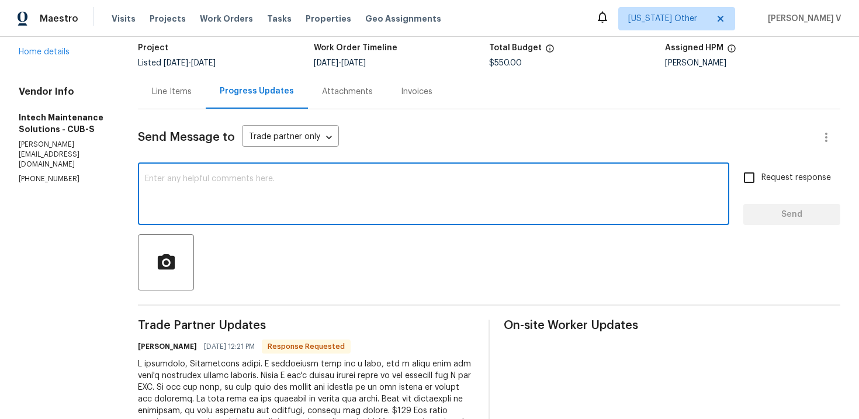
click at [338, 187] on textarea at bounding box center [434, 195] width 578 height 41
paste textarea "Total = $430 + $35 + $75 + $10 = $550.00"
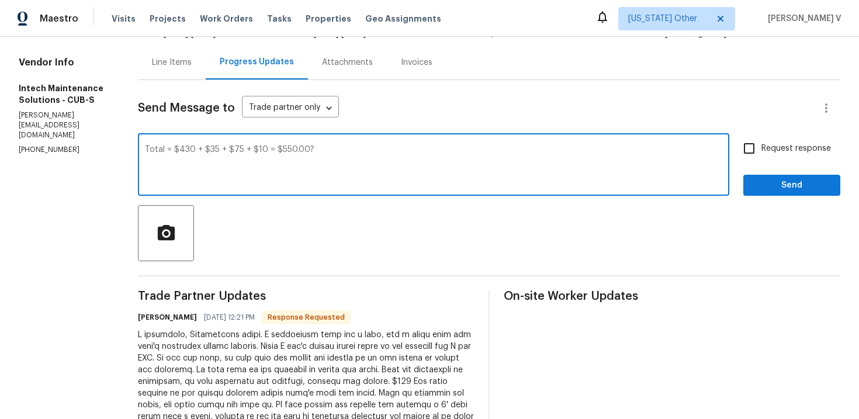
scroll to position [0, 0]
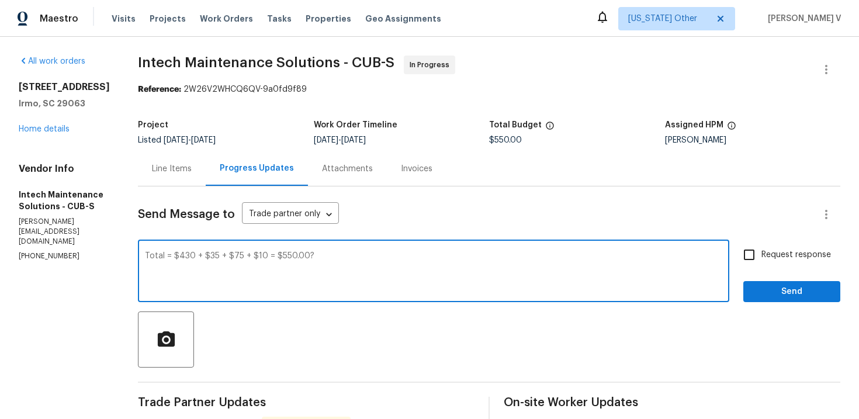
type textarea "Total = $430 + $35 + $75 + $10 = $550.00?"
click at [824, 70] on icon "button" at bounding box center [827, 70] width 14 height 14
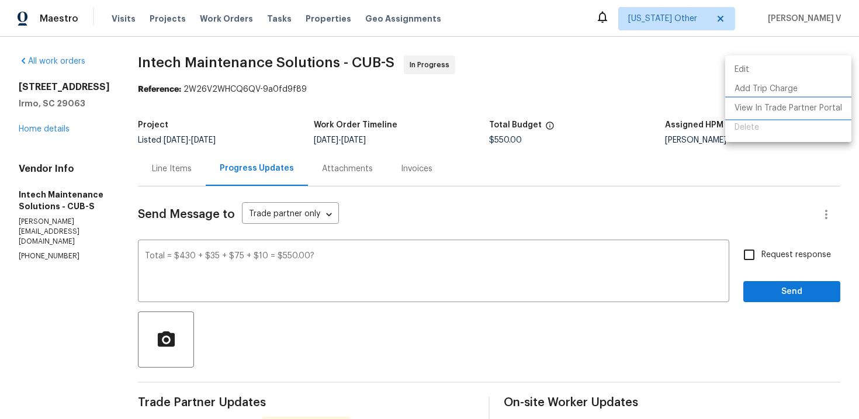
click at [796, 101] on li "View In Trade Partner Portal" at bounding box center [789, 108] width 126 height 19
click at [150, 164] on div at bounding box center [429, 209] width 859 height 419
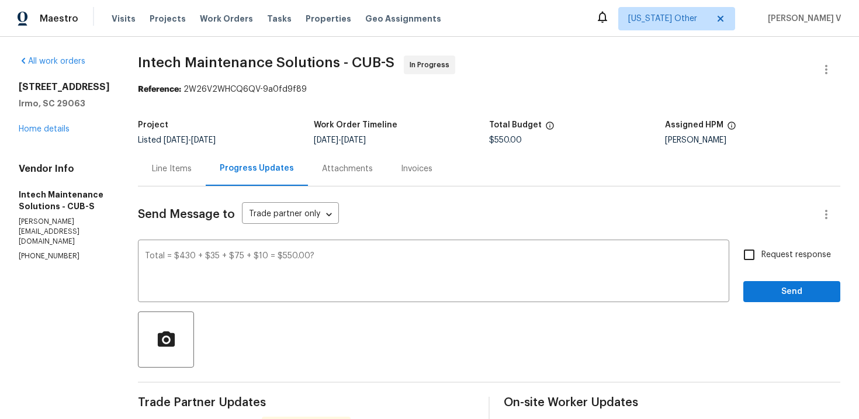
click at [152, 164] on div "Line Items" at bounding box center [172, 169] width 40 height 12
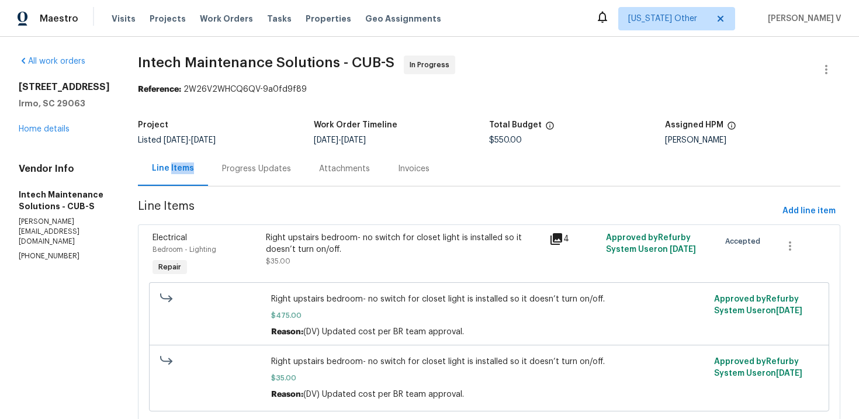
click at [267, 165] on div "Progress Updates" at bounding box center [256, 168] width 97 height 34
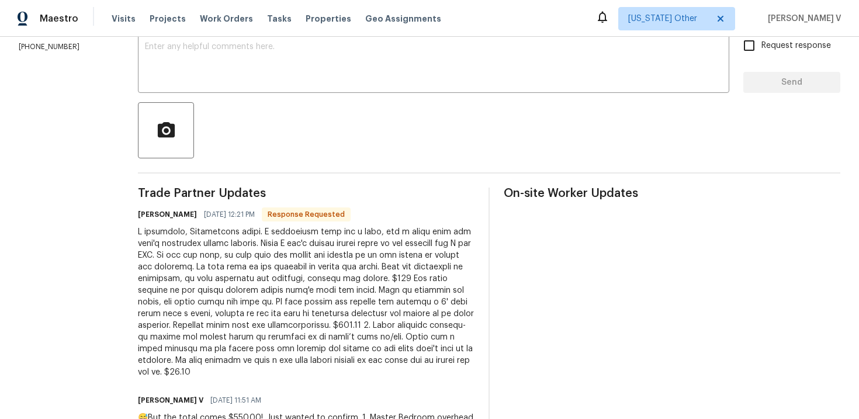
scroll to position [141, 0]
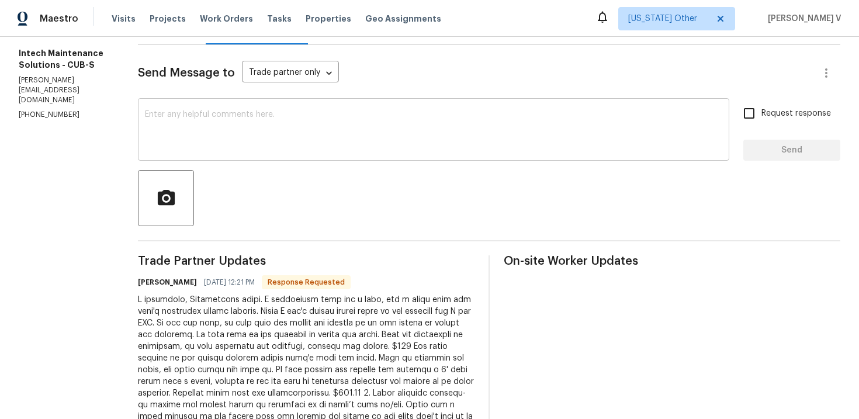
click at [189, 151] on div "x ​" at bounding box center [434, 131] width 592 height 60
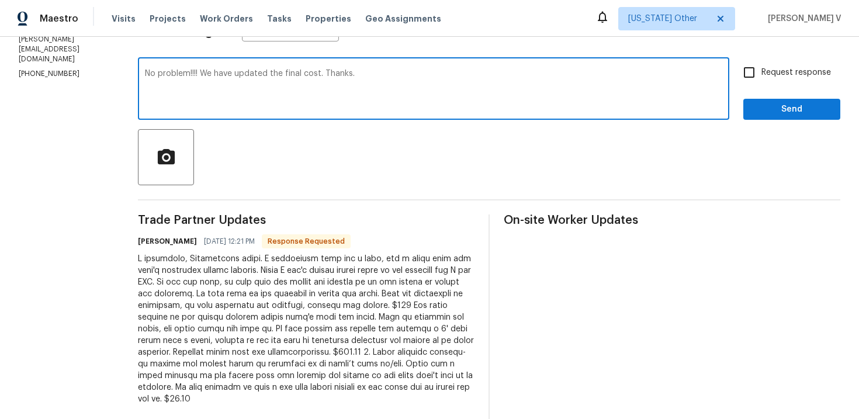
scroll to position [197, 0]
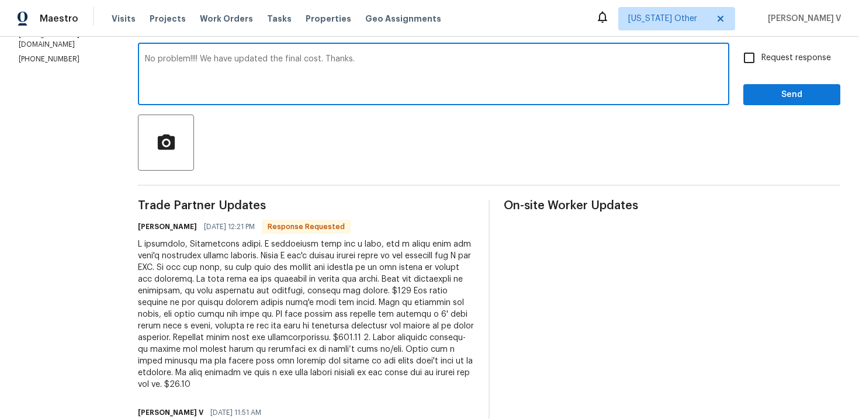
type textarea "No problem!!!! We have updated the final cost. Thanks."
click at [771, 68] on label "Request response" at bounding box center [784, 58] width 94 height 25
click at [762, 68] on input "Request response" at bounding box center [749, 58] width 25 height 25
checkbox input "true"
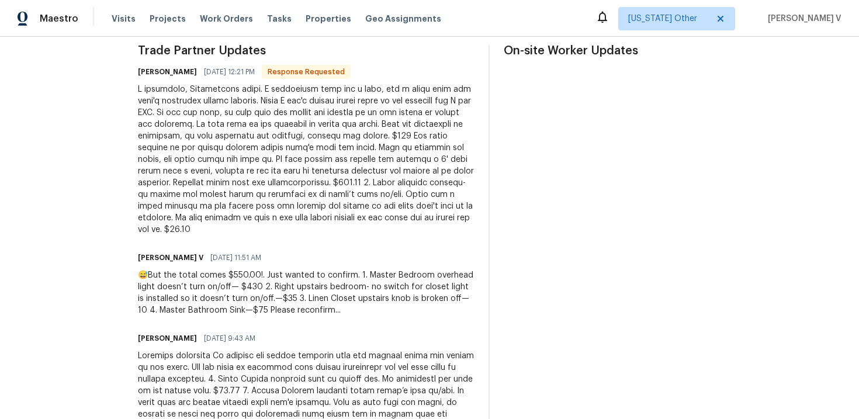
scroll to position [103, 0]
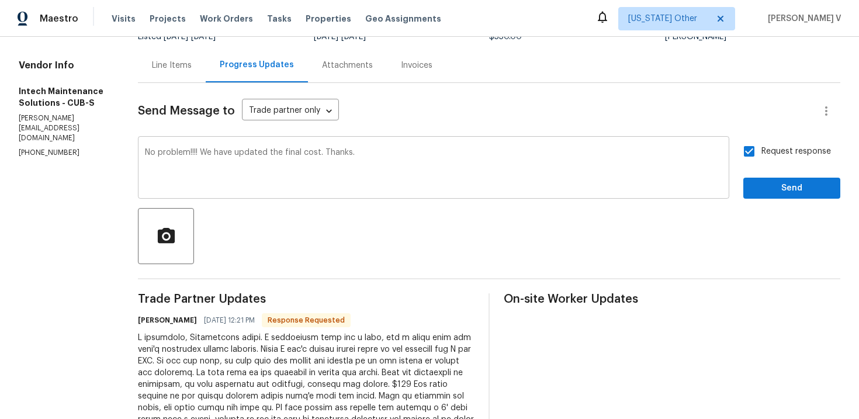
click at [345, 151] on textarea "No problem!!!! We have updated the final cost. Thanks." at bounding box center [434, 168] width 578 height 41
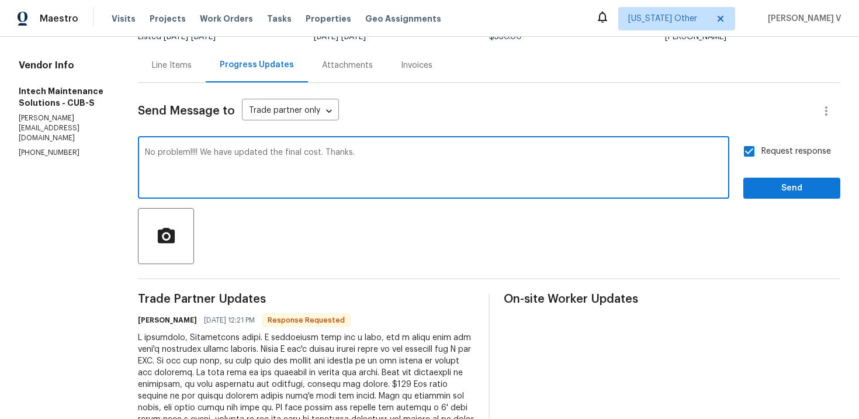
click at [304, 153] on textarea "No problem!!!! We have updated the final cost. Thanks." at bounding box center [434, 168] width 578 height 41
click at [309, 155] on textarea "No problem!!!! We have updated the final cost. can we have the current status p…" at bounding box center [434, 168] width 578 height 41
click at [0, 0] on span "Can" at bounding box center [0, 0] width 0 height 0
click at [0, 0] on qb-div "Replace with , please? Thanks." at bounding box center [0, 0] width 0 height 0
type textarea "No problem!!!! We have updated the final cost. Can we have the current status, …"
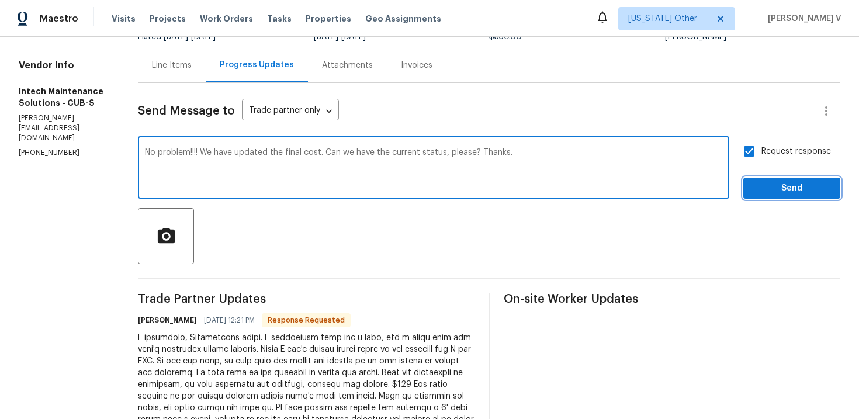
click at [764, 189] on span "Send" at bounding box center [792, 188] width 78 height 15
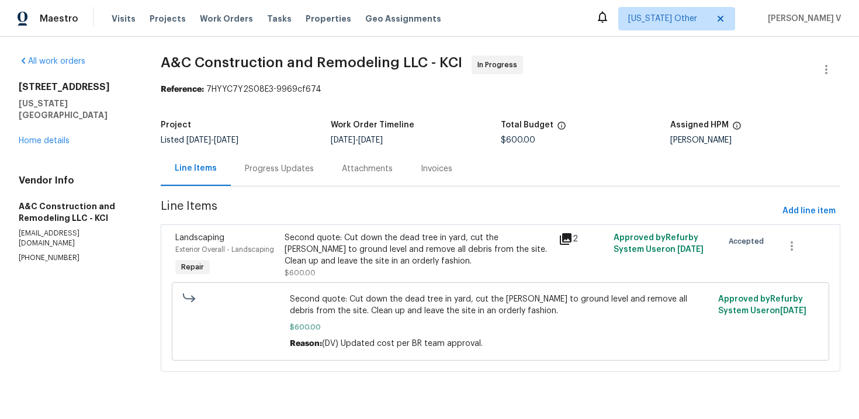
click at [264, 163] on div "Progress Updates" at bounding box center [279, 169] width 69 height 12
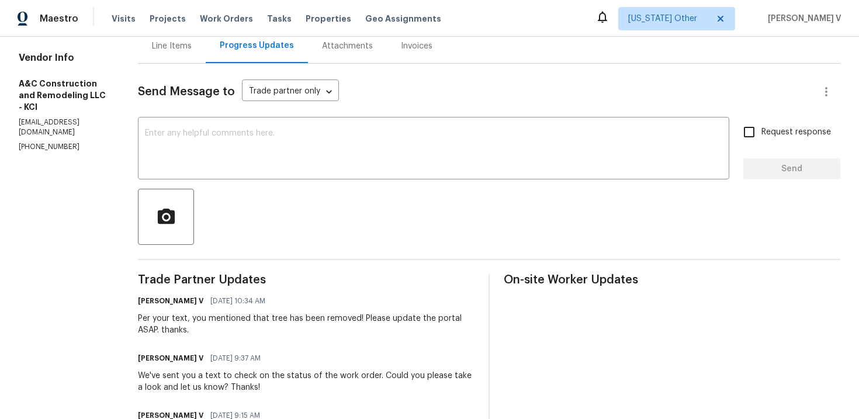
scroll to position [229, 0]
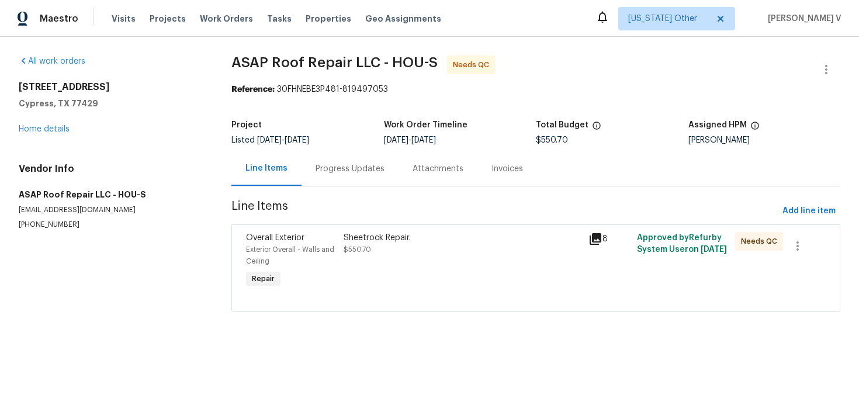
click at [367, 192] on section "ASAP Roof Repair LLC - HOU-S Needs QC Reference: 30FHNEBE3P481-819497053 Projec…" at bounding box center [536, 191] width 609 height 271
click at [366, 179] on div "Progress Updates" at bounding box center [350, 168] width 97 height 34
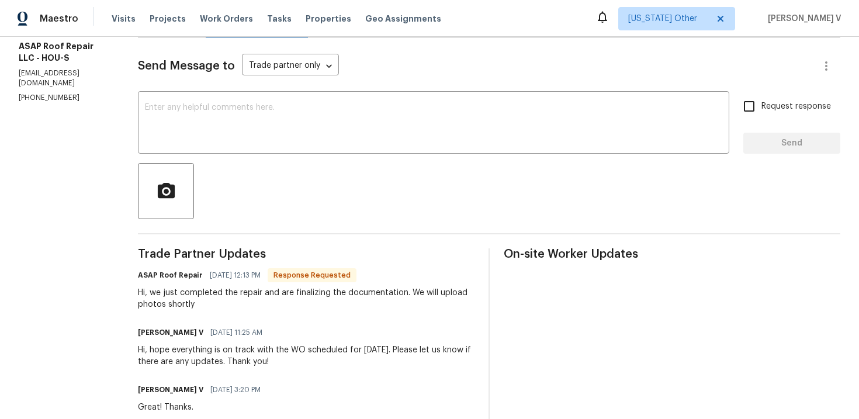
scroll to position [168, 0]
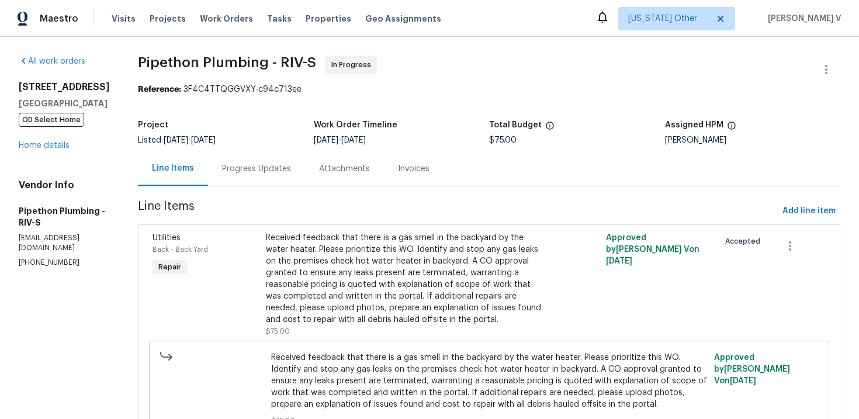
click at [330, 144] on span "[DATE]" at bounding box center [326, 140] width 25 height 8
click at [292, 175] on div "Progress Updates" at bounding box center [256, 168] width 97 height 34
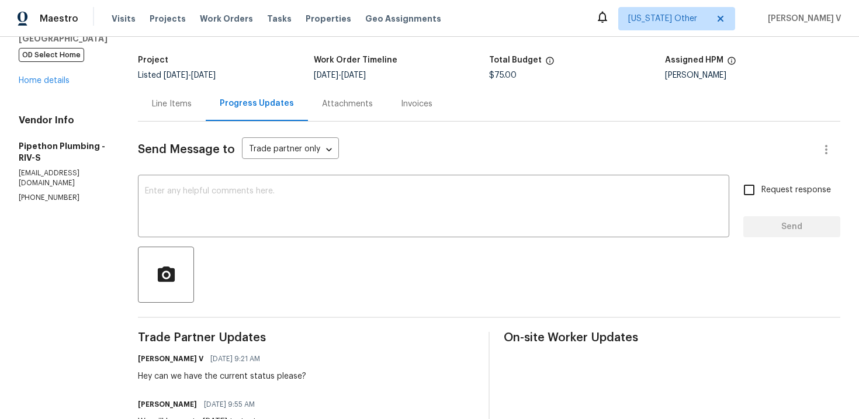
scroll to position [127, 0]
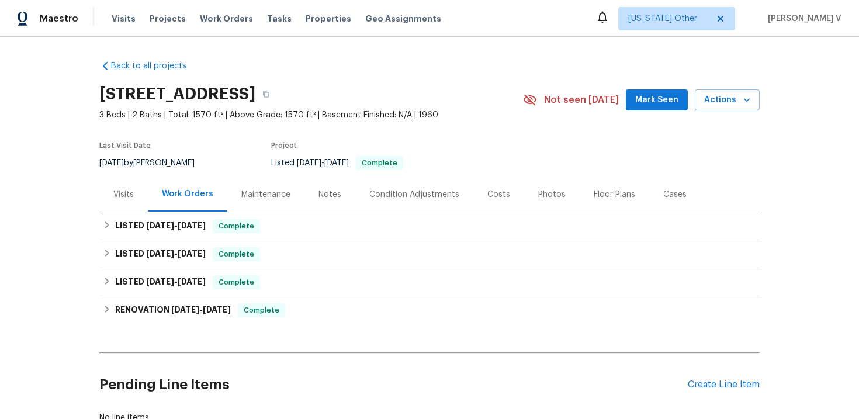
scroll to position [84, 0]
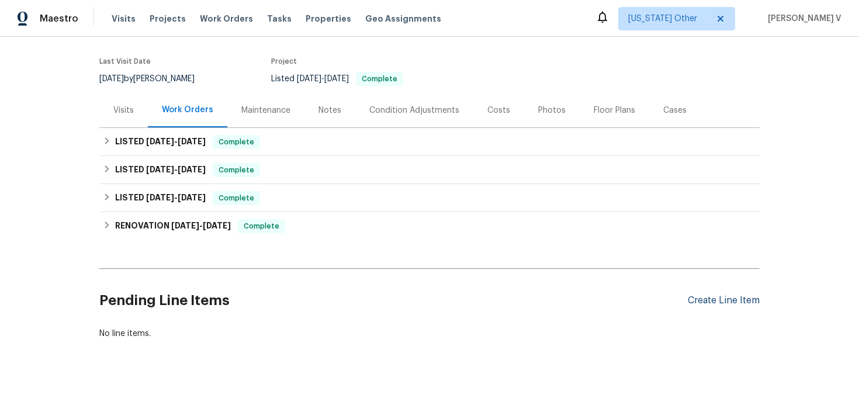
click at [737, 302] on div "Create Line Item" at bounding box center [724, 300] width 72 height 11
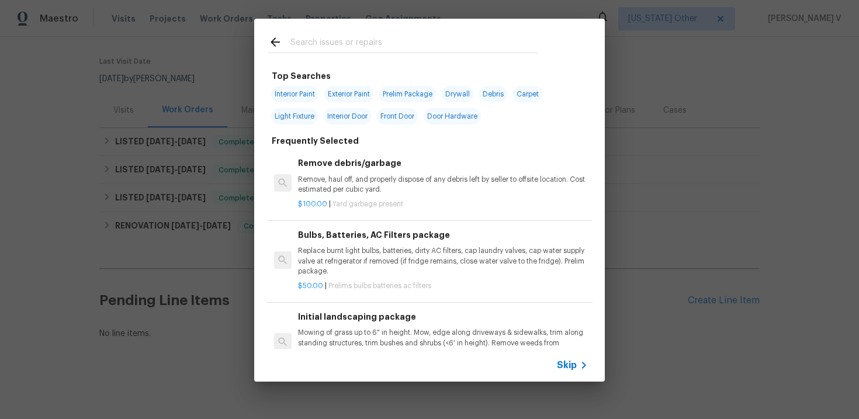
click at [558, 372] on div "Skip" at bounding box center [574, 365] width 34 height 14
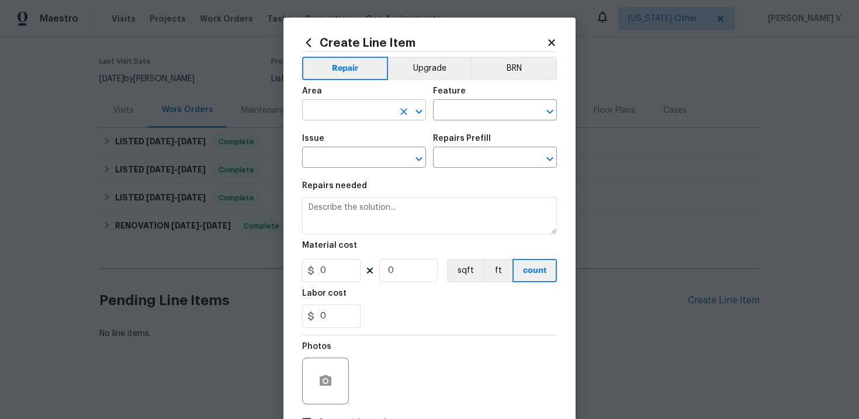
click at [320, 106] on input "text" at bounding box center [347, 111] width 91 height 18
click at [331, 149] on li "Interior Overall" at bounding box center [364, 156] width 124 height 19
type input "Interior Overall"
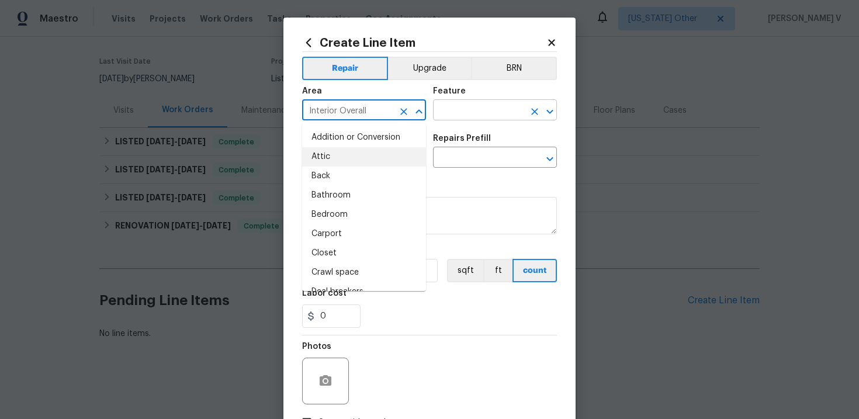
click at [485, 120] on input "text" at bounding box center [478, 111] width 91 height 18
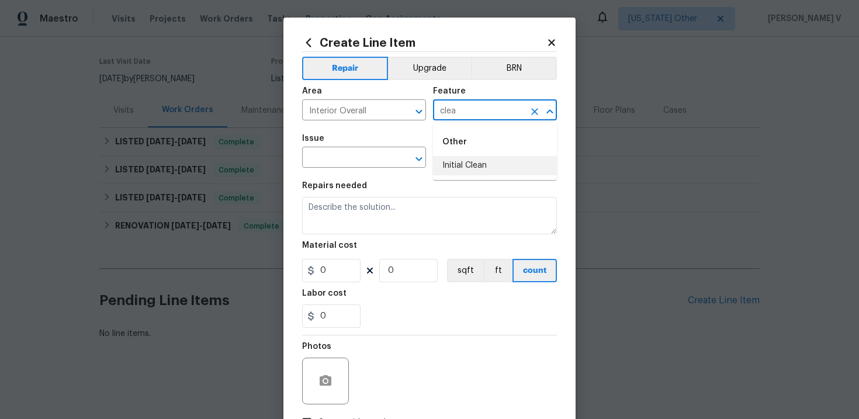
click at [485, 164] on li "Initial Clean" at bounding box center [495, 165] width 124 height 19
type input "Initial Clean"
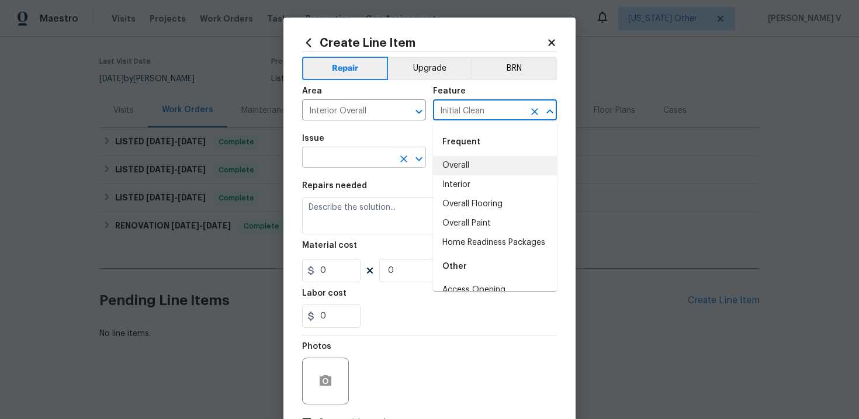
click at [334, 163] on input "text" at bounding box center [347, 159] width 91 height 18
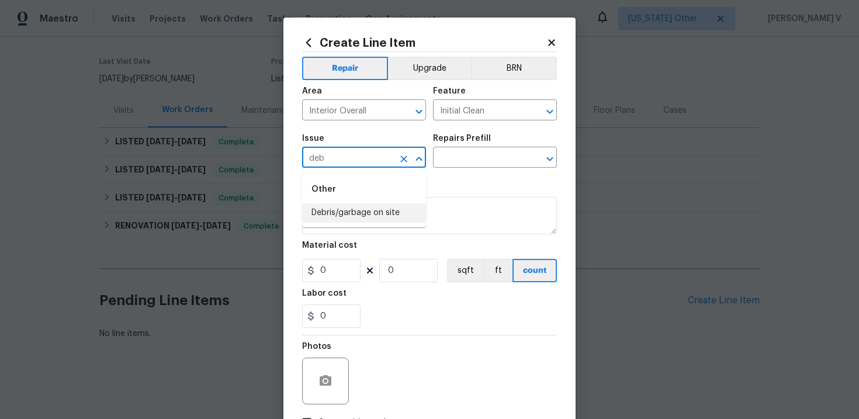
click at [349, 209] on li "Debris/garbage on site" at bounding box center [364, 212] width 124 height 19
type input "Debris/garbage on site"
click at [476, 158] on input "text" at bounding box center [478, 159] width 91 height 18
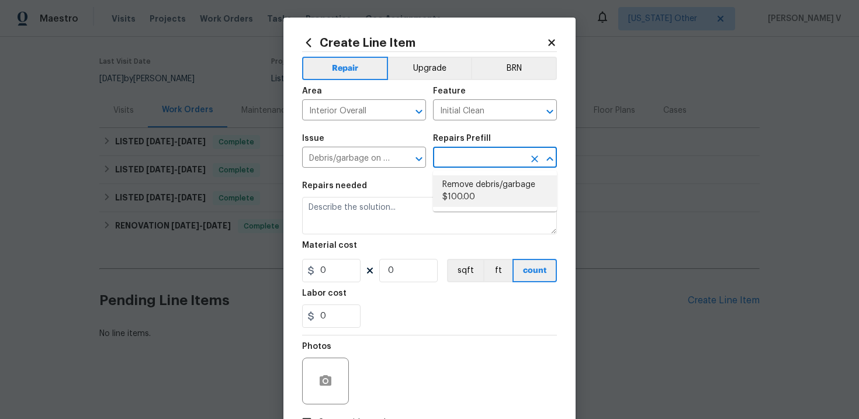
click at [460, 180] on li "Remove debris/garbage $100.00" at bounding box center [495, 191] width 124 height 32
type input "Remove debris/garbage $100.00"
type textarea "Remove, haul off, and properly dispose of any debris left by seller to offsite …"
type input "100"
type input "1"
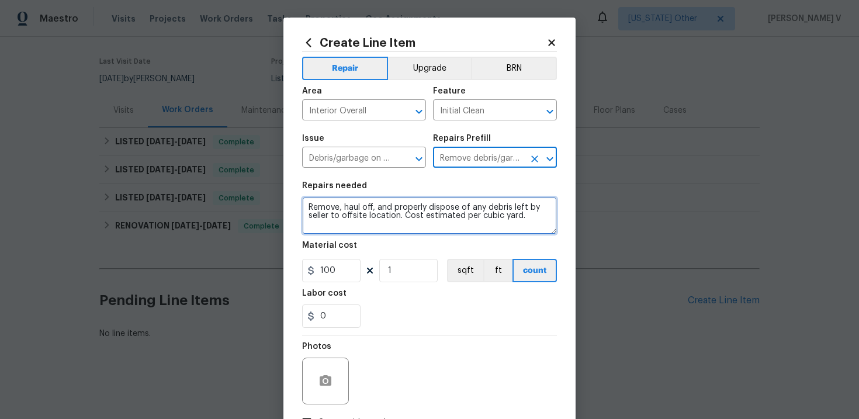
click at [404, 206] on textarea "Remove, haul off, and properly dispose of any debris left by seller to offsite …" at bounding box center [429, 215] width 255 height 37
paste textarea "Please remove all boxes and debris left inside the home from RSV/squatters and …"
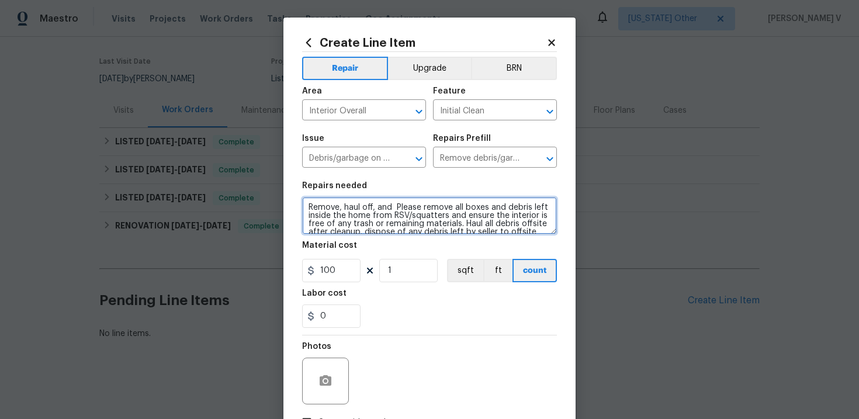
scroll to position [2, 0]
click at [404, 206] on textarea "Remove, haul off, and Please remove all boxes and debris left inside the home f…" at bounding box center [429, 215] width 255 height 37
paste textarea "Please remove all boxes and debris left inside the home from RSV/squatters and …"
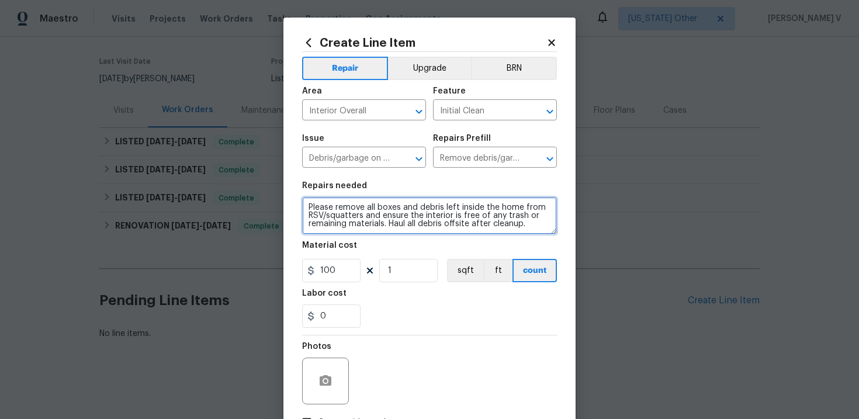
scroll to position [0, 0]
type textarea "Please remove all boxes and debris left inside the home from RSV/squatters and …"
click at [331, 222] on textarea "Please remove all boxes and debris left inside the home from RSV/squatters and …" at bounding box center [429, 215] width 255 height 37
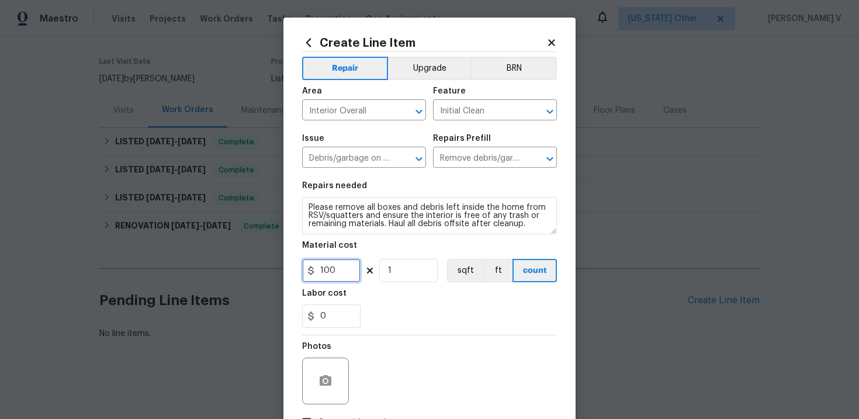
click at [338, 267] on input "100" at bounding box center [331, 270] width 58 height 23
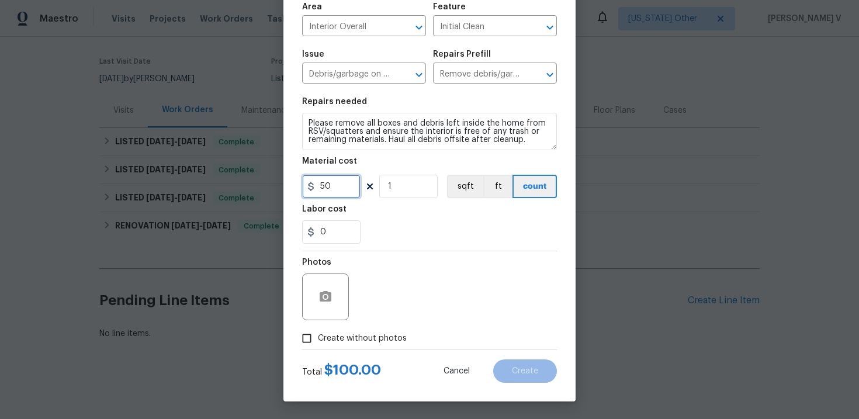
type input "50"
click at [324, 341] on span "Create without photos" at bounding box center [362, 339] width 89 height 12
click at [318, 341] on input "Create without photos" at bounding box center [307, 338] width 22 height 22
checkbox input "true"
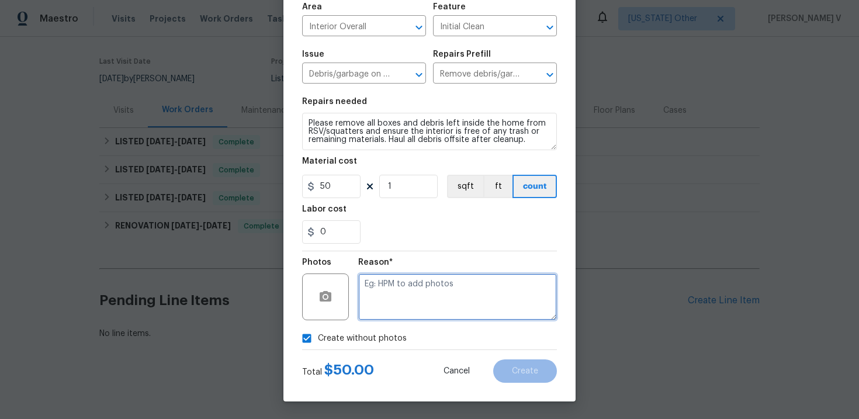
click at [427, 289] on textarea at bounding box center [457, 297] width 199 height 47
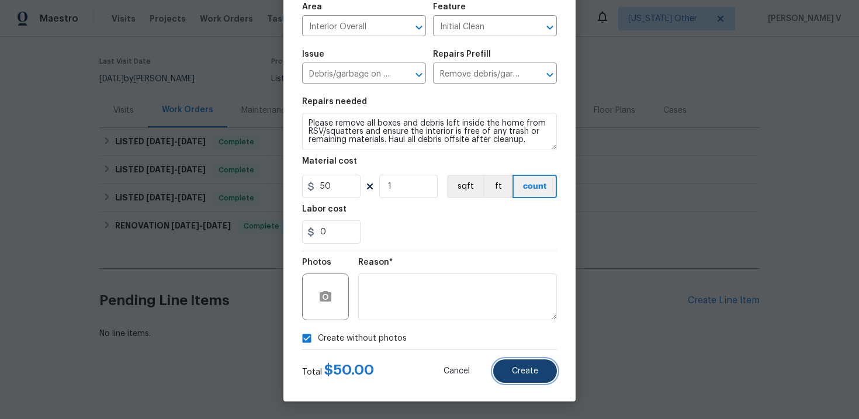
click at [536, 376] on button "Create" at bounding box center [525, 371] width 64 height 23
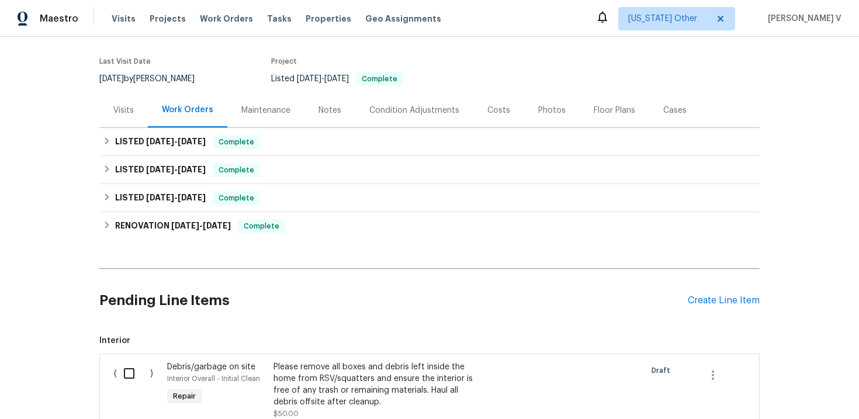
scroll to position [109, 0]
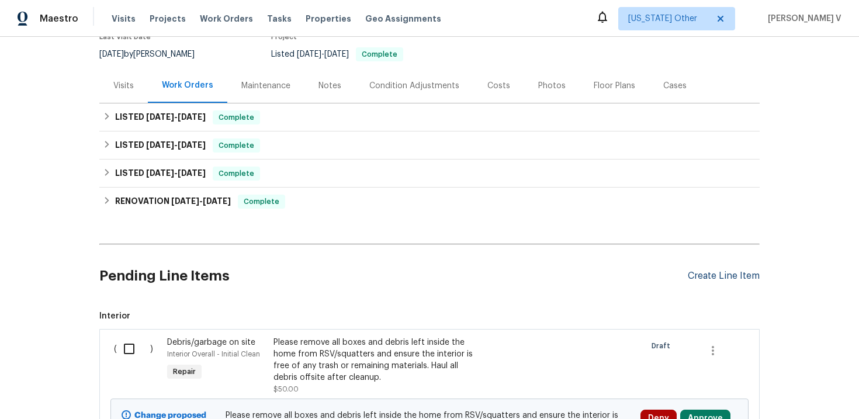
click at [737, 276] on div "Create Line Item" at bounding box center [724, 276] width 72 height 11
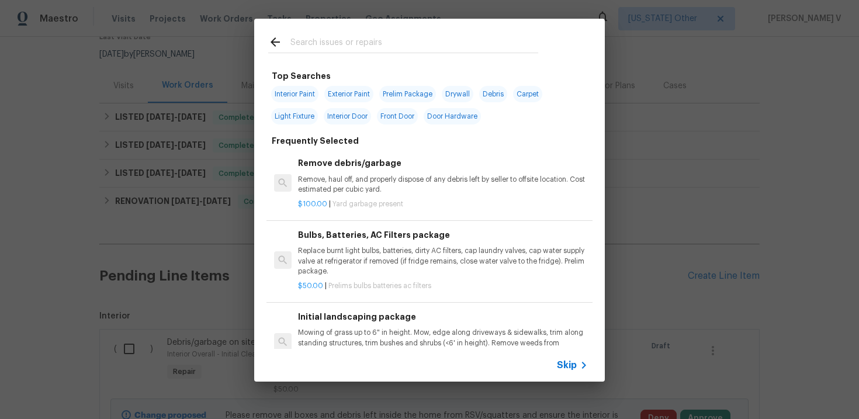
click at [566, 361] on span "Skip" at bounding box center [567, 366] width 20 height 12
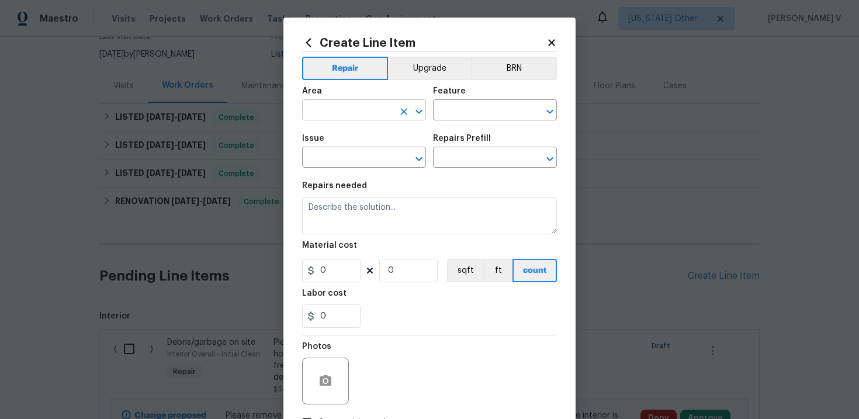
click at [367, 110] on input "text" at bounding box center [347, 111] width 91 height 18
type input "over"
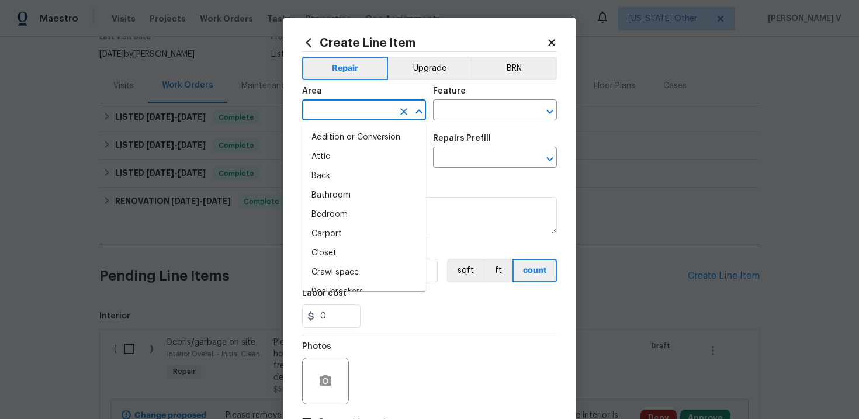
type input "p"
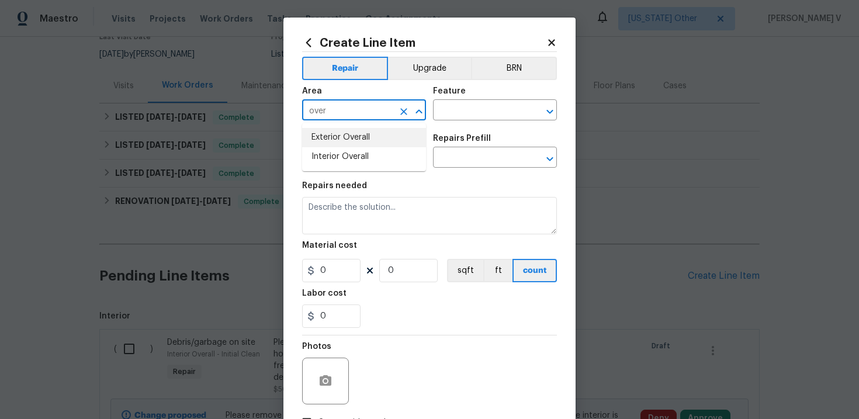
click at [335, 132] on li "Exterior Overall" at bounding box center [364, 137] width 124 height 19
type input "Exterior Overall"
click at [464, 123] on div "Area Exterior Overall ​ Feature ​" at bounding box center [429, 103] width 255 height 47
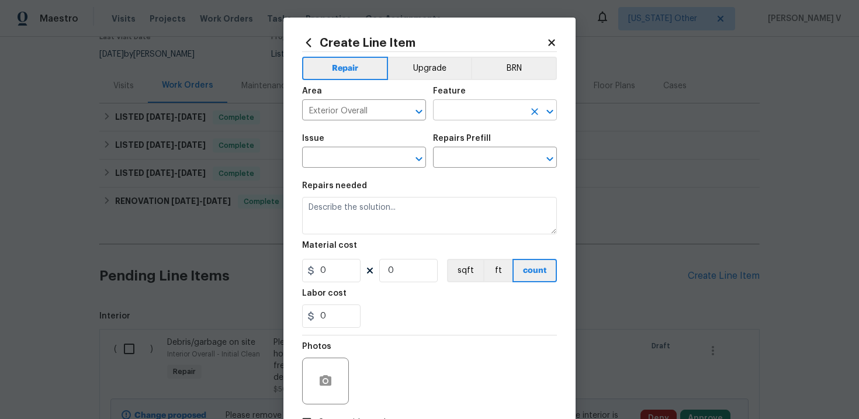
click at [450, 108] on input "text" at bounding box center [478, 111] width 91 height 18
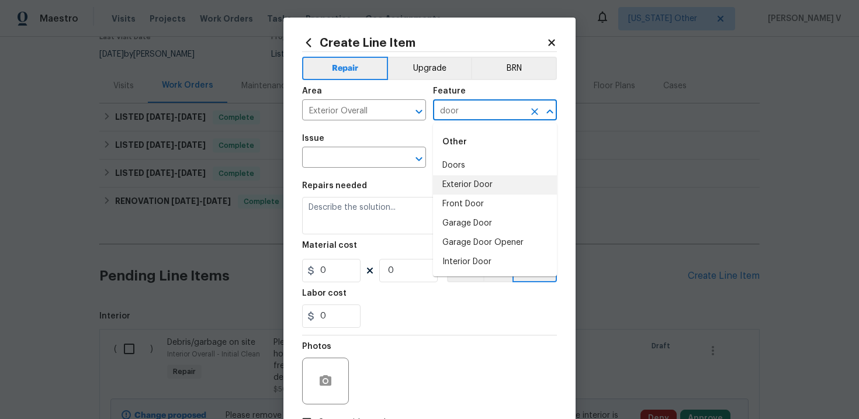
click at [465, 180] on li "Exterior Door" at bounding box center [495, 184] width 124 height 19
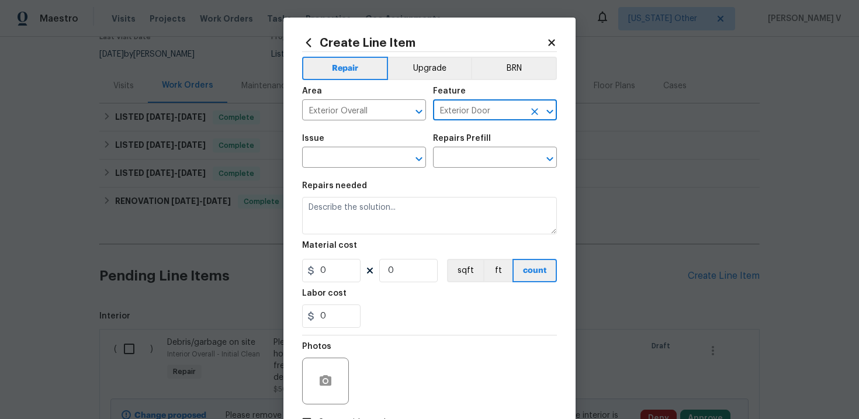
type input "Exterior Door"
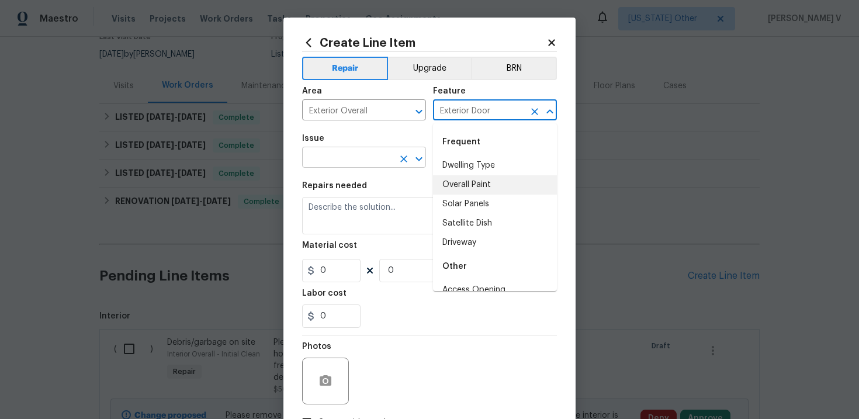
click at [346, 165] on input "text" at bounding box center [347, 159] width 91 height 18
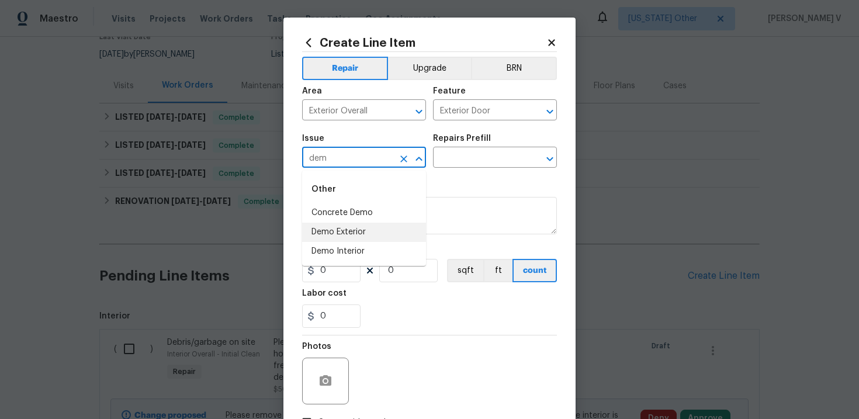
click at [359, 227] on li "Demo Exterior" at bounding box center [364, 232] width 124 height 19
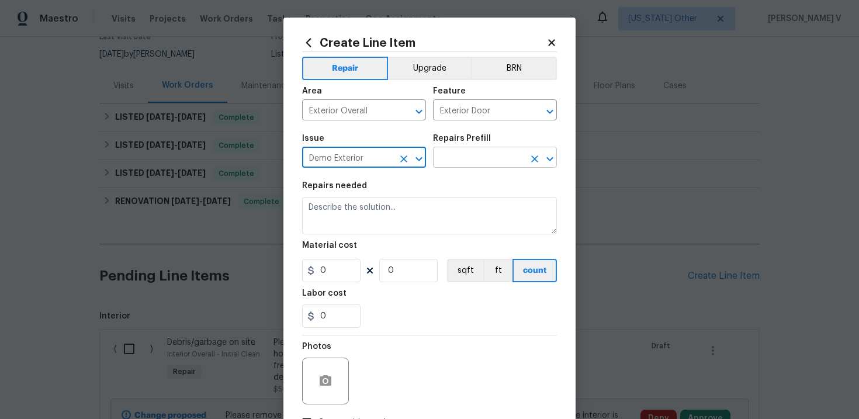
type input "Demo Exterior"
click at [471, 161] on input "text" at bounding box center [478, 159] width 91 height 18
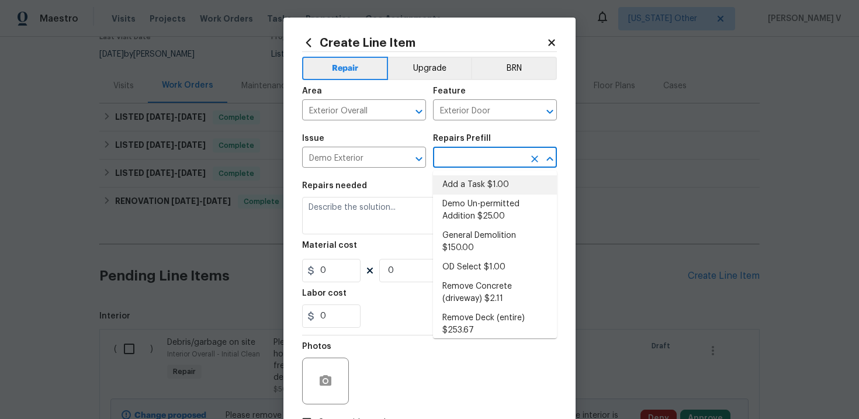
click at [466, 175] on li "Add a Task $1.00" at bounding box center [495, 184] width 124 height 19
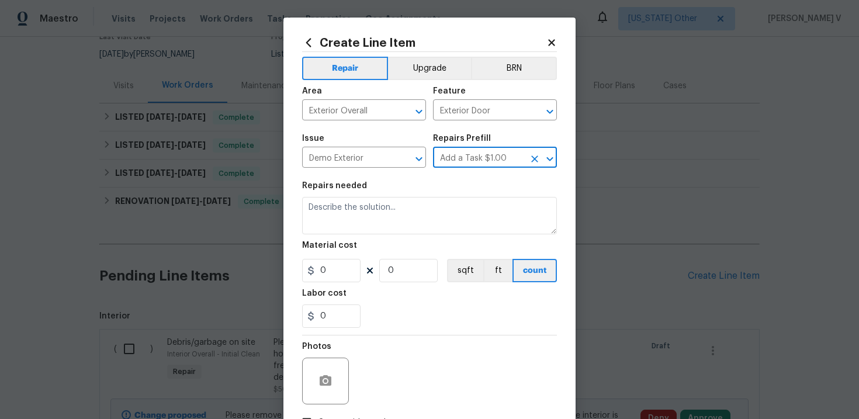
type input "Demolition"
type input "Add a Task $1.00"
type textarea "HPM to detail"
type input "1"
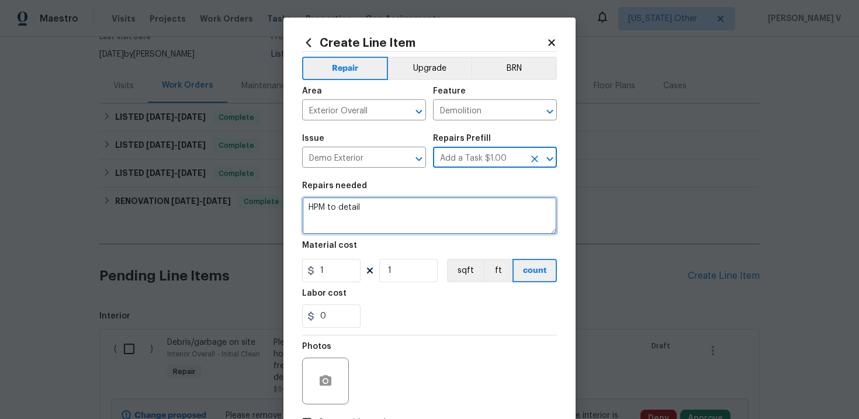
click at [405, 206] on textarea "HPM to detail" at bounding box center [429, 215] width 255 height 37
paste textarea "Please remove the screen door from the front of the home and dispose of it offs…"
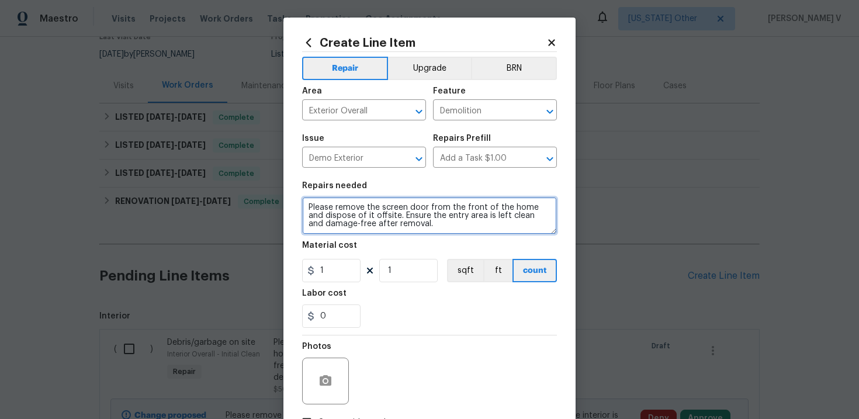
type textarea "Please remove the screen door from the front of the home and dispose of it offs…"
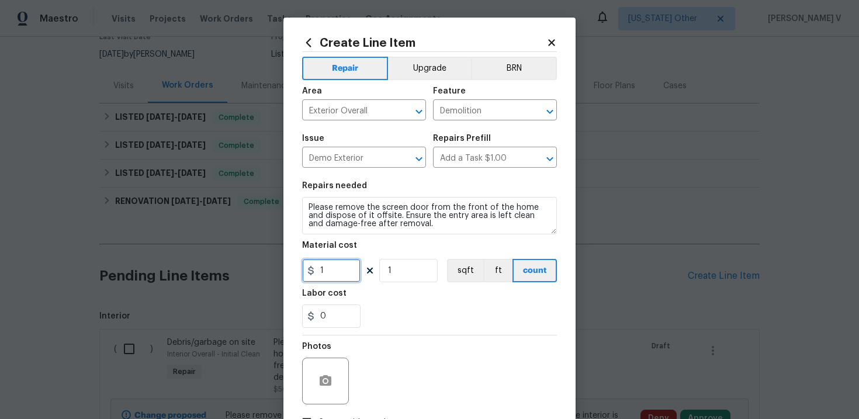
click at [327, 274] on input "1" at bounding box center [331, 270] width 58 height 23
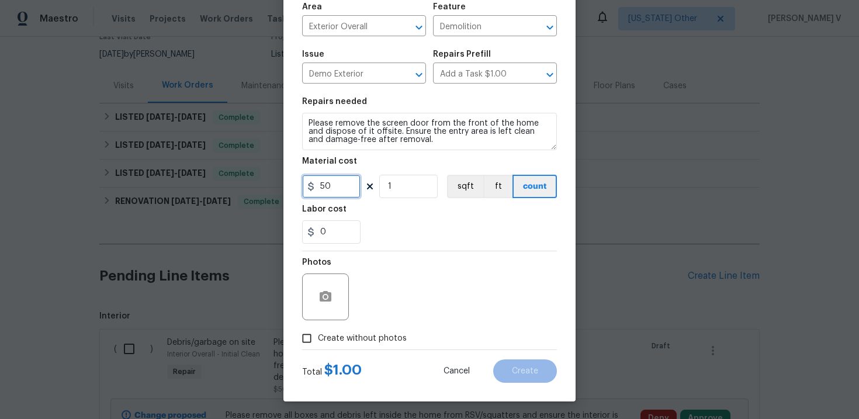
type input "50"
click at [313, 340] on input "Create without photos" at bounding box center [307, 338] width 22 height 22
checkbox input "true"
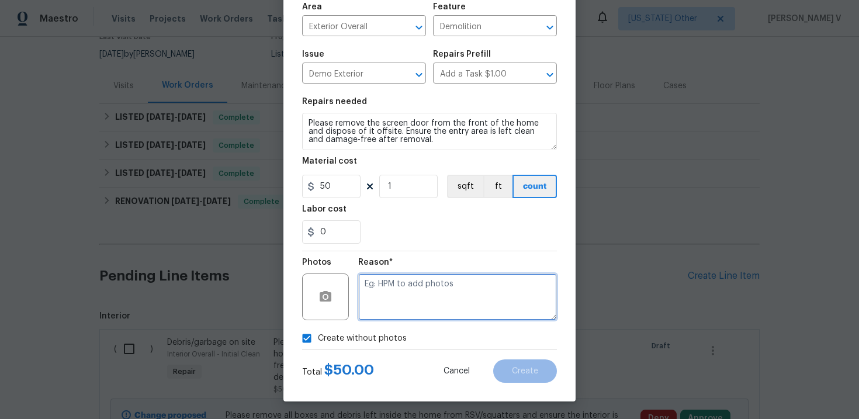
click at [433, 292] on textarea at bounding box center [457, 297] width 199 height 47
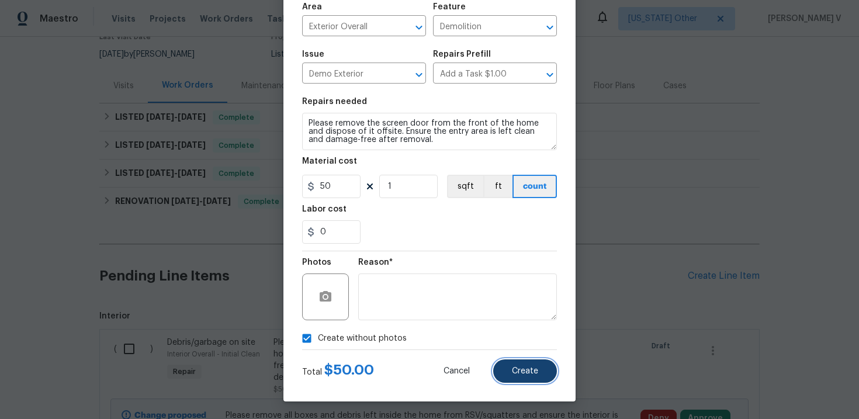
click at [517, 372] on span "Create" at bounding box center [525, 371] width 26 height 9
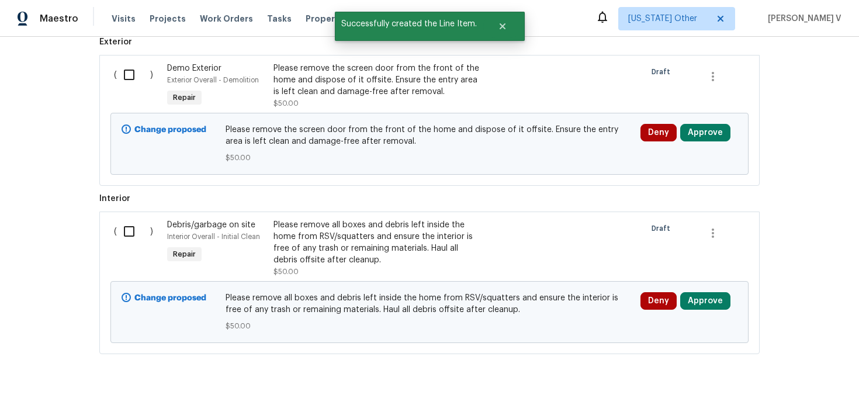
scroll to position [365, 0]
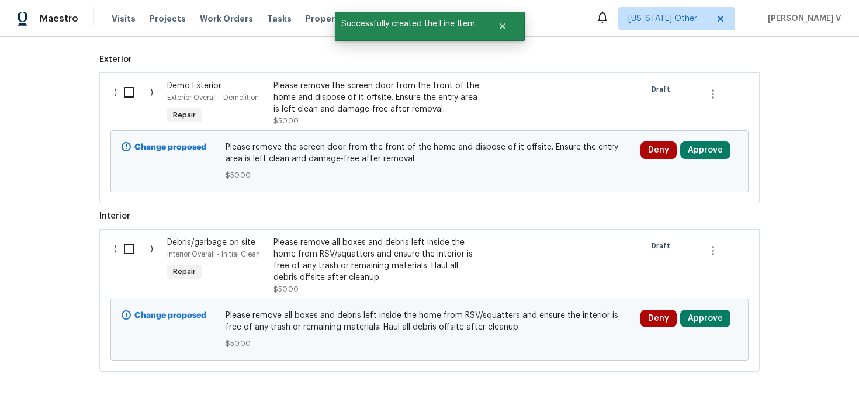
click at [125, 249] on input "checkbox" at bounding box center [133, 249] width 33 height 25
checkbox input "true"
click at [127, 91] on input "checkbox" at bounding box center [133, 92] width 33 height 25
checkbox input "true"
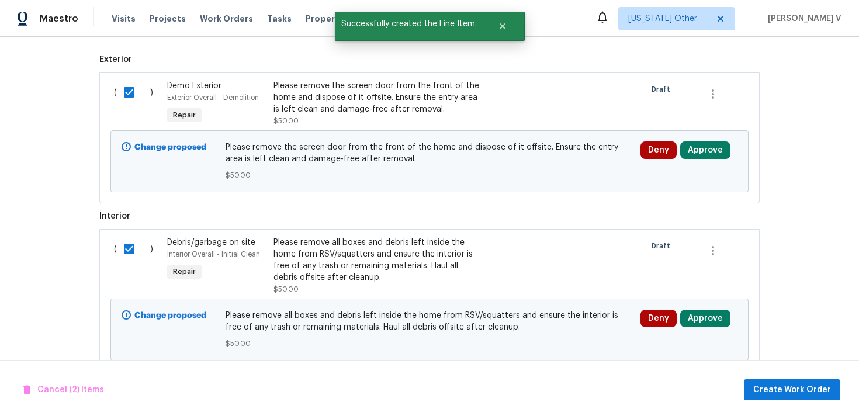
click at [771, 376] on div "Cancel (2) Items Create Work Order" at bounding box center [429, 390] width 859 height 60
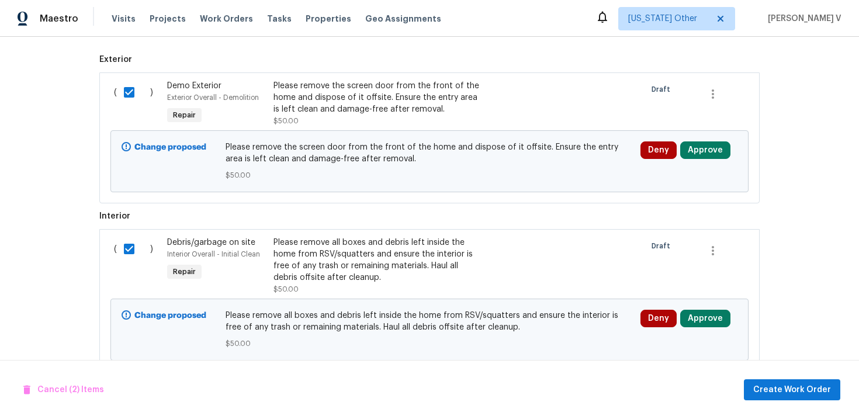
click at [771, 376] on div "Cancel (2) Items Create Work Order" at bounding box center [429, 390] width 859 height 60
click at [794, 381] on button "Create Work Order" at bounding box center [792, 390] width 96 height 22
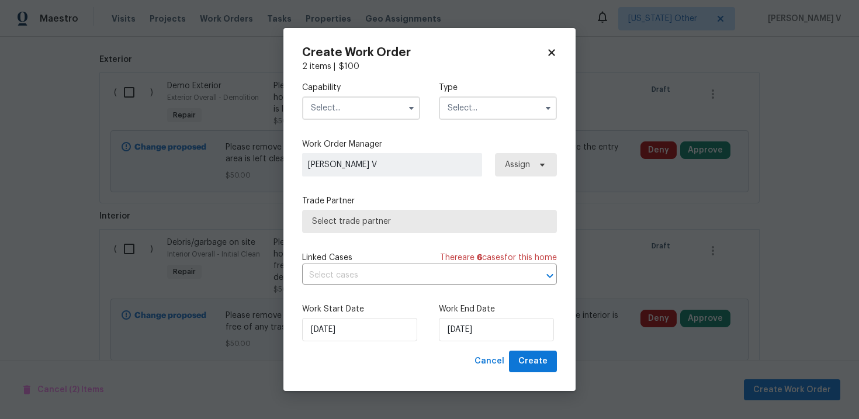
checkbox input "false"
click at [300, 118] on div "Create Work Order 2 items | $ 100 Capability Type Work Order Manager Divya Dhar…" at bounding box center [430, 209] width 292 height 363
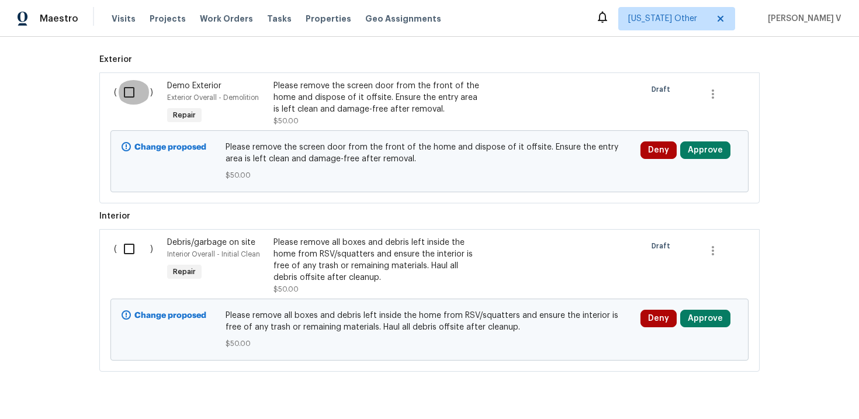
click at [129, 95] on input "checkbox" at bounding box center [133, 92] width 33 height 25
checkbox input "true"
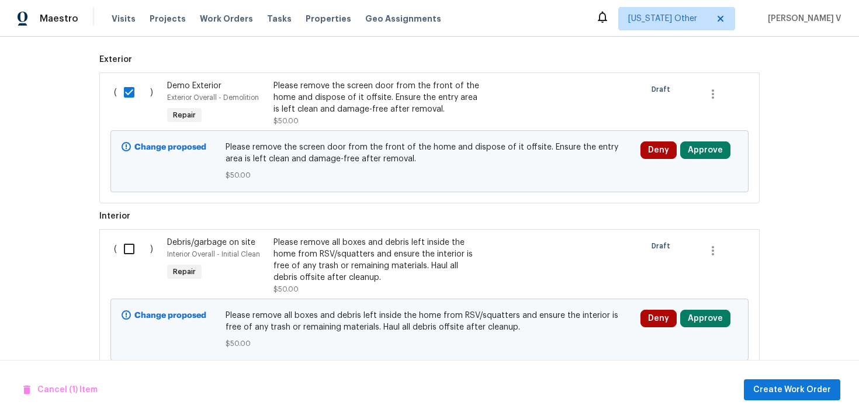
click at [131, 276] on div "( )" at bounding box center [136, 265] width 53 height 65
click at [130, 257] on input "checkbox" at bounding box center [133, 249] width 33 height 25
checkbox input "true"
click at [782, 378] on div "Cancel (2) Items Create Work Order" at bounding box center [429, 390] width 859 height 60
click at [782, 392] on span "Create Work Order" at bounding box center [793, 390] width 78 height 15
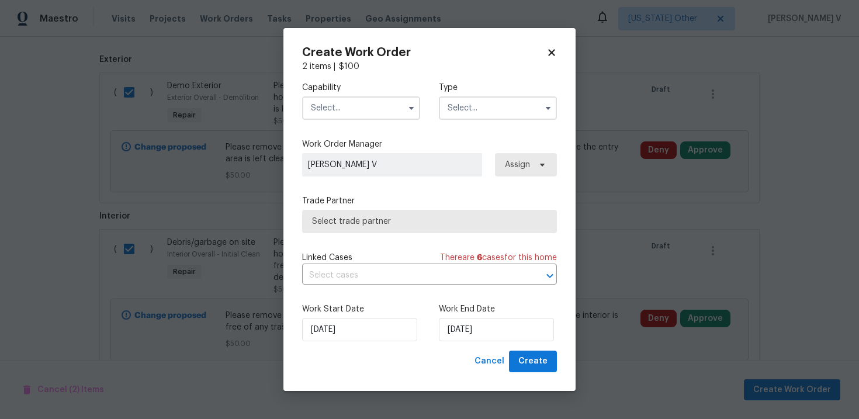
click at [332, 107] on input "text" at bounding box center [361, 107] width 118 height 23
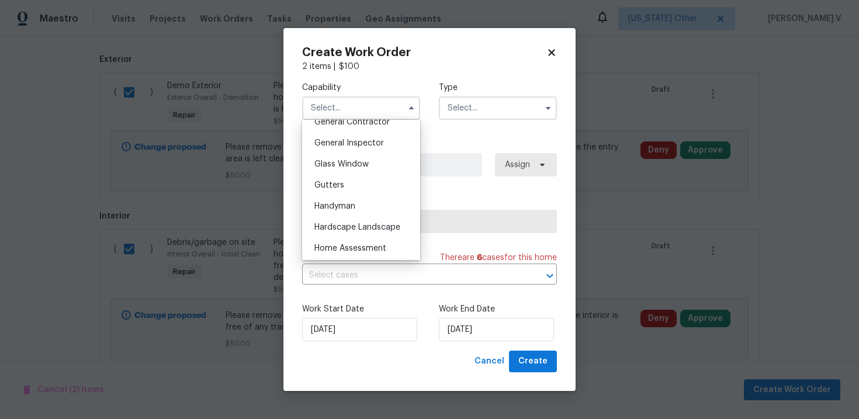
scroll to position [610, 0]
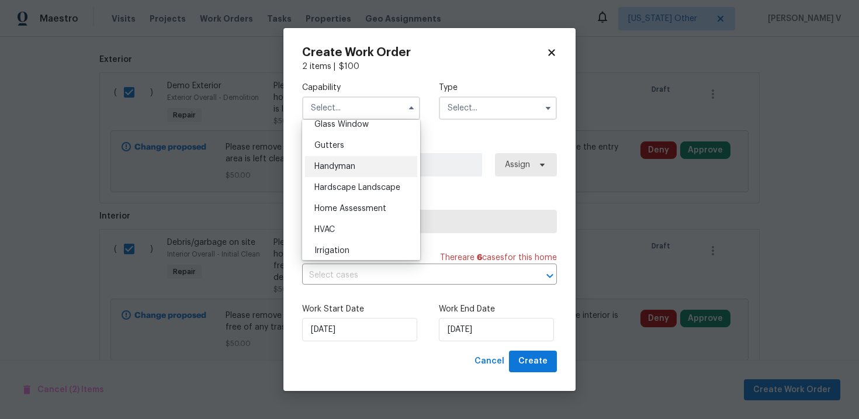
click at [350, 171] on div "Handyman" at bounding box center [361, 166] width 112 height 21
type input "Handyman"
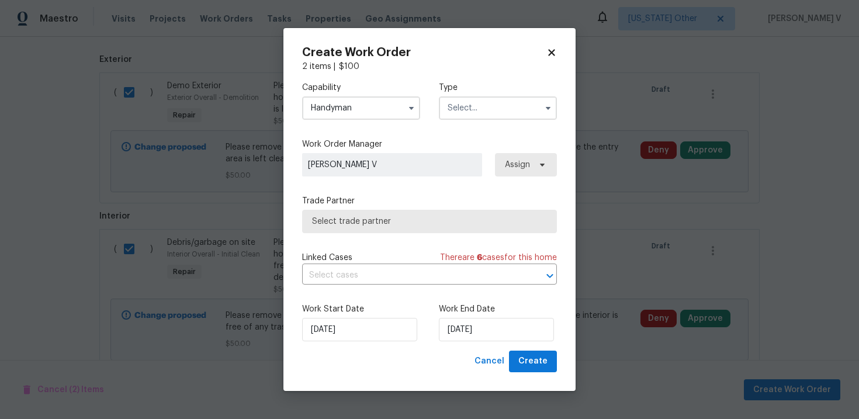
click at [478, 117] on input "text" at bounding box center [498, 107] width 118 height 23
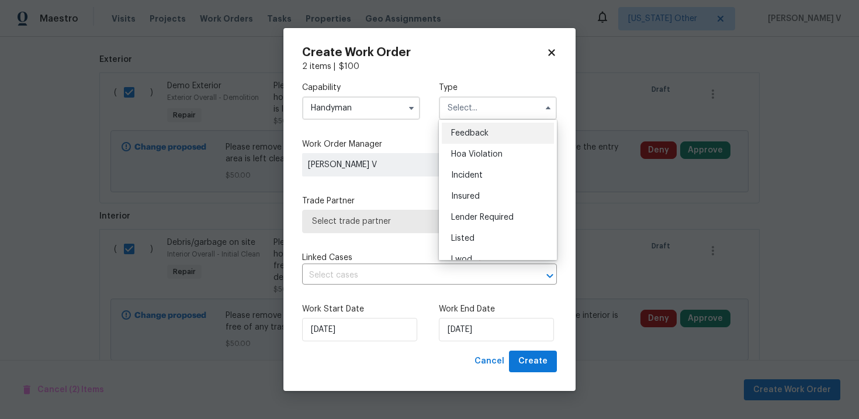
click at [456, 134] on span "Feedback" at bounding box center [469, 133] width 37 height 8
type input "Feedback"
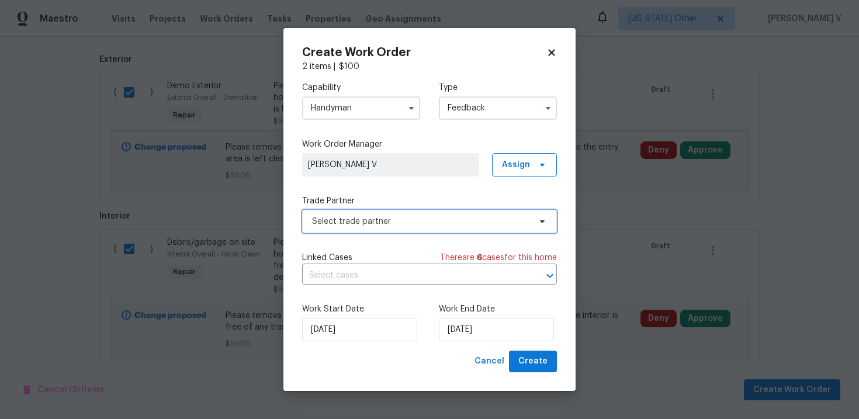
click at [332, 232] on span "Select trade partner" at bounding box center [429, 221] width 255 height 23
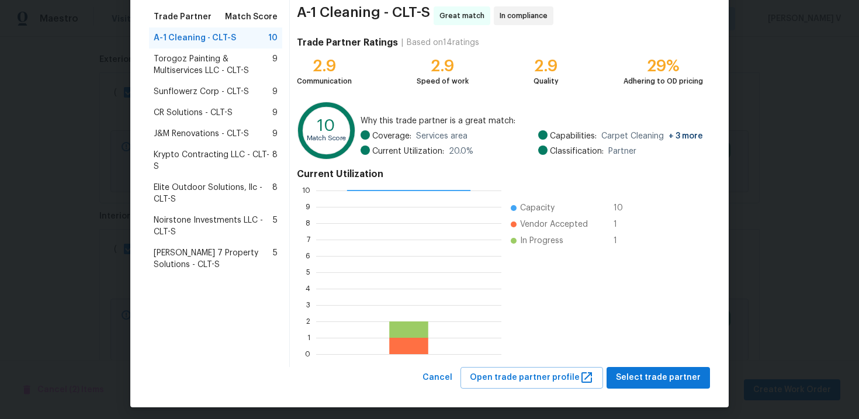
scroll to position [92, 0]
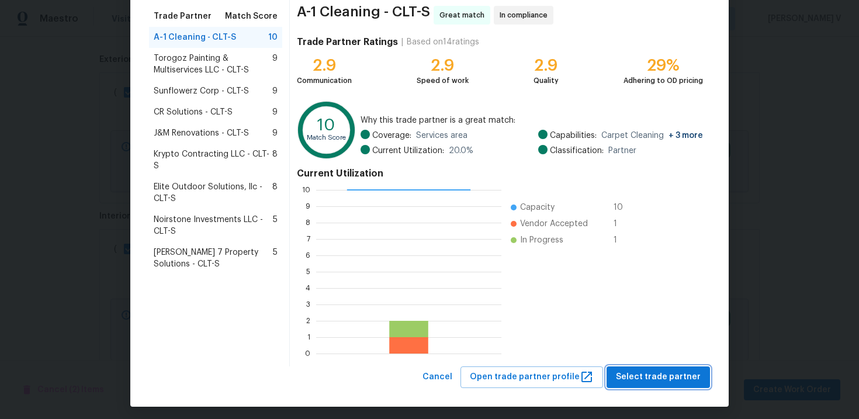
click at [666, 371] on span "Select trade partner" at bounding box center [658, 377] width 85 height 15
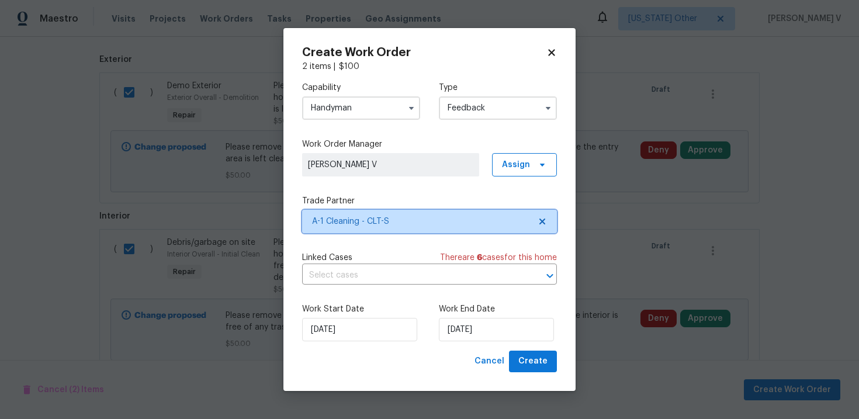
scroll to position [0, 0]
click at [390, 213] on span "A-1 Cleaning - CLT-S" at bounding box center [429, 221] width 255 height 23
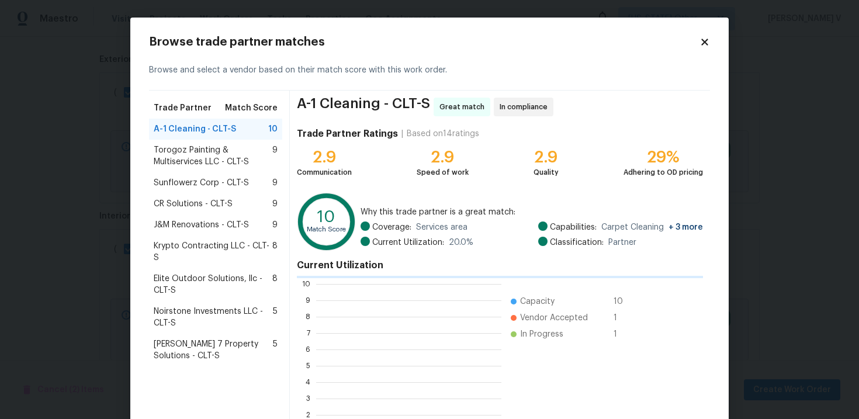
scroll to position [164, 185]
click at [207, 147] on span "Torogoz Painting & Multiservices LLC - CLT-S" at bounding box center [213, 155] width 119 height 23
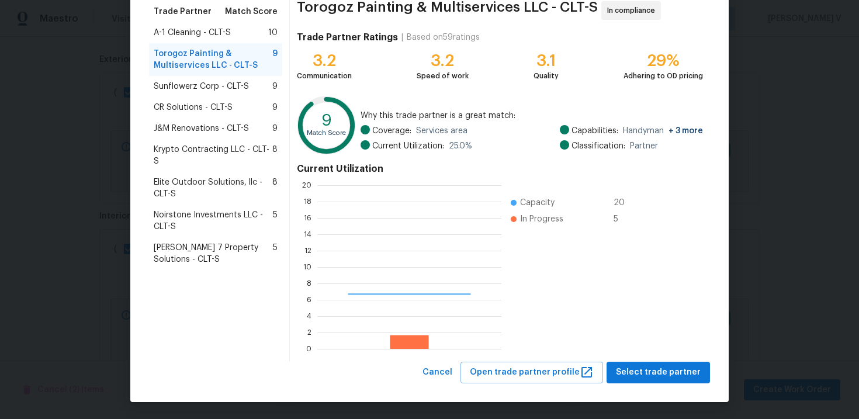
scroll to position [164, 184]
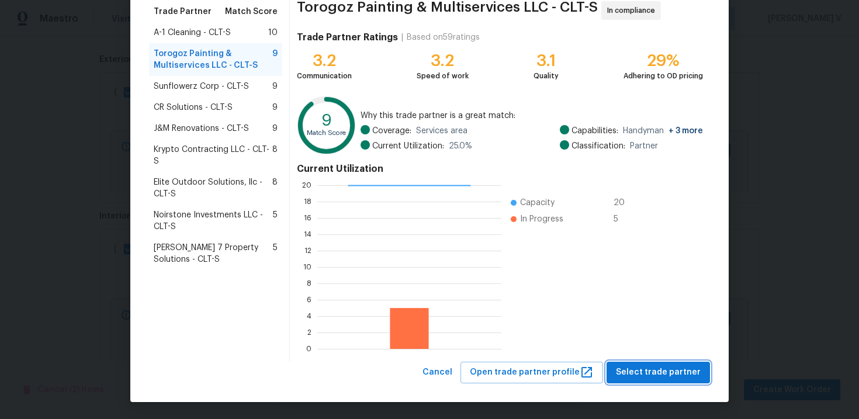
click at [657, 375] on span "Select trade partner" at bounding box center [658, 372] width 85 height 15
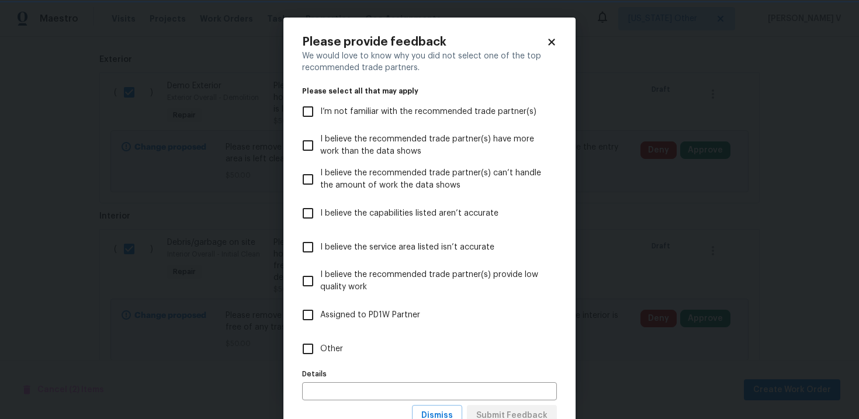
scroll to position [0, 0]
click at [408, 349] on label "Other" at bounding box center [422, 349] width 252 height 34
click at [320, 349] on input "Other" at bounding box center [308, 349] width 25 height 25
checkbox input "true"
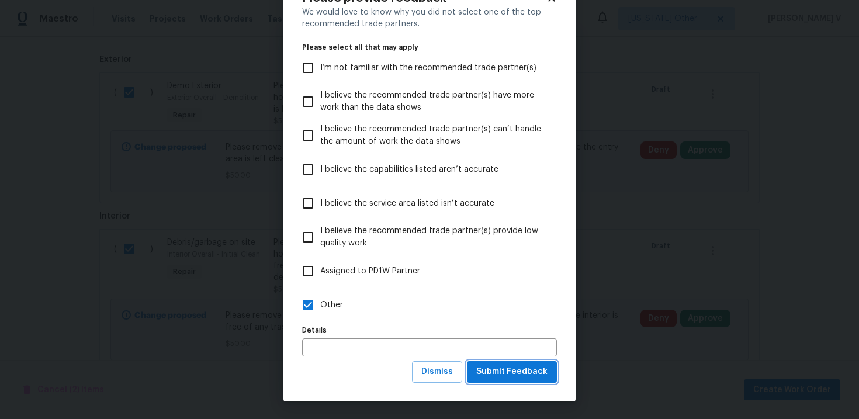
click at [517, 382] on button "Submit Feedback" at bounding box center [512, 372] width 90 height 22
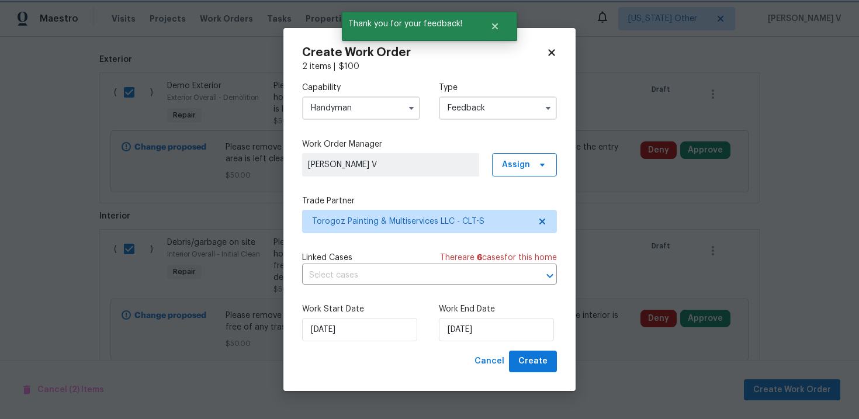
scroll to position [0, 0]
click at [465, 329] on input "15/10/2025" at bounding box center [496, 329] width 115 height 23
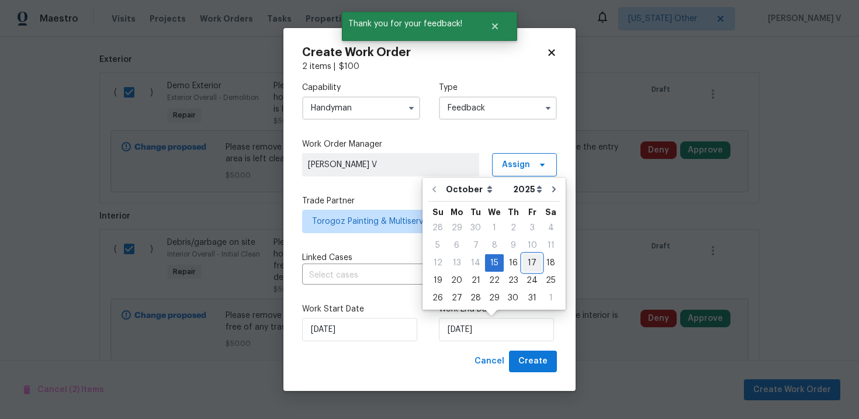
click at [527, 266] on div "17" at bounding box center [532, 263] width 19 height 16
type input "17/10/2025"
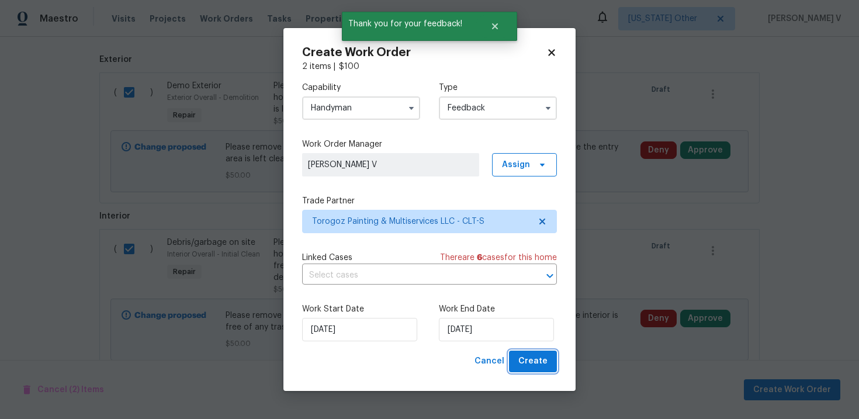
click at [527, 369] on button "Create" at bounding box center [533, 362] width 48 height 22
checkbox input "false"
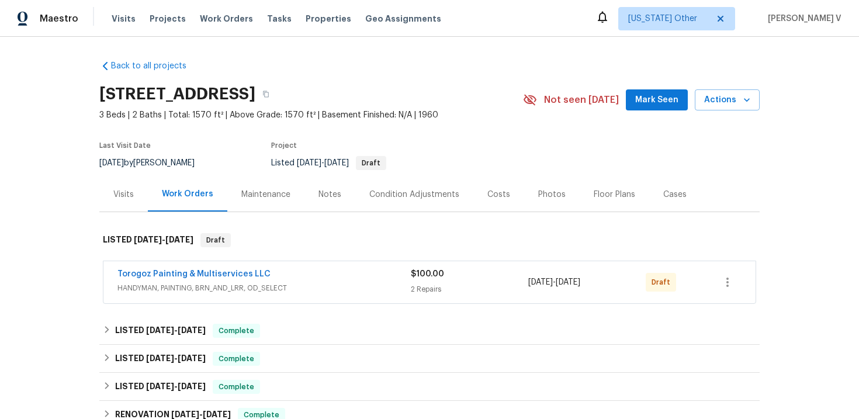
click at [157, 280] on div "Torogoz Painting & Multiservices LLC" at bounding box center [264, 275] width 293 height 14
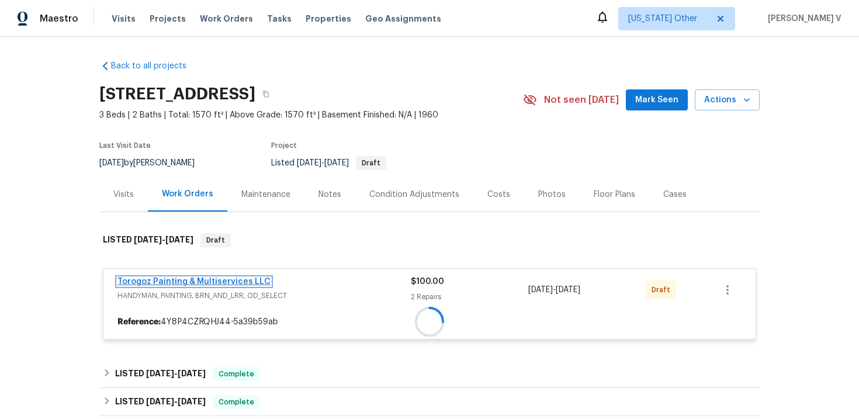
click at [157, 279] on link "Torogoz Painting & Multiservices LLC" at bounding box center [194, 282] width 153 height 8
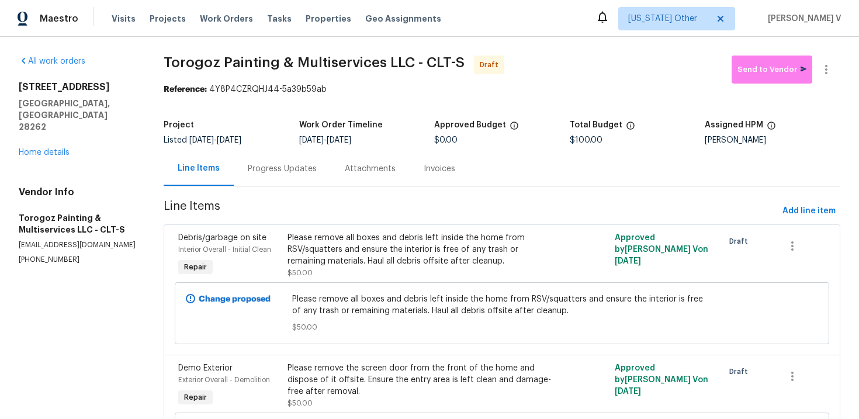
click at [375, 249] on div "Please remove all boxes and debris left inside the home from RSV/squatters and …" at bounding box center [421, 249] width 266 height 35
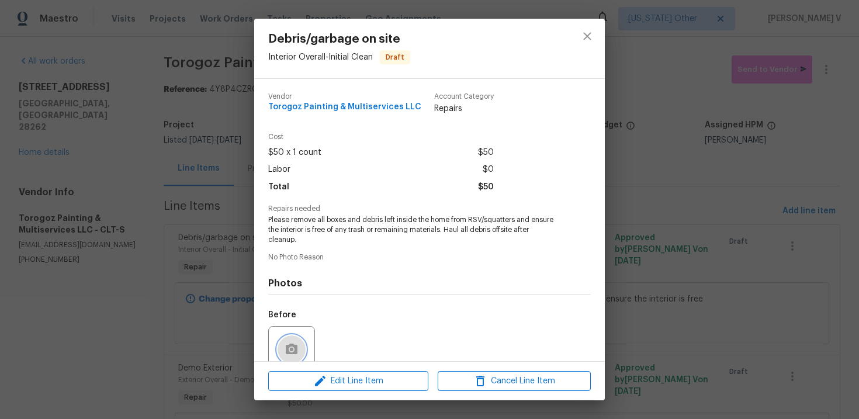
click at [295, 340] on button "button" at bounding box center [292, 350] width 28 height 28
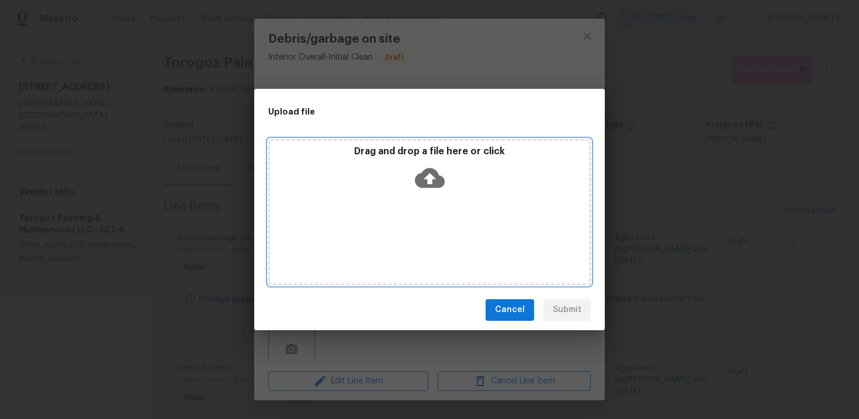
click at [459, 168] on div "Drag and drop a file here or click" at bounding box center [429, 171] width 319 height 50
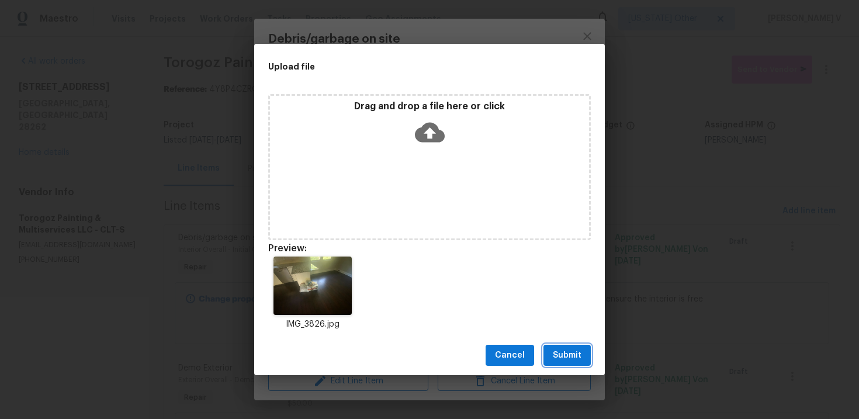
click at [558, 360] on span "Submit" at bounding box center [567, 355] width 29 height 15
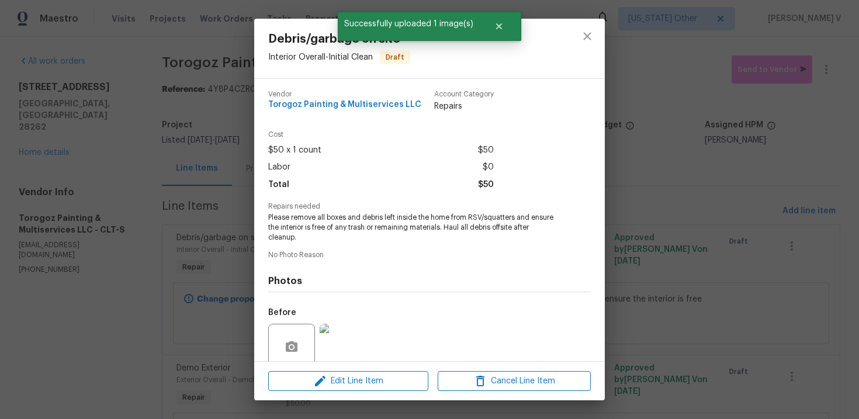
click at [189, 168] on div "Debris/garbage on site Interior Overall - Initial Clean Draft Vendor Torogoz Pa…" at bounding box center [429, 209] width 859 height 419
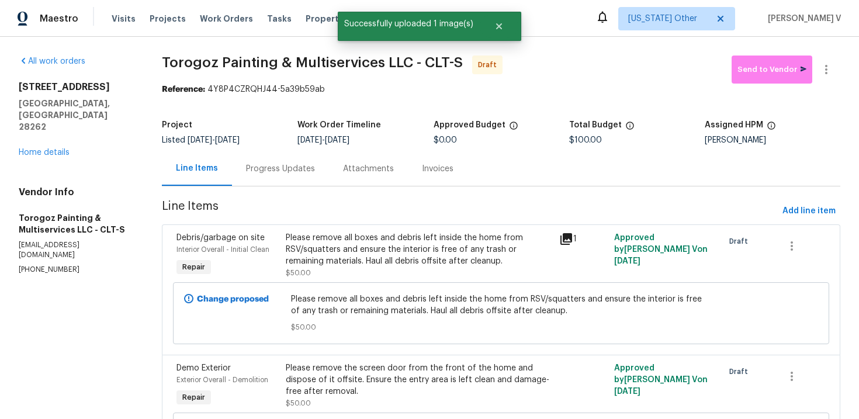
click at [397, 373] on div "Please remove the screen door from the front of the home and dispose of it offs…" at bounding box center [419, 379] width 267 height 35
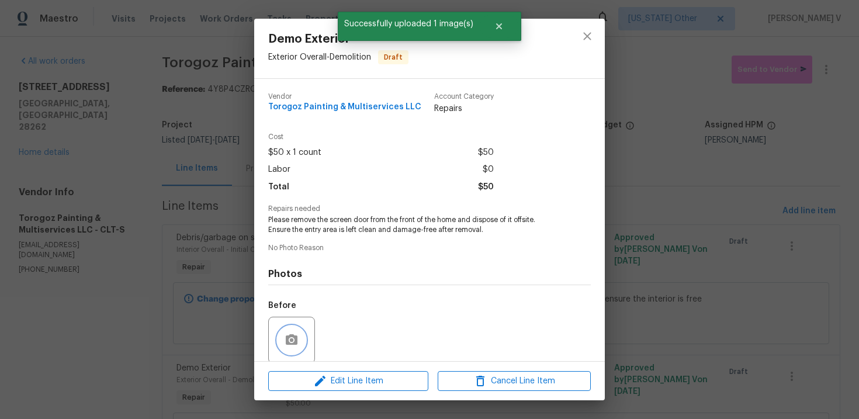
click at [281, 336] on button "button" at bounding box center [292, 340] width 28 height 28
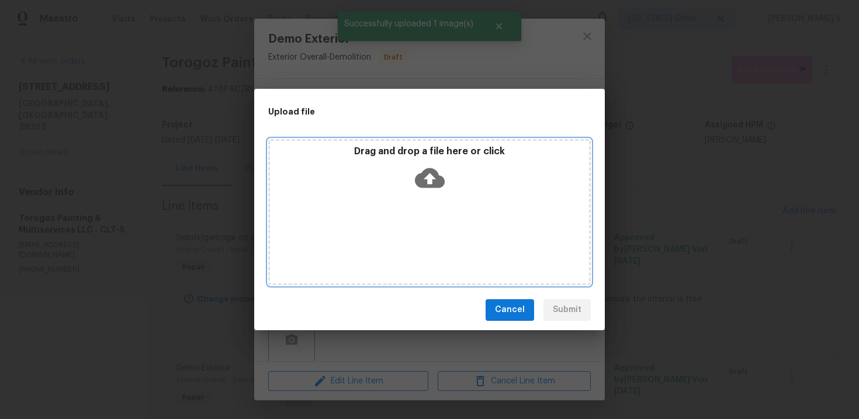
click at [431, 182] on icon at bounding box center [430, 178] width 30 height 30
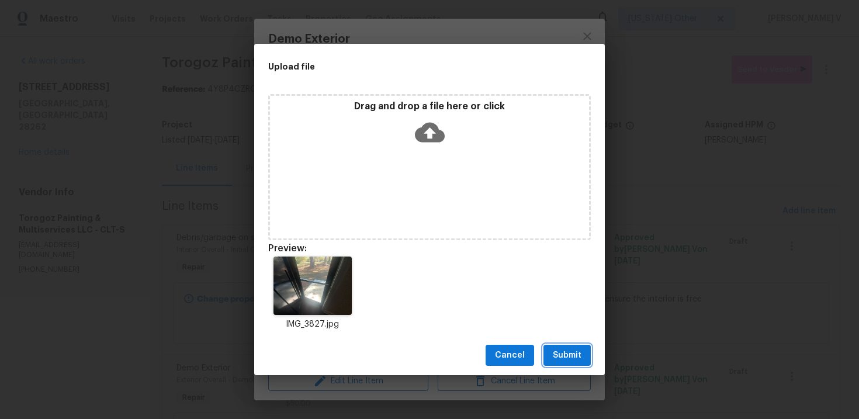
click at [565, 357] on span "Submit" at bounding box center [567, 355] width 29 height 15
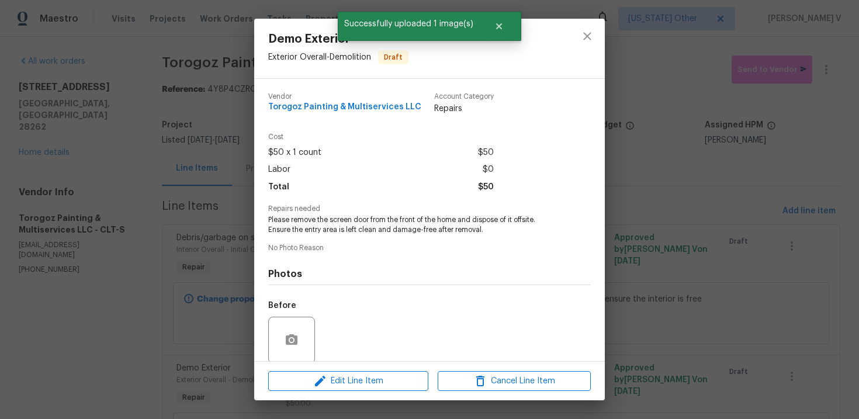
click at [196, 185] on div "Demo Exterior Exterior Overall - Demolition Draft Vendor Torogoz Painting & Mul…" at bounding box center [429, 209] width 859 height 419
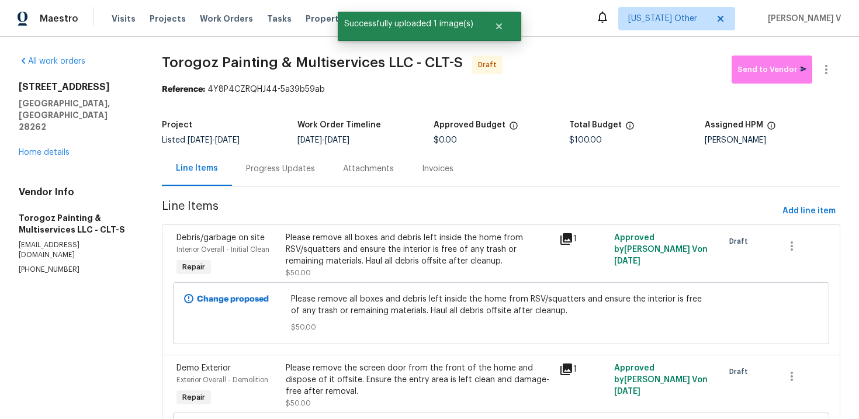
click at [262, 164] on div "Progress Updates" at bounding box center [280, 169] width 69 height 12
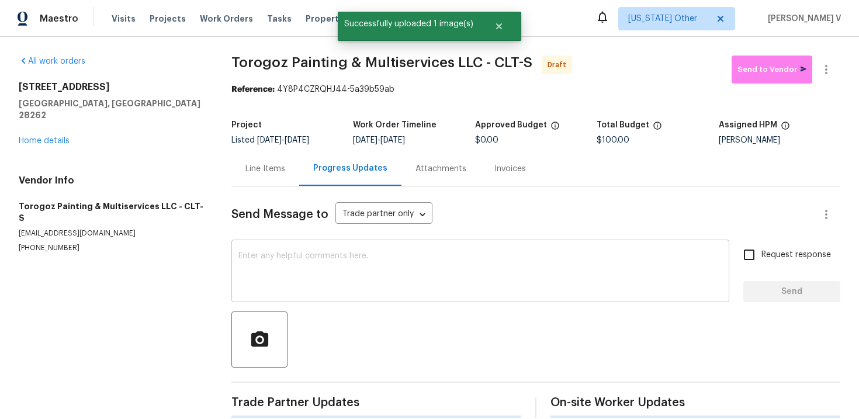
click at [279, 268] on textarea at bounding box center [481, 272] width 484 height 41
paste textarea "Hi this is Divya with Opendoor. I’m confirming you received the WO for the prop…"
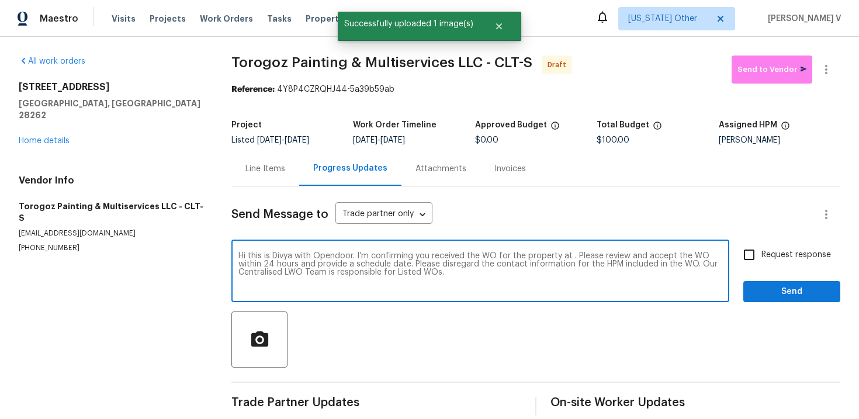
click at [571, 261] on textarea "Hi this is Divya with Opendoor. I’m confirming you received the WO for the prop…" at bounding box center [481, 272] width 484 height 41
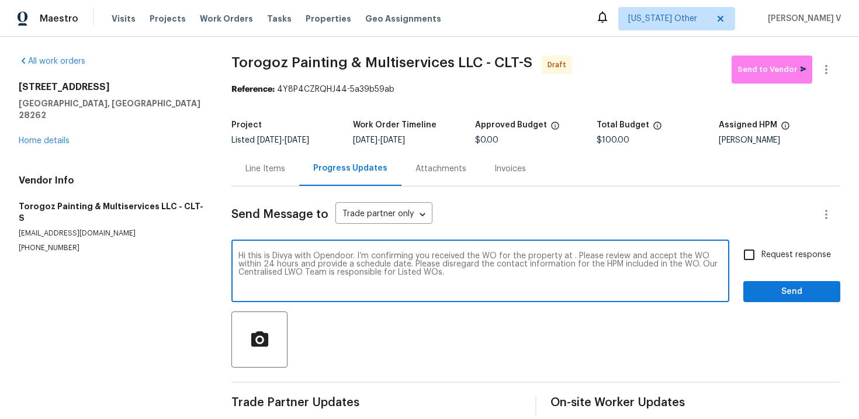
click at [569, 254] on textarea "Hi this is Divya with Opendoor. I’m confirming you received the WO for the prop…" at bounding box center [481, 272] width 484 height 41
paste textarea "[STREET_ADDRESS]"
type textarea "Hi this is Divya with Opendoor. I’m confirming you received the WO for the prop…"
click at [754, 264] on input "Request response" at bounding box center [749, 255] width 25 height 25
checkbox input "true"
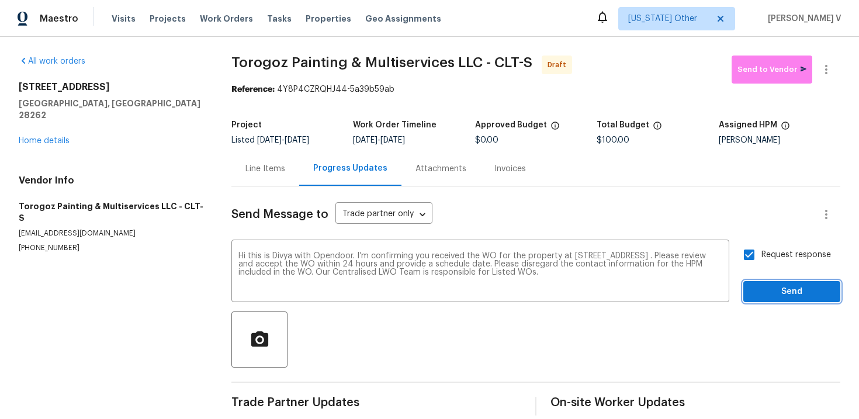
click at [767, 282] on button "Send" at bounding box center [792, 292] width 97 height 22
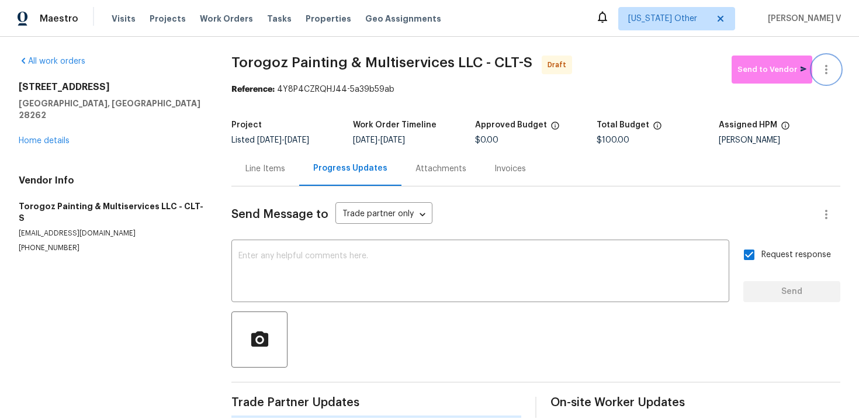
click at [814, 67] on button "button" at bounding box center [827, 70] width 28 height 28
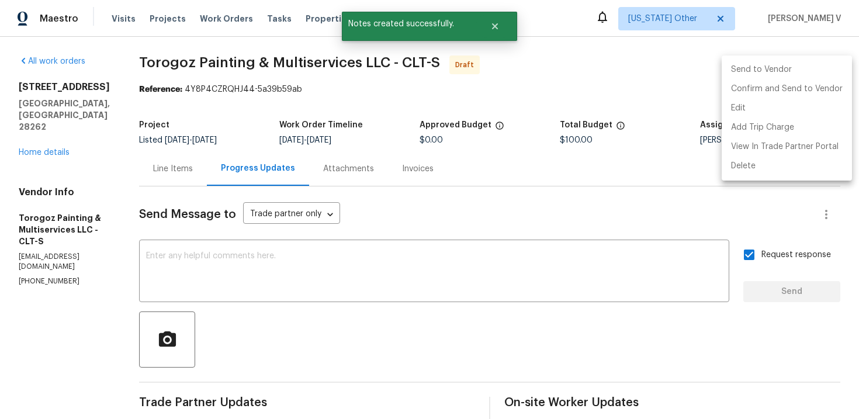
click at [776, 79] on li "Send to Vendor" at bounding box center [787, 69] width 130 height 19
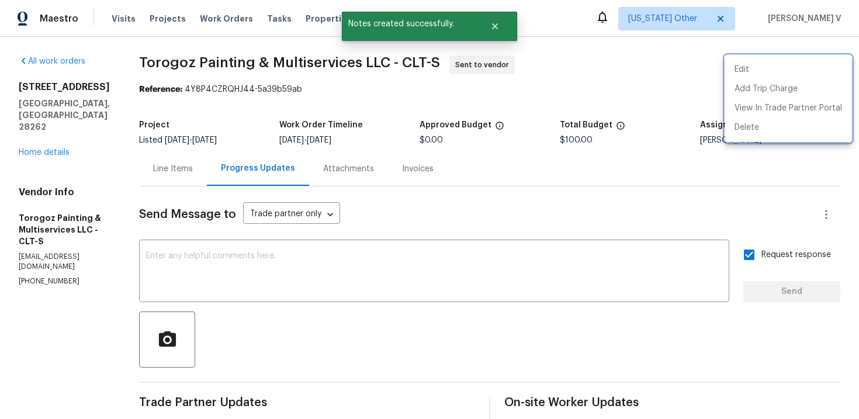
click at [212, 89] on div at bounding box center [429, 209] width 859 height 419
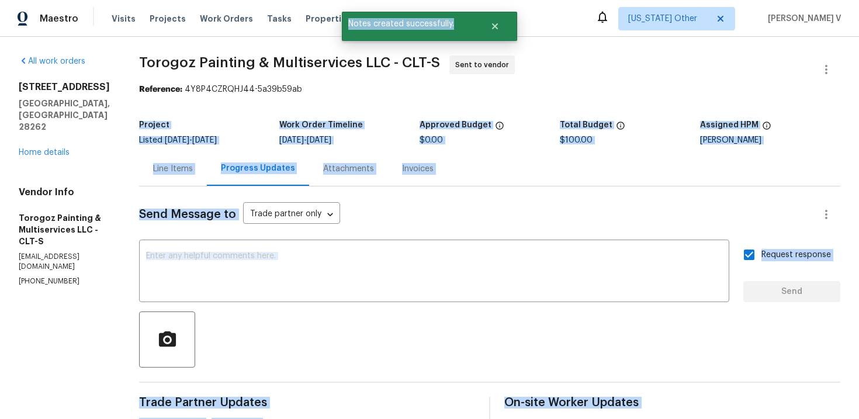
drag, startPoint x: 212, startPoint y: 89, endPoint x: 381, endPoint y: 92, distance: 169.6
click at [297, 91] on div "Reference: 4Y8P4CZRQHJ44-5a39b59ab" at bounding box center [490, 90] width 702 height 12
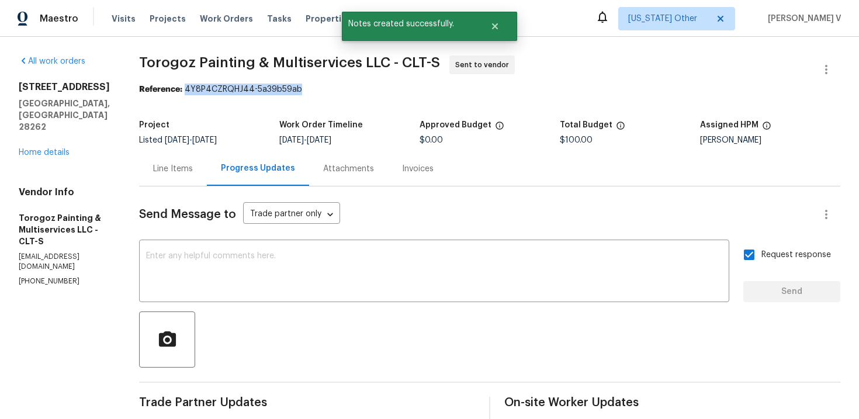
drag, startPoint x: 212, startPoint y: 88, endPoint x: 379, endPoint y: 86, distance: 167.2
click at [379, 86] on div "Reference: 4Y8P4CZRQHJ44-5a39b59ab" at bounding box center [490, 90] width 702 height 12
copy div "4Y8P4CZRQHJ44-5a39b59ab"
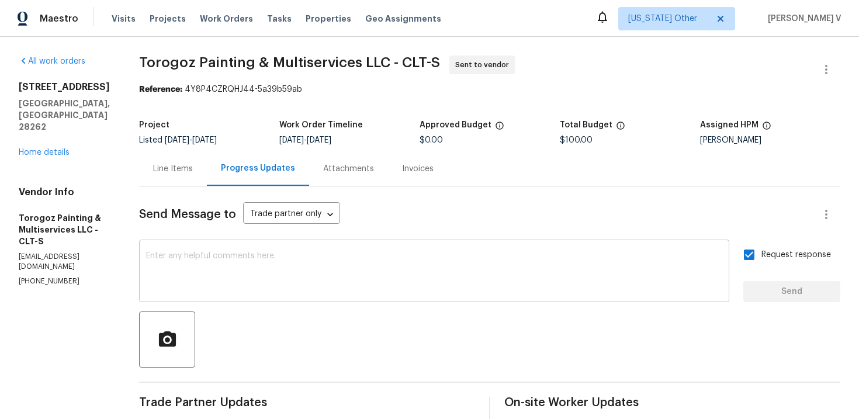
click at [284, 257] on textarea at bounding box center [434, 272] width 576 height 41
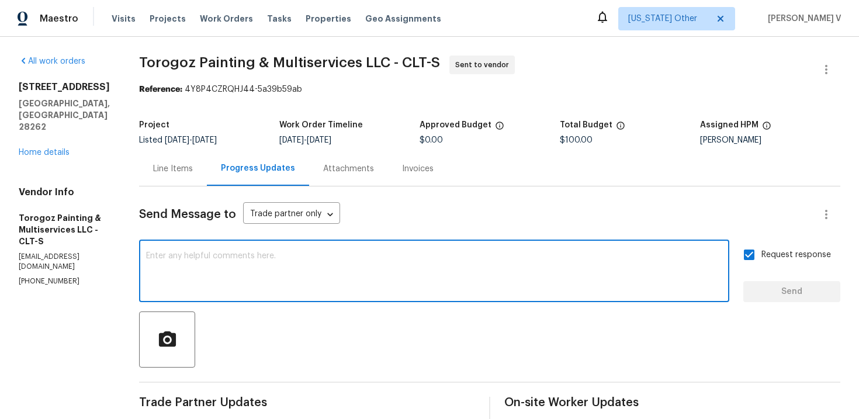
paste textarea "Attention All Work Orders must include before-photos (both close-up and wide-an…"
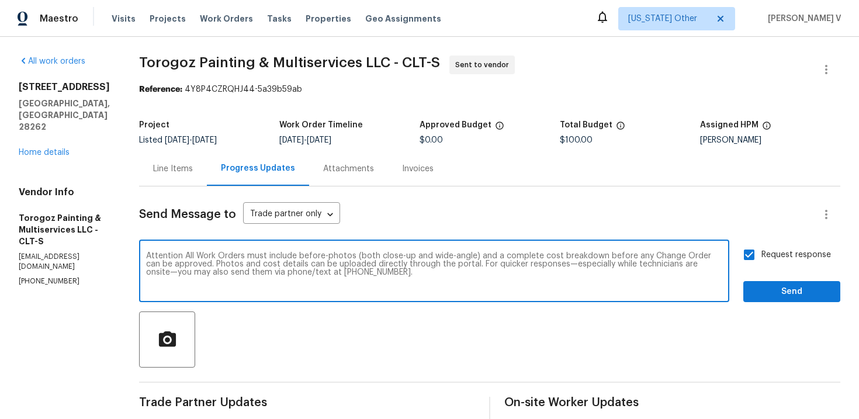
type textarea "Attention All Work Orders must include before-photos (both close-up and wide-an…"
click at [797, 286] on span "Send" at bounding box center [792, 292] width 78 height 15
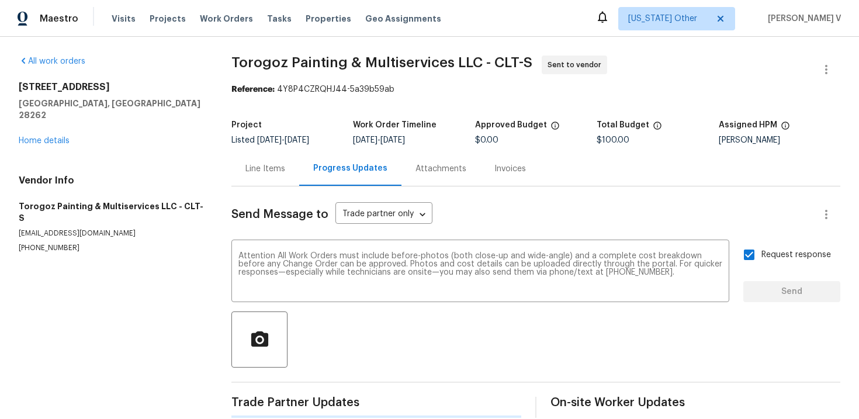
click at [55, 119] on div "[STREET_ADDRESS] Home details" at bounding box center [111, 113] width 185 height 65
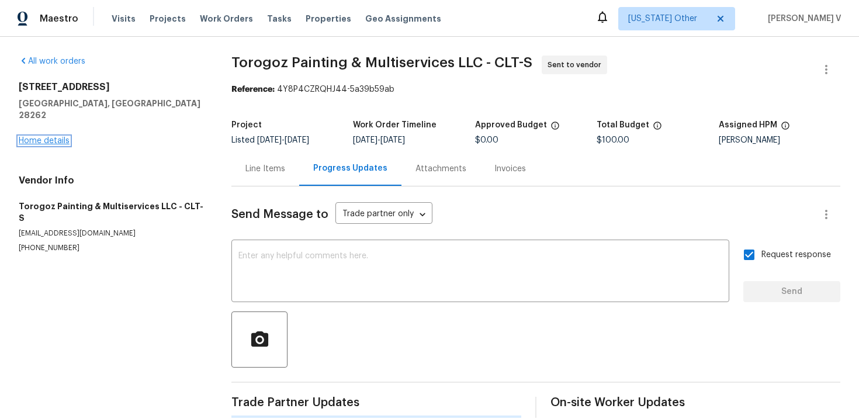
click at [49, 137] on link "Home details" at bounding box center [44, 141] width 51 height 8
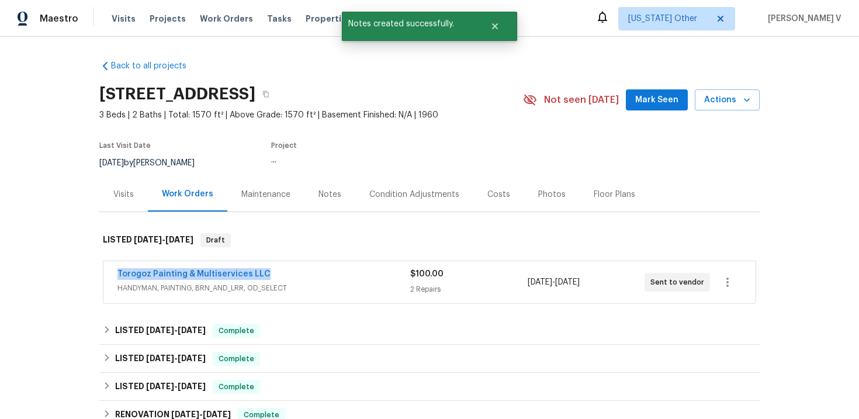
drag, startPoint x: 103, startPoint y: 274, endPoint x: 363, endPoint y: 274, distance: 259.6
click at [364, 274] on div "Torogoz Painting & Multiservices LLC HANDYMAN, PAINTING, BRN_AND_LRR, OD_SELECT…" at bounding box center [429, 282] width 652 height 42
copy link "Torogoz Painting & Multiservices LLC"
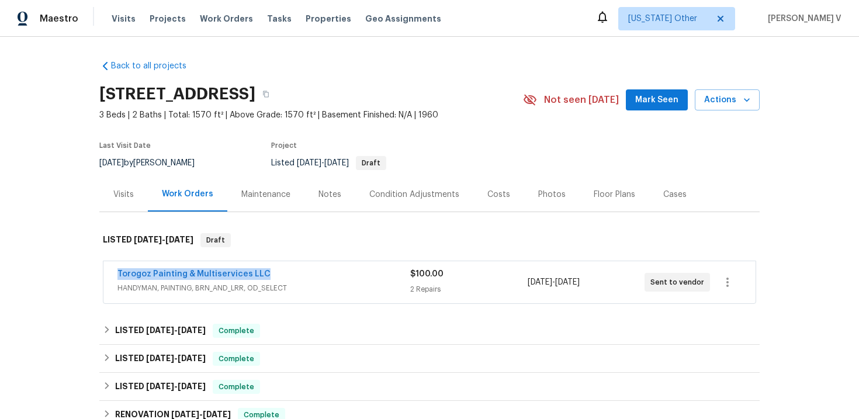
copy link "Torogoz Painting & Multiservices LLC"
click at [189, 270] on link "Torogoz Painting & Multiservices LLC" at bounding box center [194, 274] width 153 height 8
